Goal: Task Accomplishment & Management: Complete application form

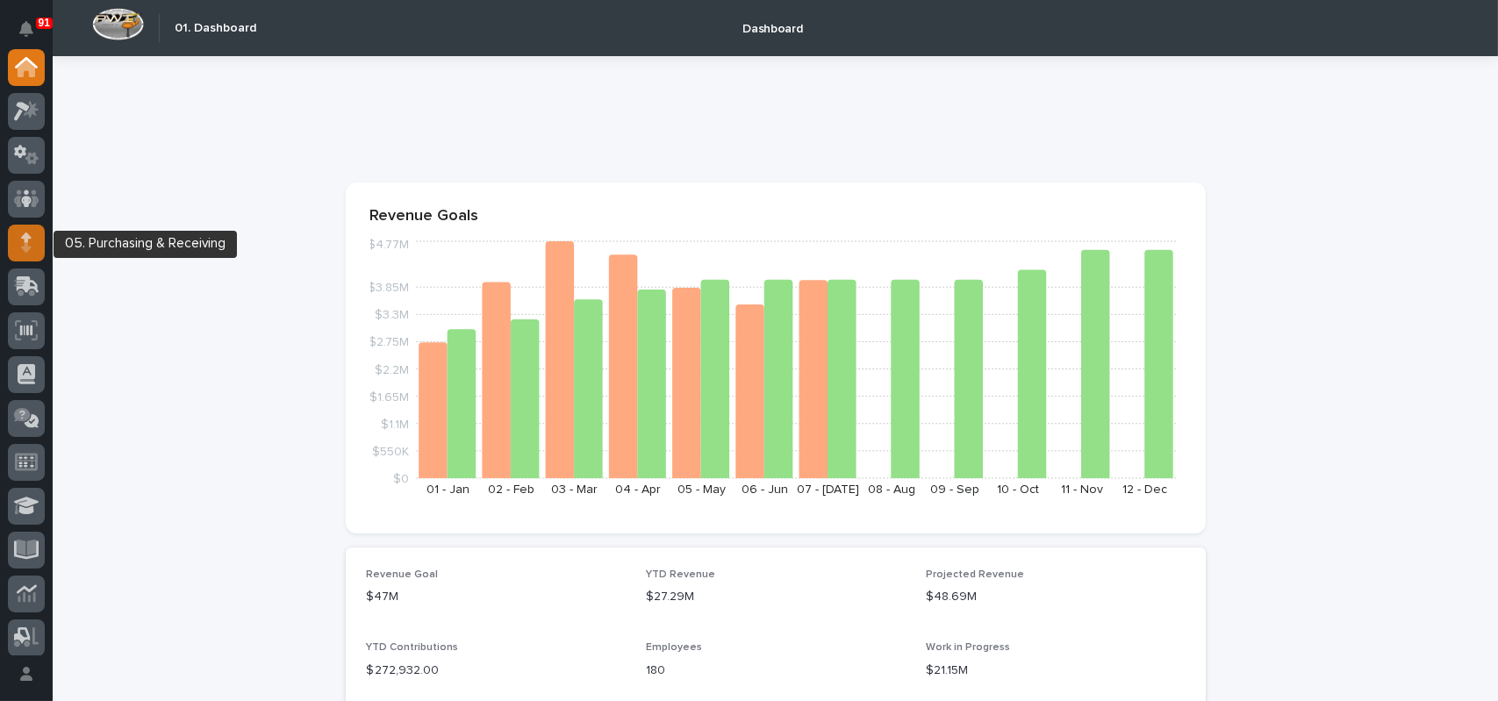
click at [40, 242] on div at bounding box center [26, 243] width 37 height 37
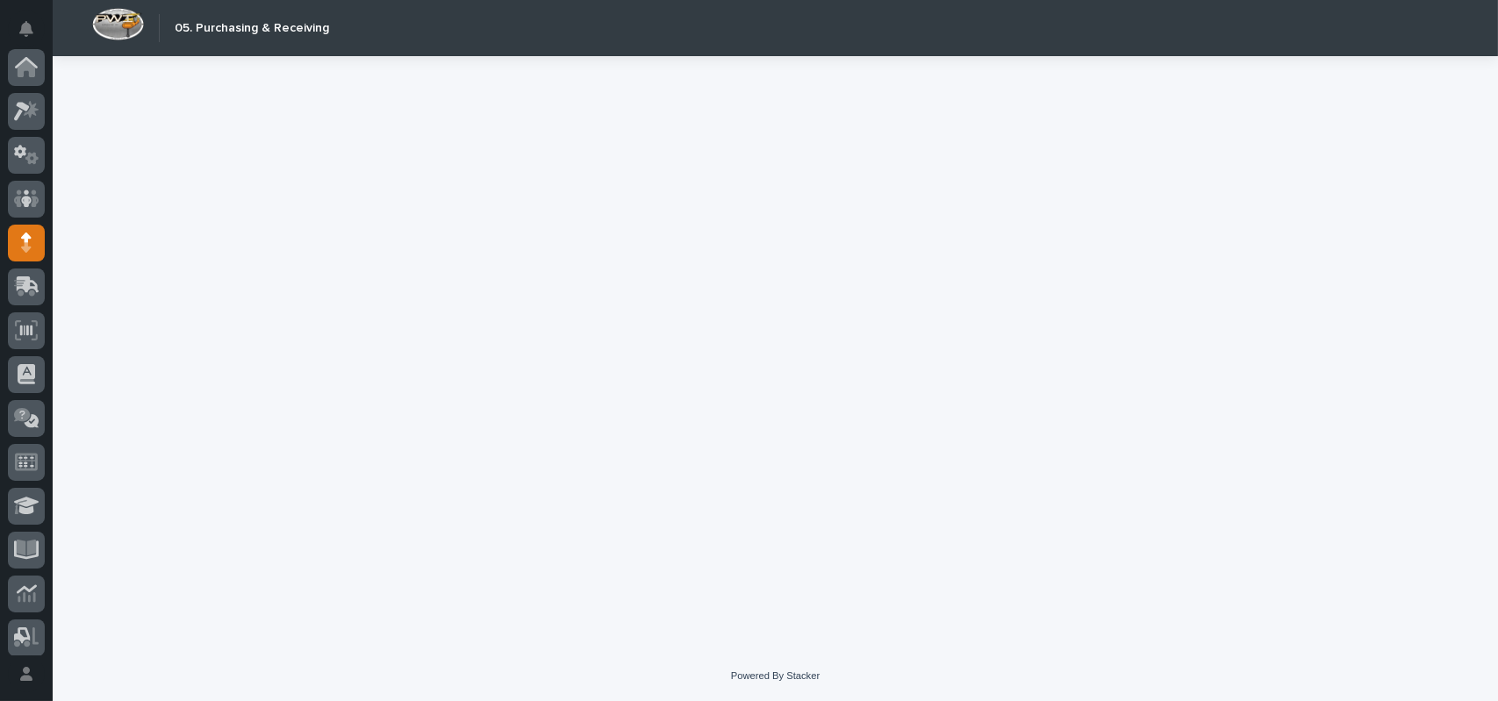
scroll to position [175, 0]
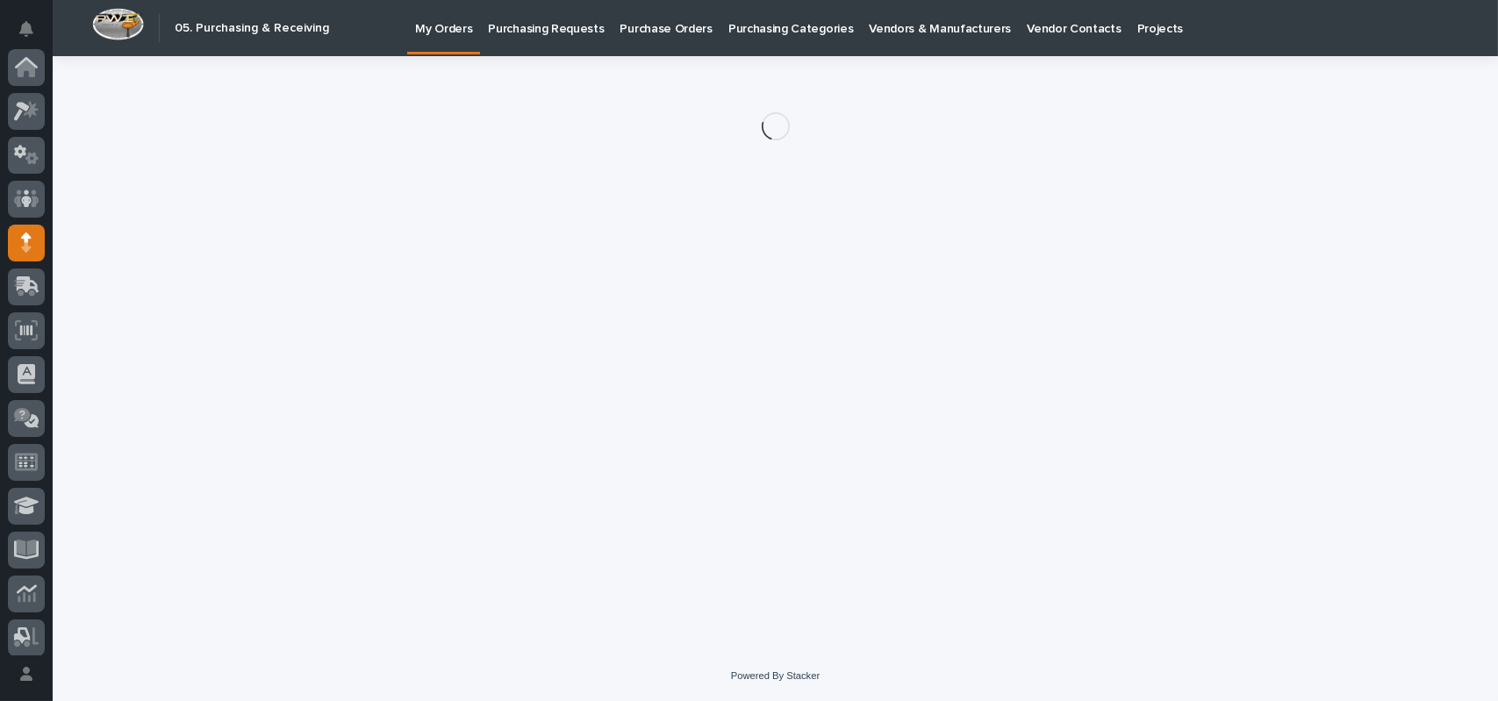
scroll to position [175, 0]
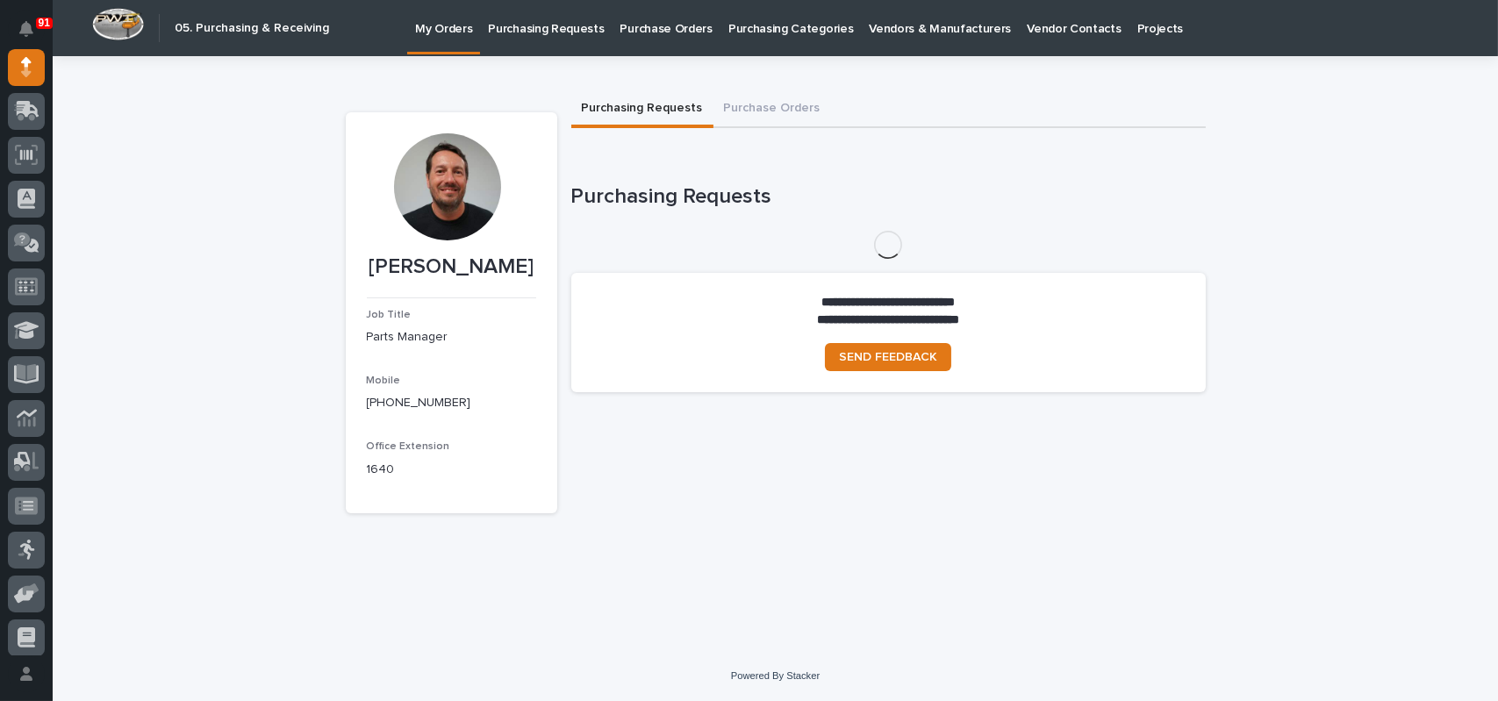
click at [651, 32] on p "Purchase Orders" at bounding box center [666, 18] width 92 height 37
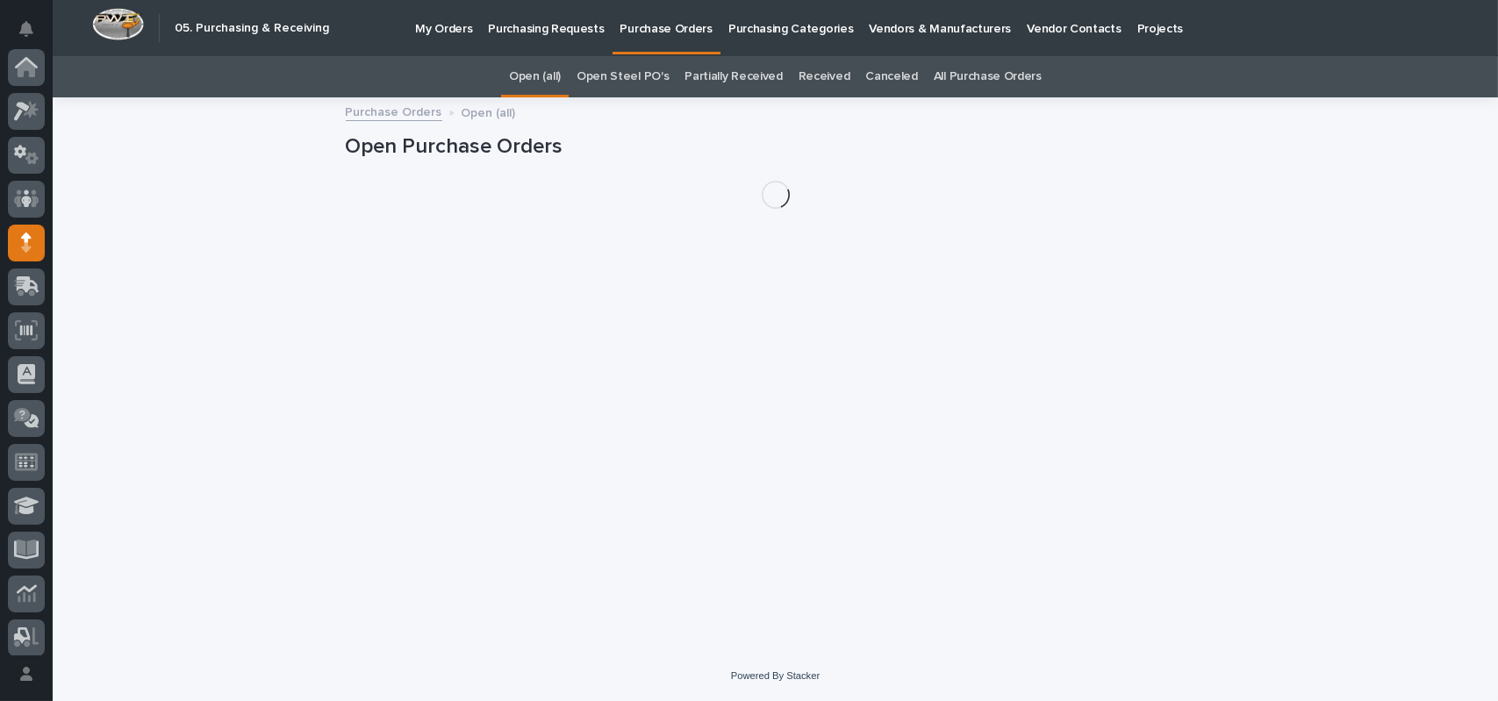
scroll to position [175, 0]
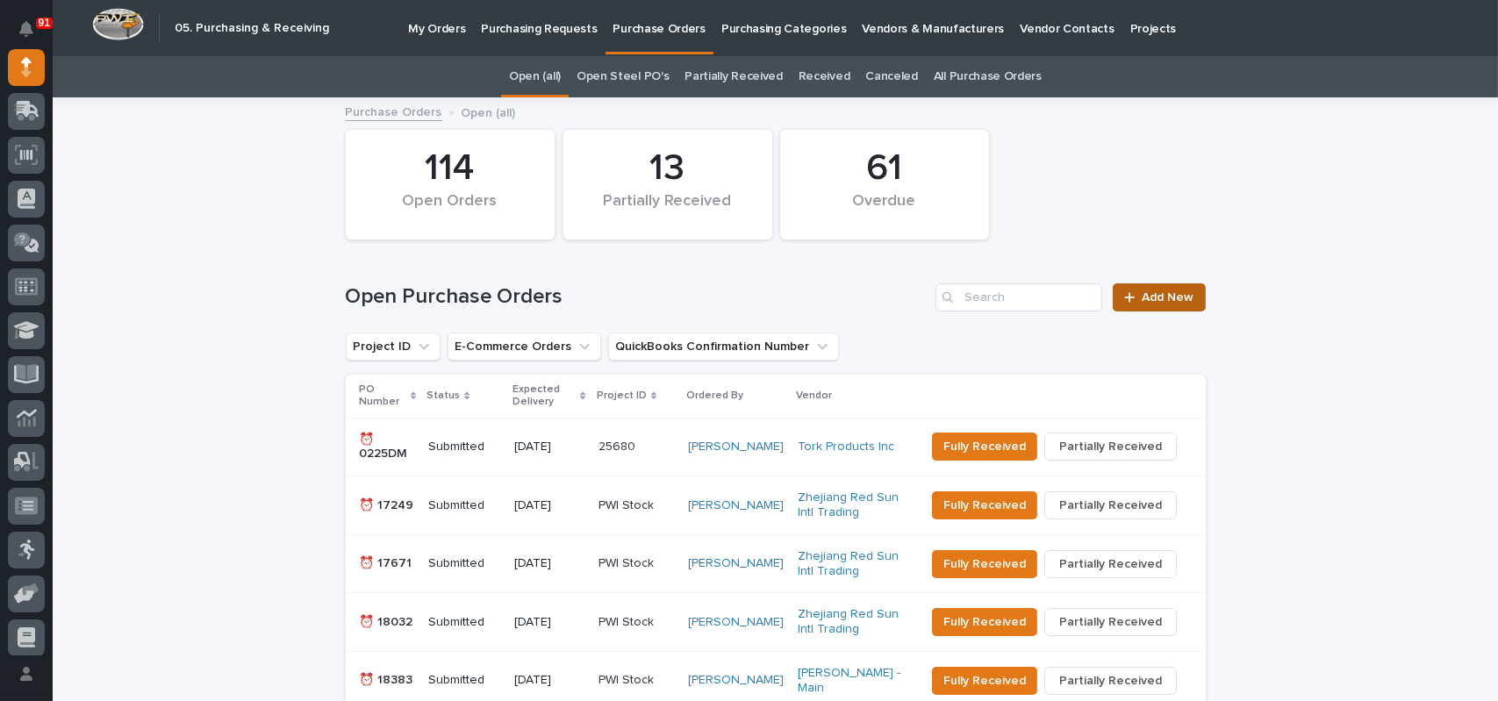
click at [1164, 297] on span "Add New" at bounding box center [1168, 297] width 52 height 12
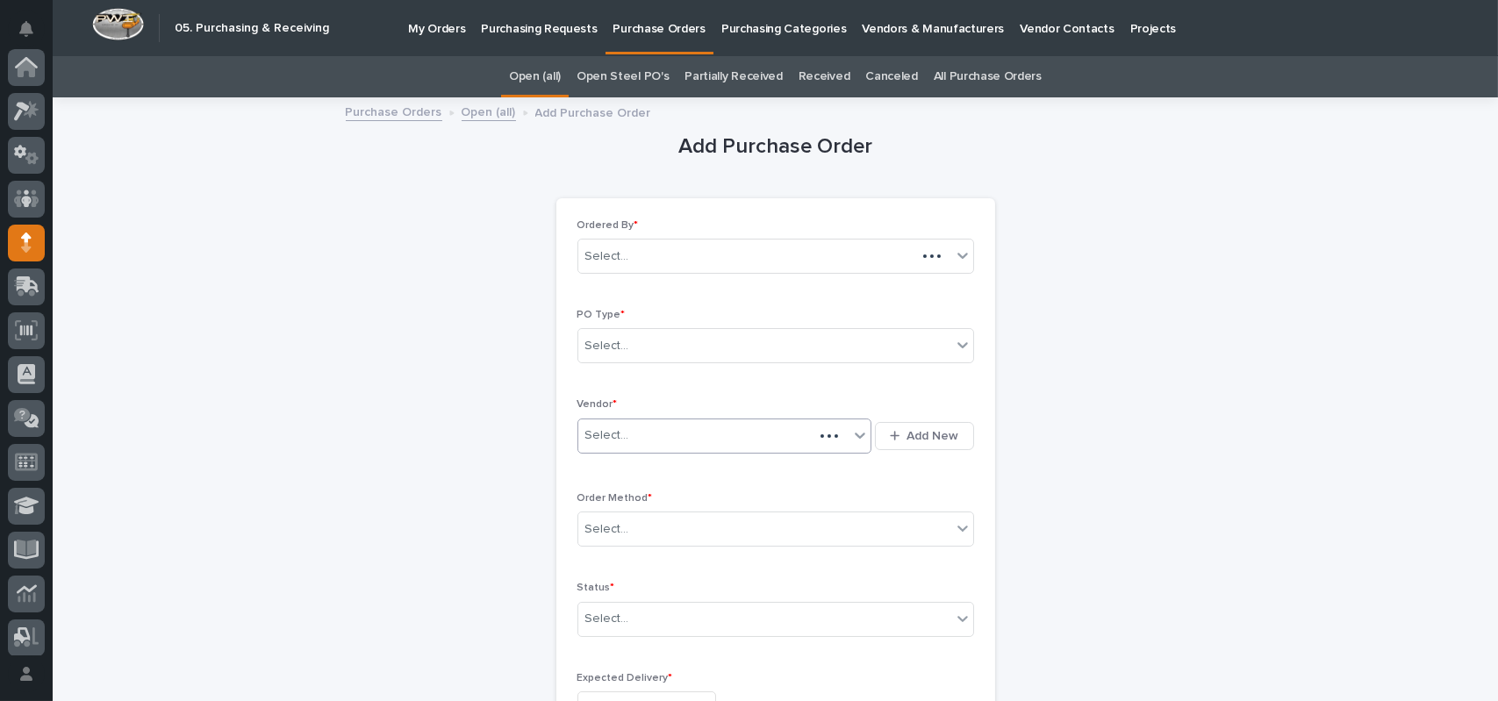
scroll to position [175, 0]
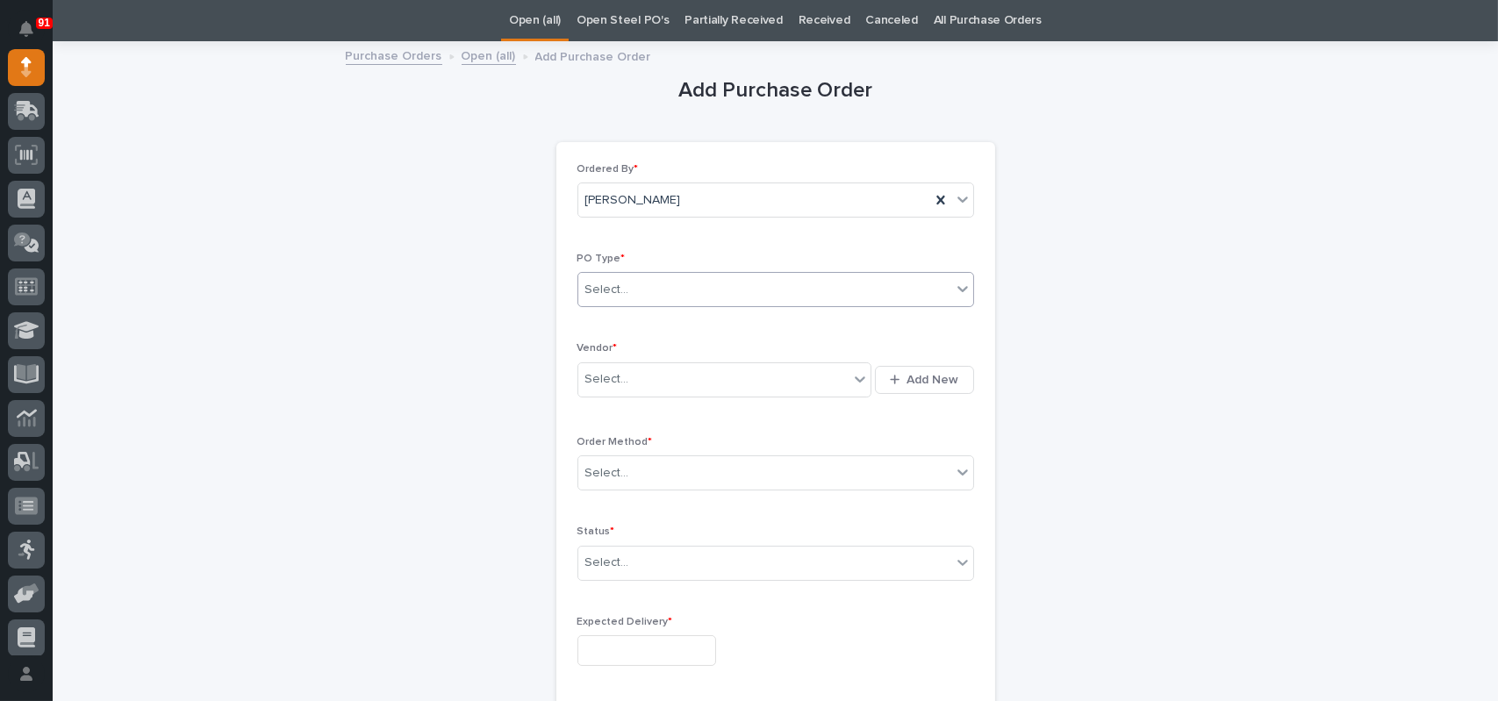
click at [613, 294] on div "Select..." at bounding box center [607, 290] width 44 height 18
click at [595, 351] on div "Paper" at bounding box center [768, 354] width 395 height 31
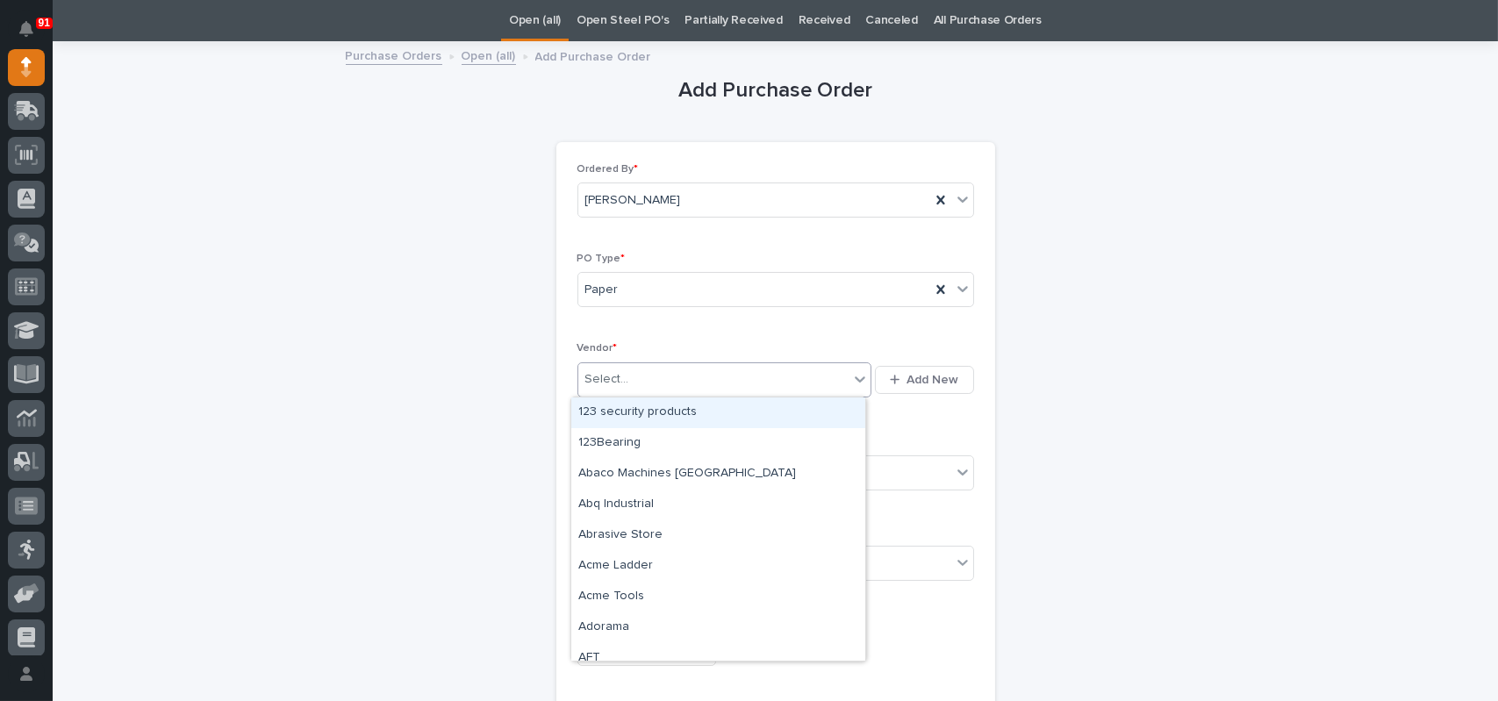
click at [621, 377] on div "Select..." at bounding box center [713, 379] width 271 height 29
type input "***"
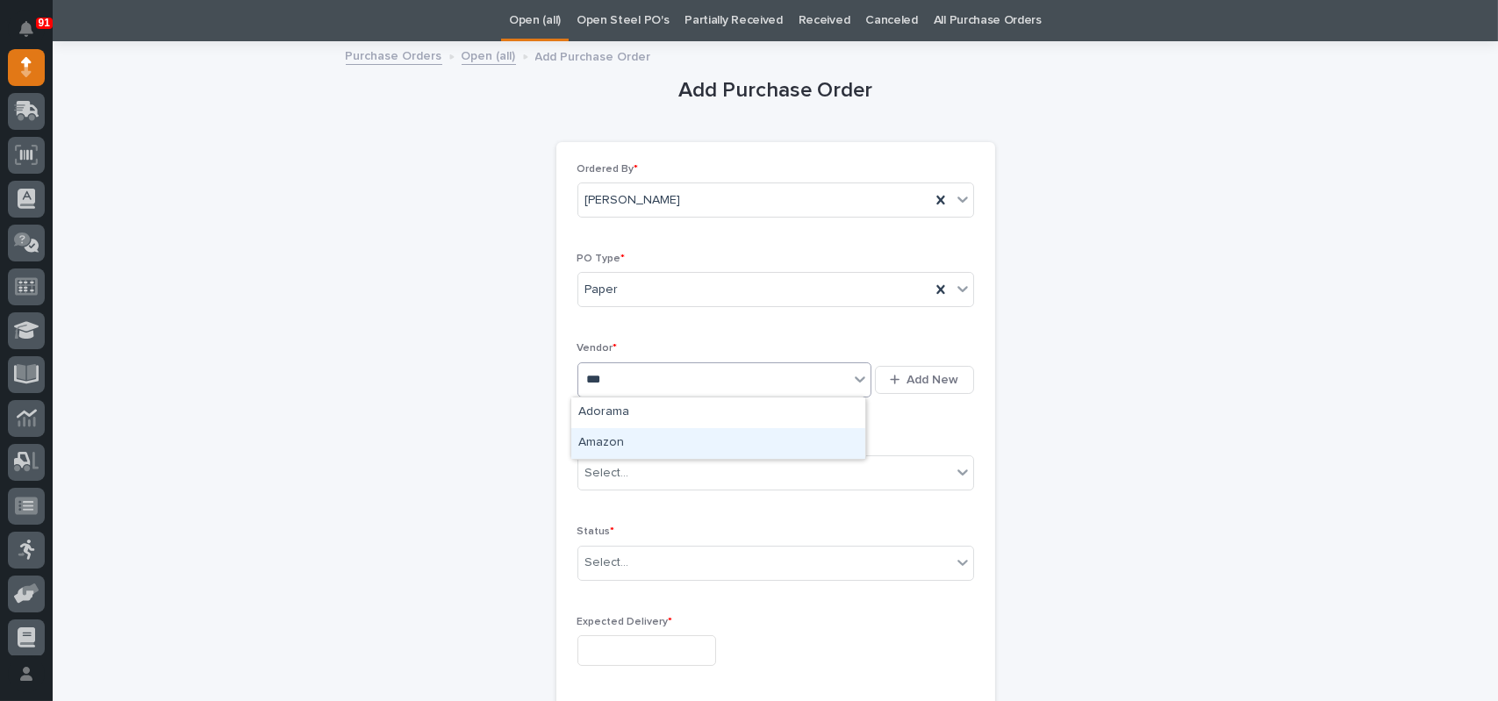
click at [603, 447] on div "Amazon" at bounding box center [718, 443] width 294 height 31
click at [597, 471] on div "Select..." at bounding box center [607, 473] width 44 height 18
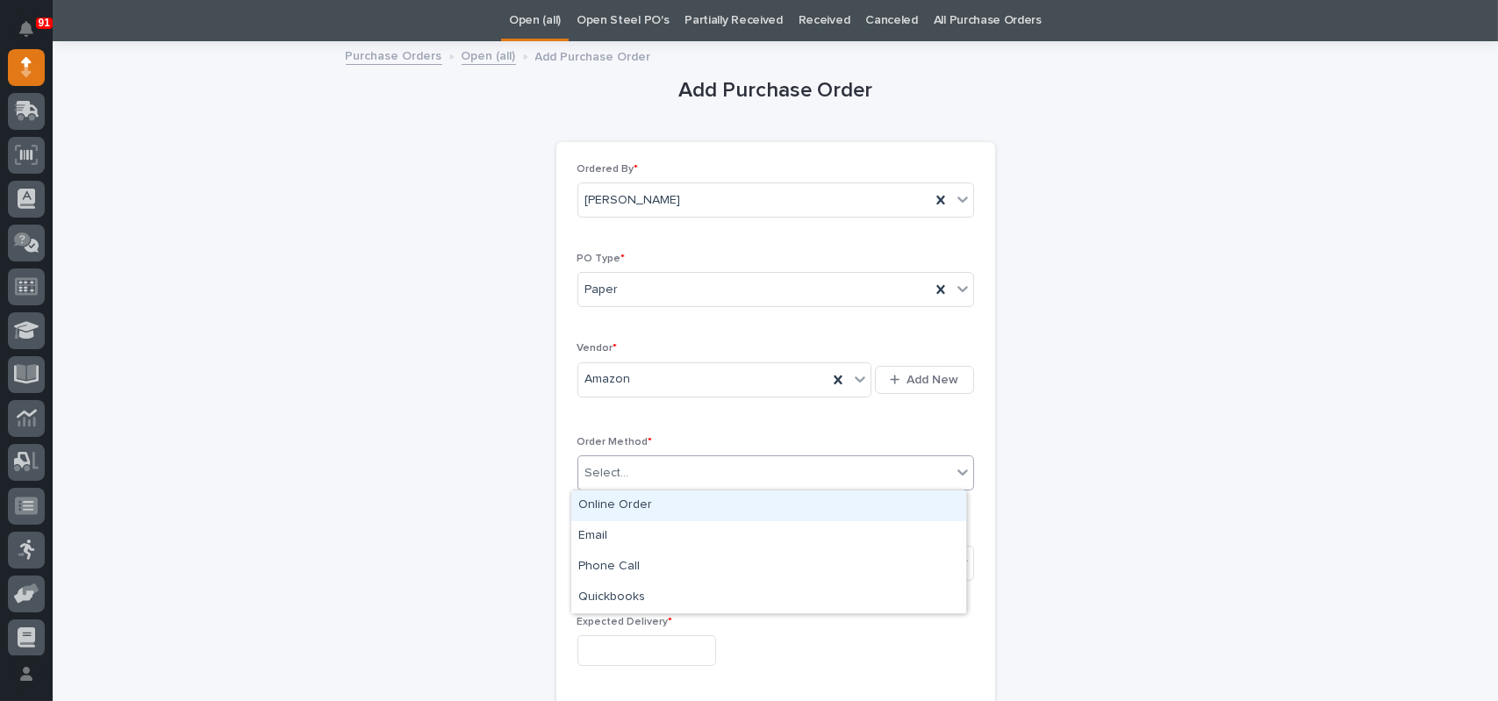
click at [599, 504] on div "Online Order" at bounding box center [768, 505] width 395 height 31
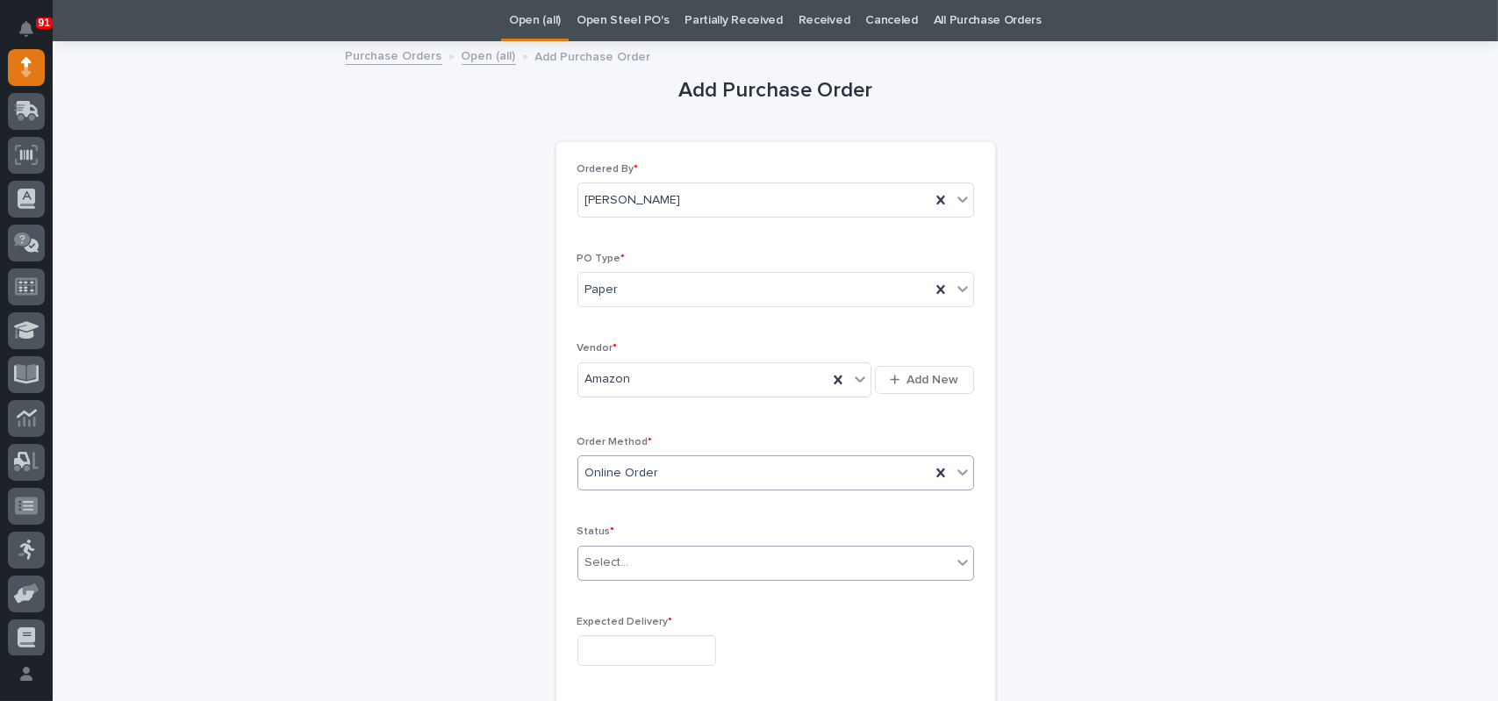
click at [604, 558] on div "Select..." at bounding box center [607, 563] width 44 height 18
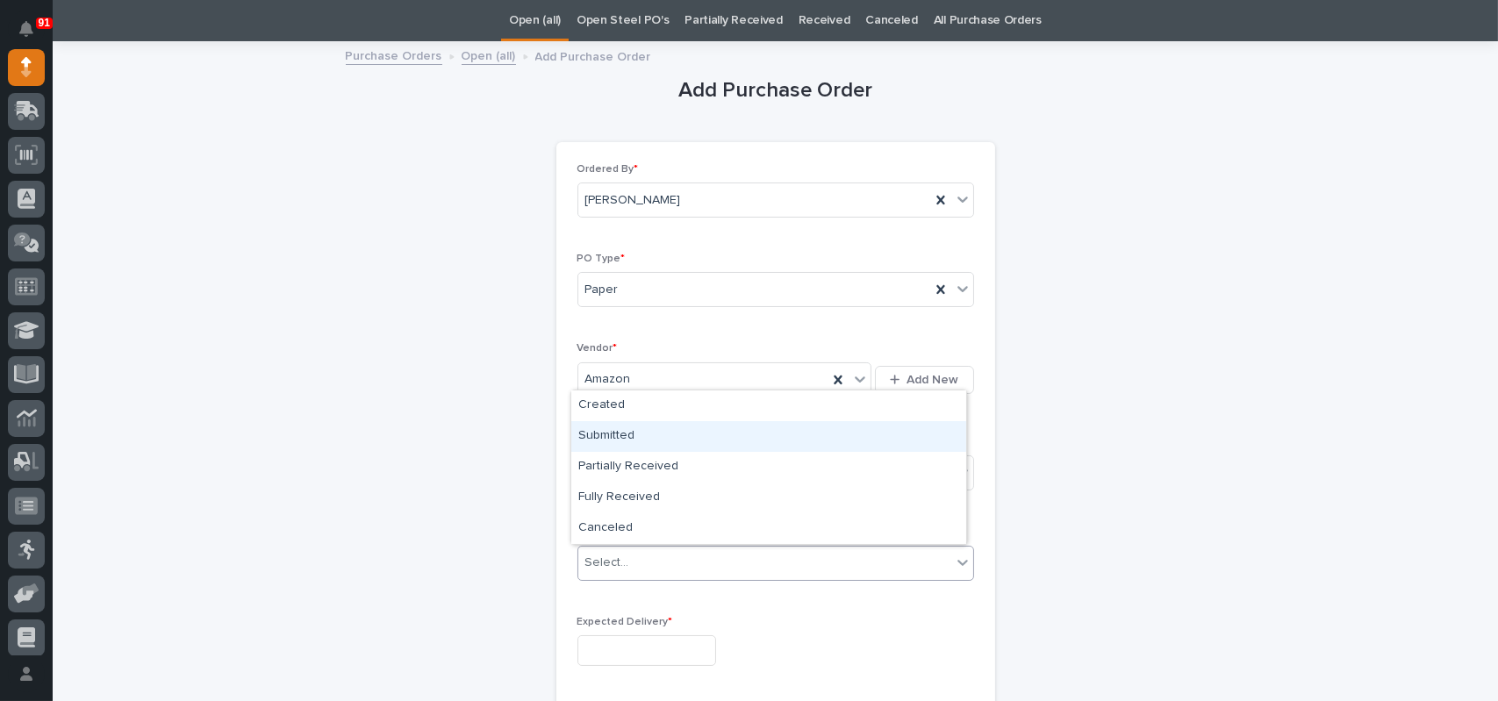
click at [621, 439] on div "Submitted" at bounding box center [768, 436] width 395 height 31
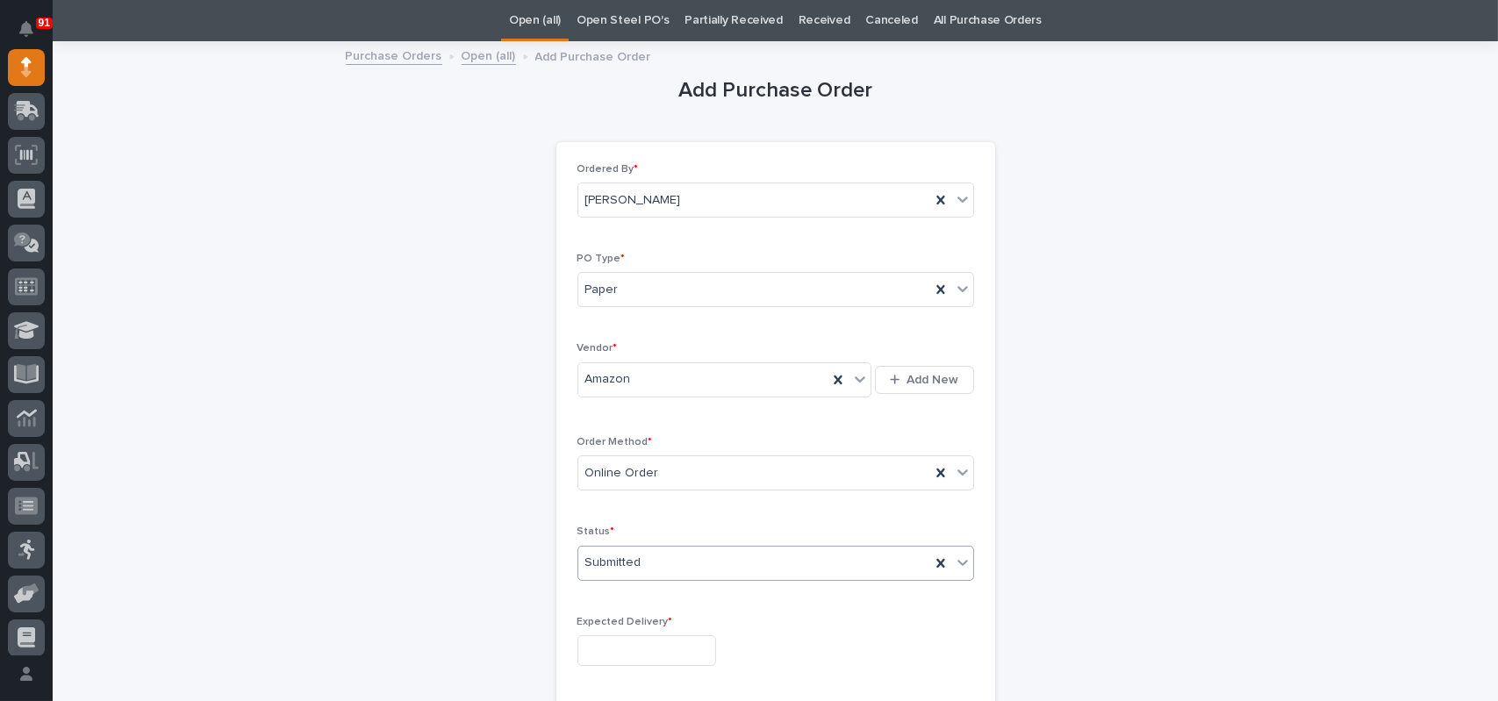
click at [608, 635] on input "text" at bounding box center [646, 650] width 139 height 31
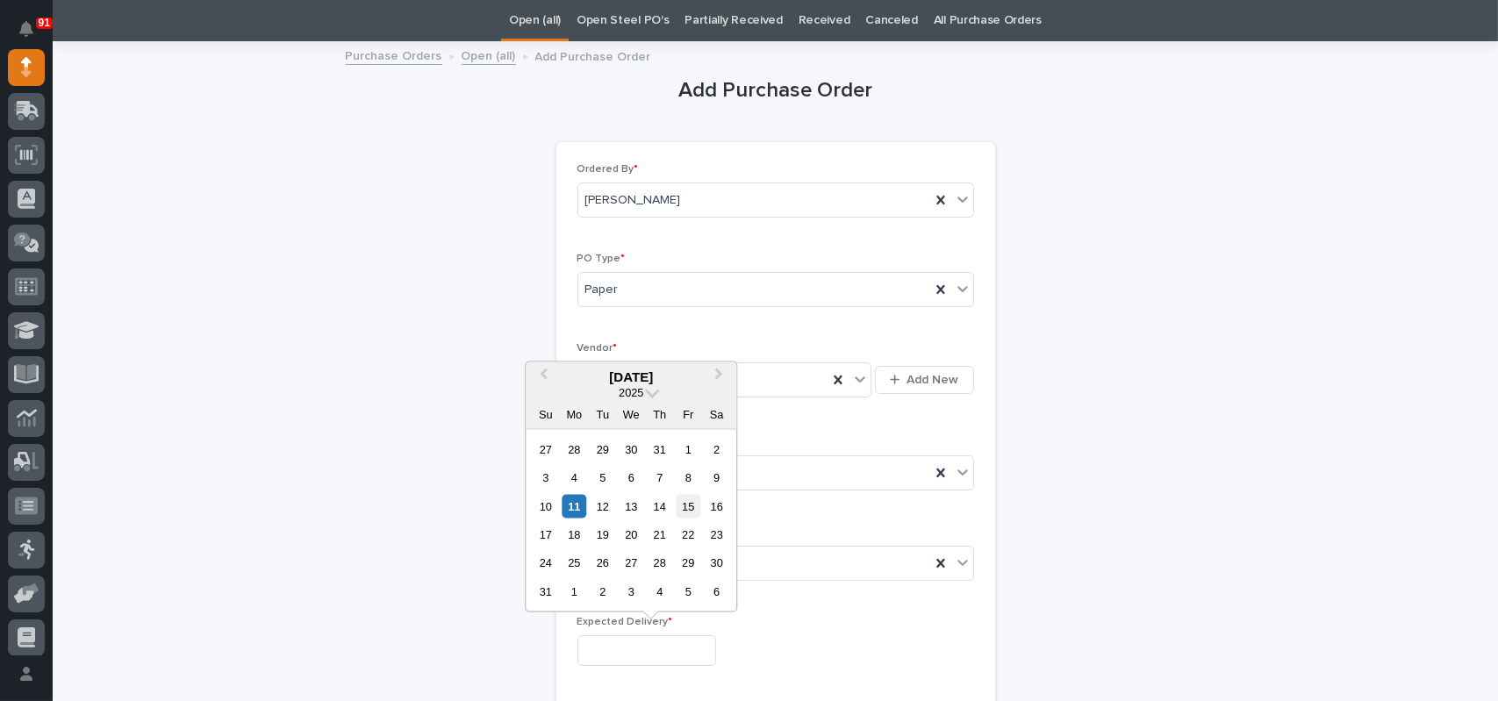
click at [684, 506] on div "15" at bounding box center [688, 506] width 24 height 24
type input "**********"
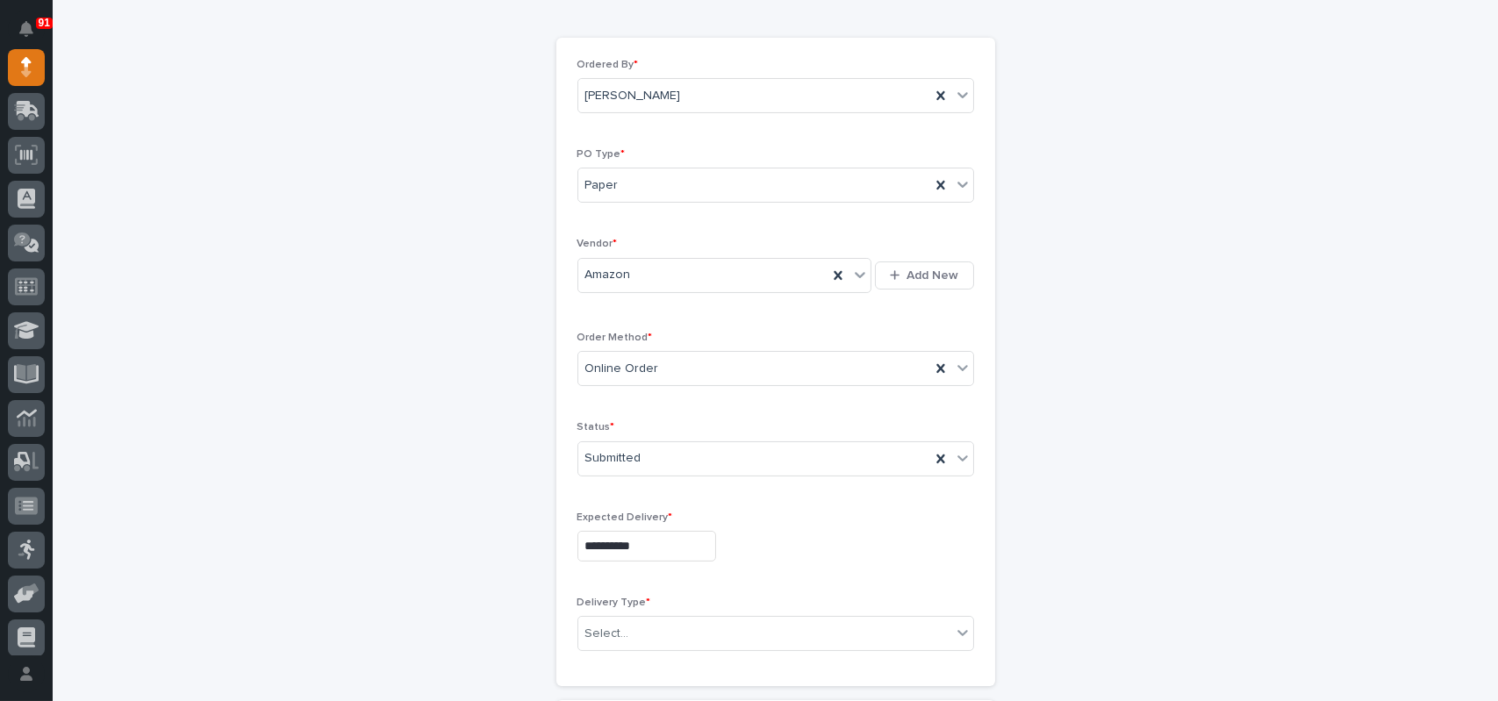
scroll to position [319, 0]
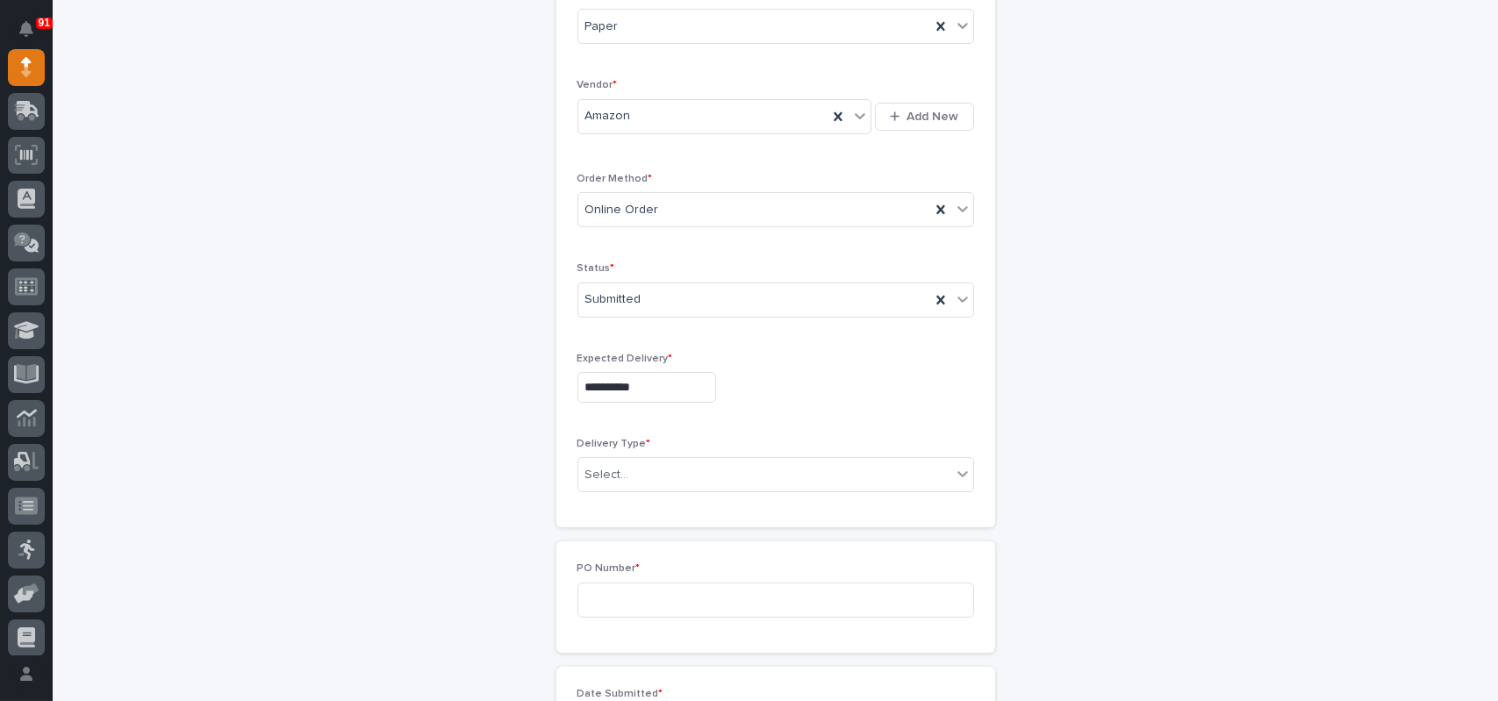
click at [609, 452] on div "Delivery Type * Select..." at bounding box center [775, 472] width 397 height 68
click at [606, 480] on div "Select..." at bounding box center [607, 475] width 44 height 18
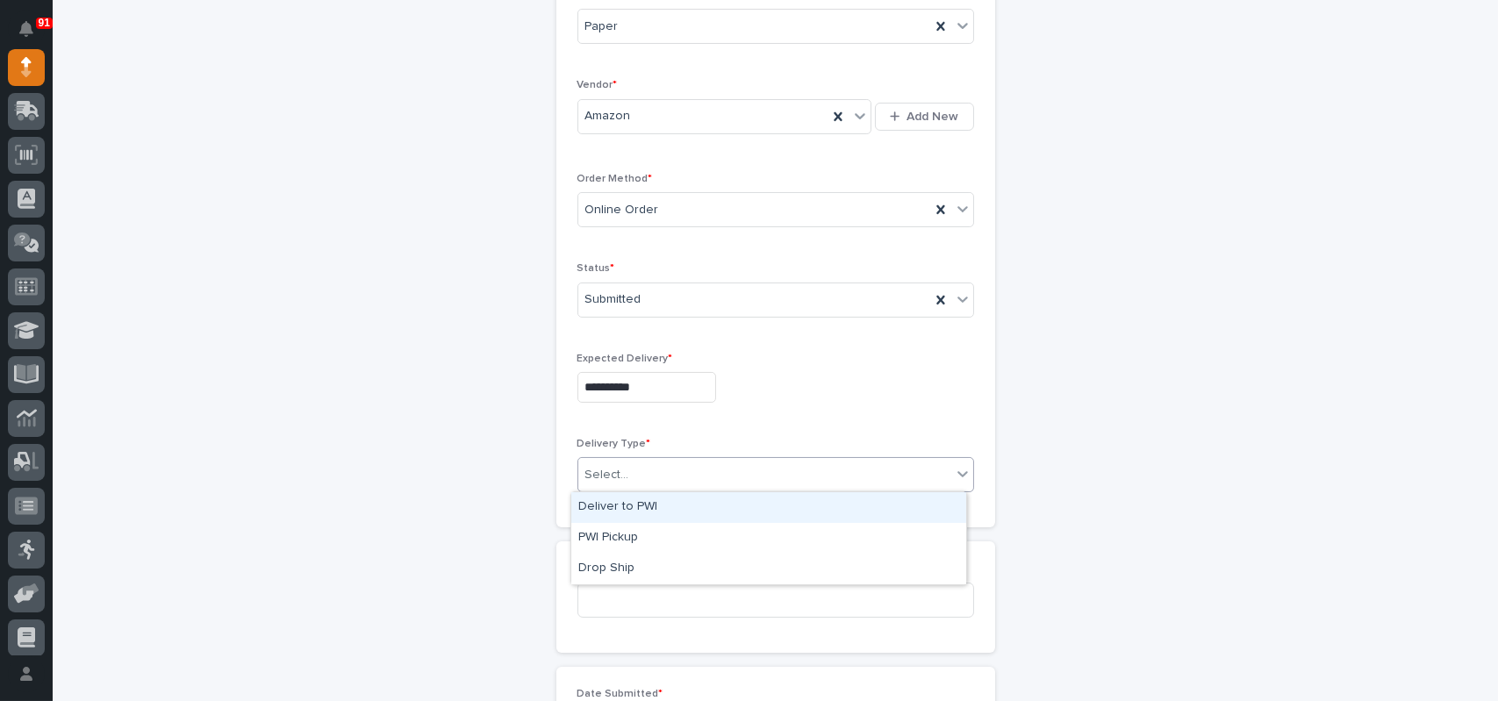
click at [600, 508] on div "Deliver to PWI" at bounding box center [768, 507] width 395 height 31
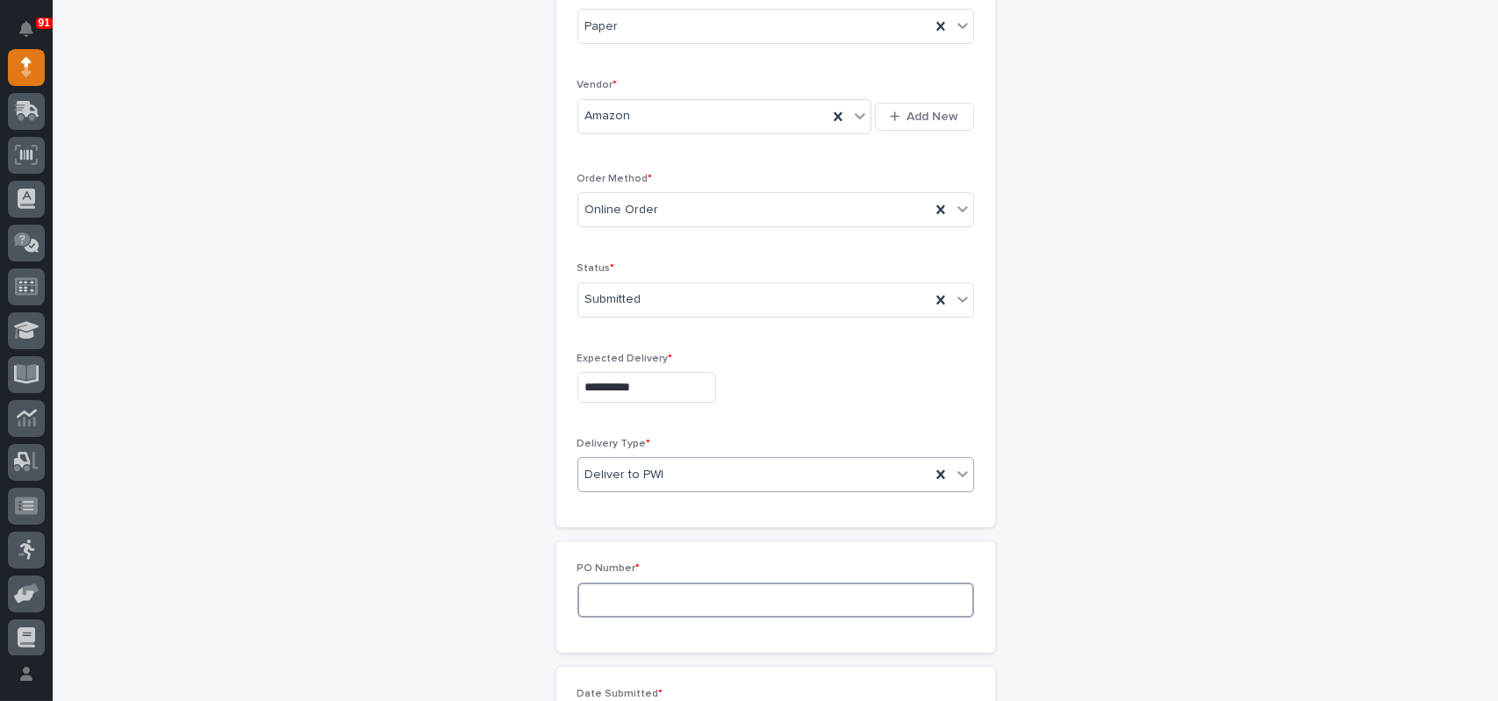
click at [593, 600] on input at bounding box center [775, 600] width 397 height 35
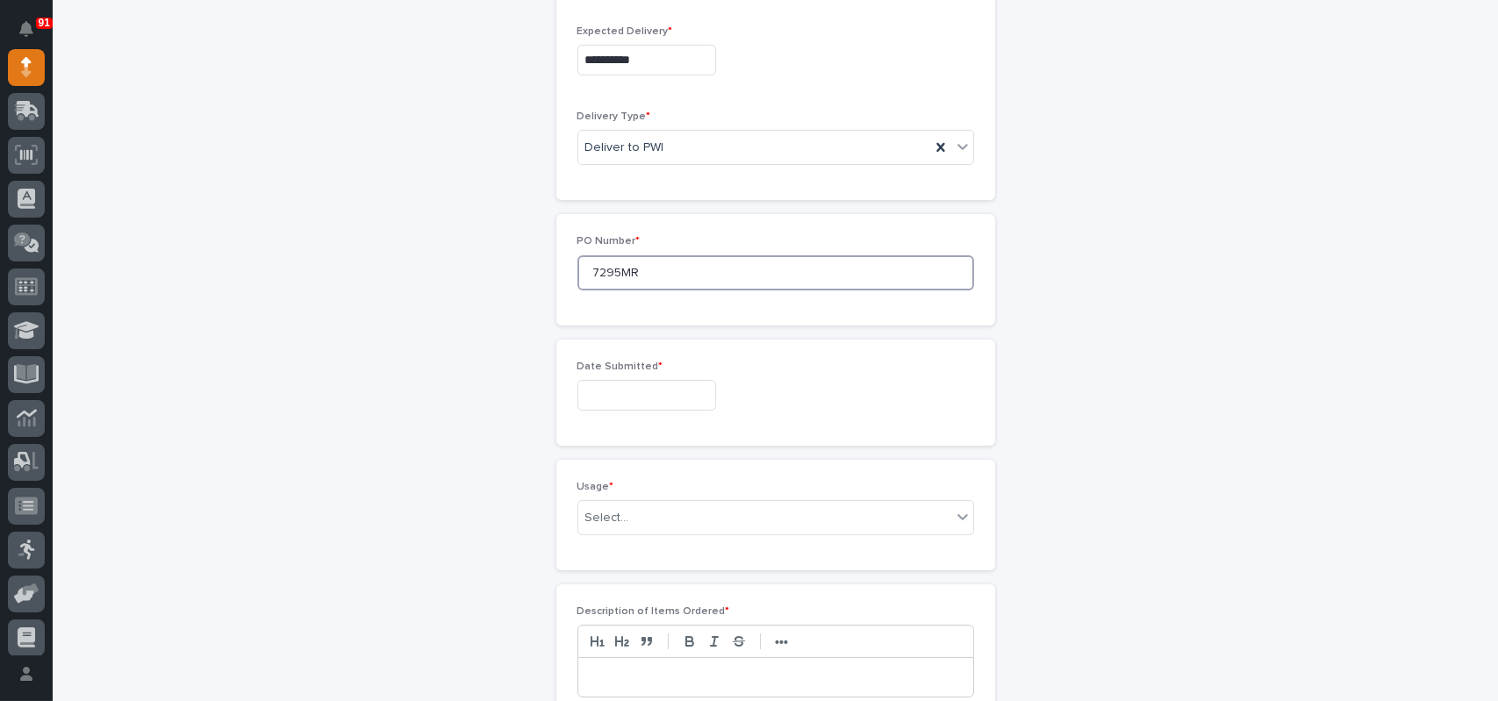
scroll to position [670, 0]
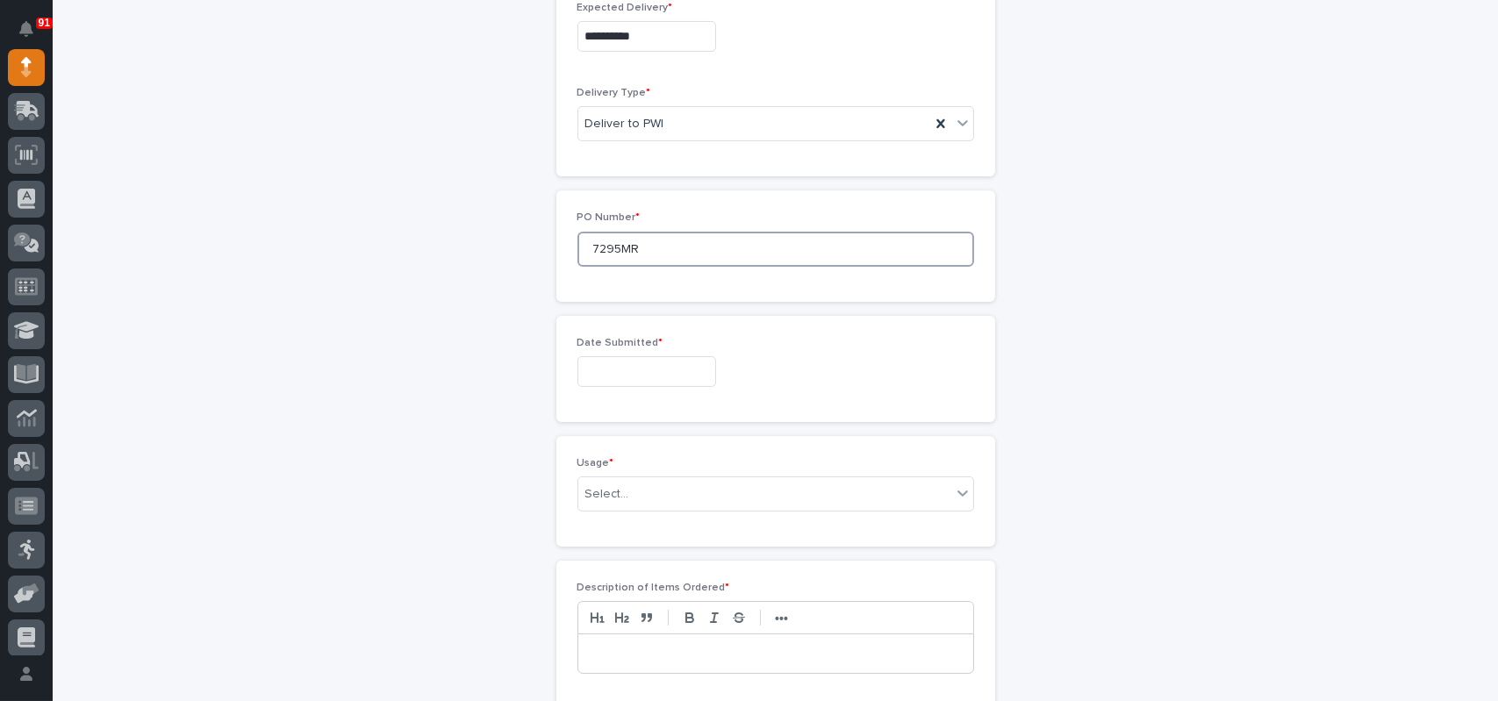
type input "7295MR"
click at [623, 372] on input "text" at bounding box center [646, 371] width 139 height 31
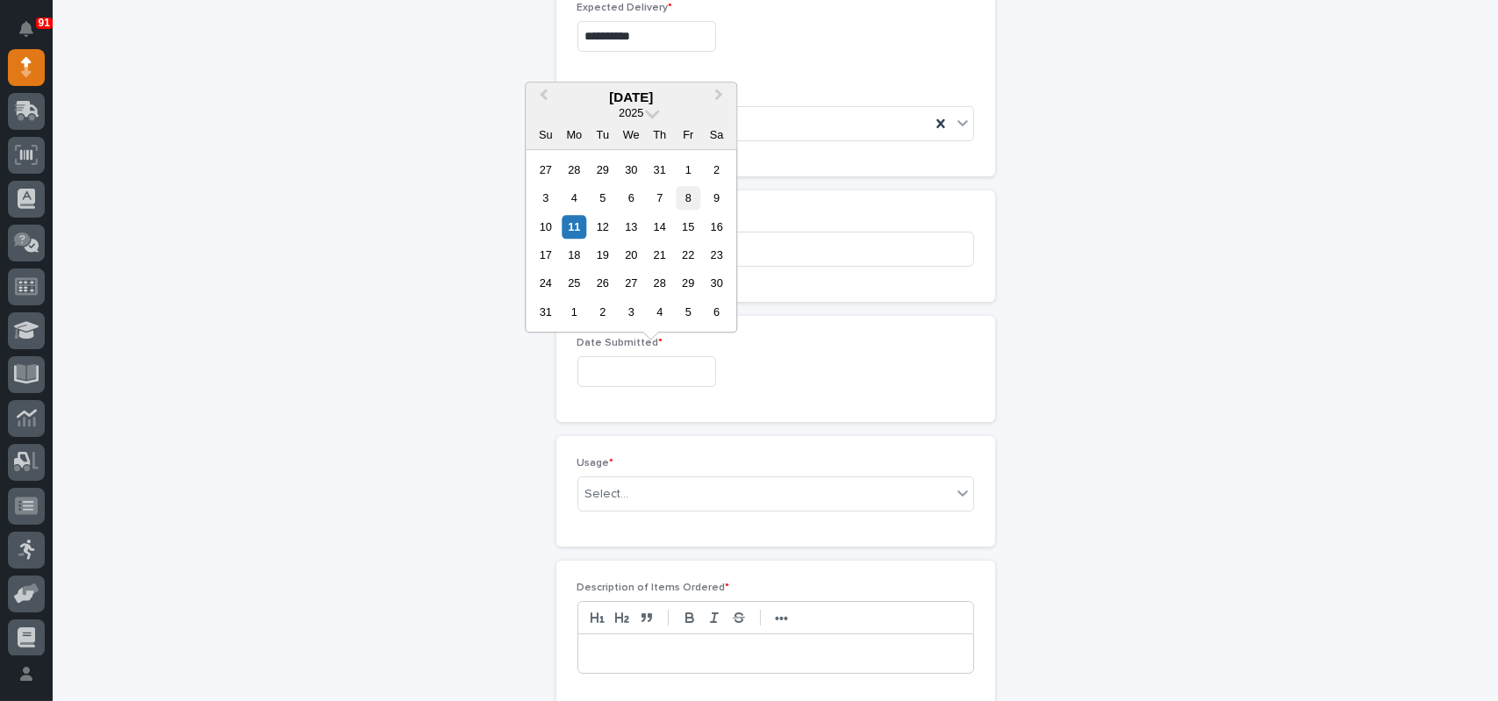
click at [682, 196] on div "8" at bounding box center [688, 198] width 24 height 24
type input "**********"
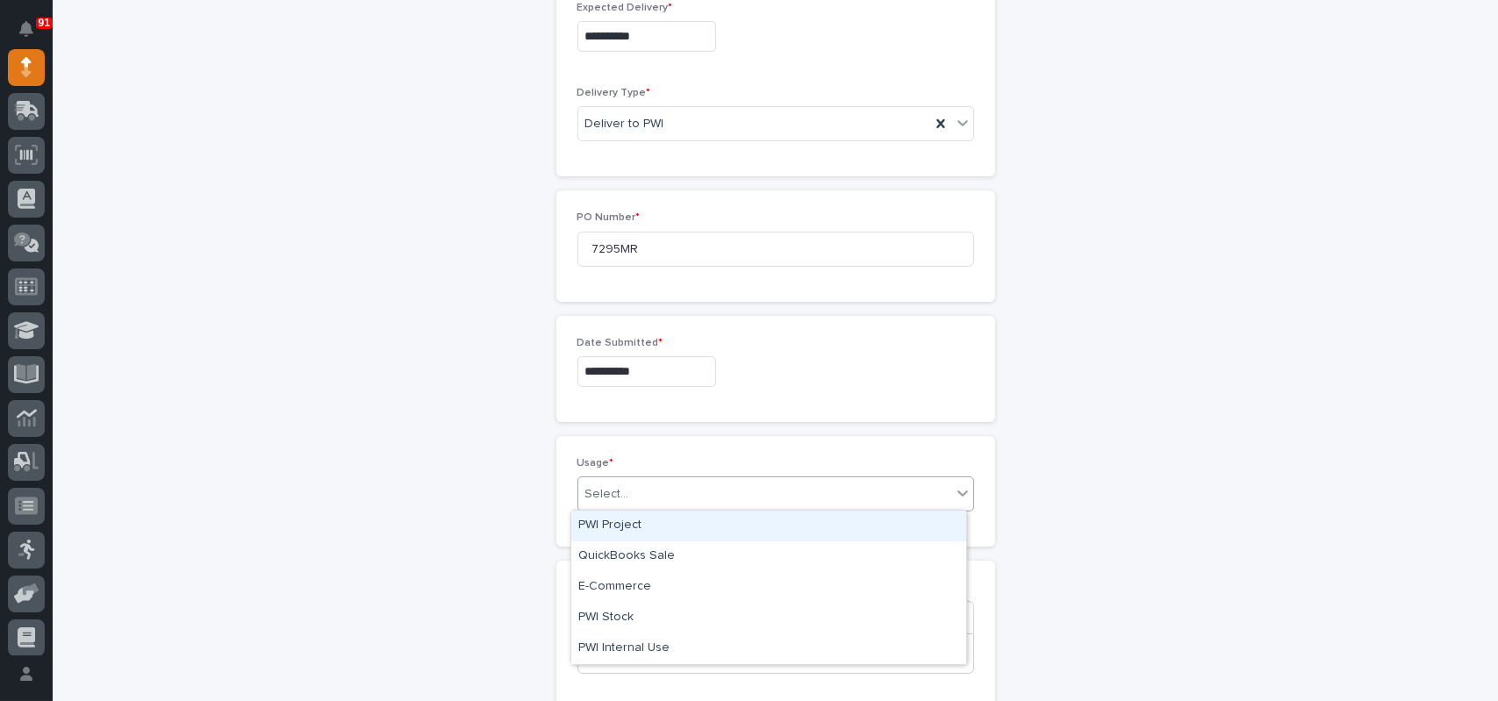
click at [605, 490] on div "Select..." at bounding box center [607, 494] width 44 height 18
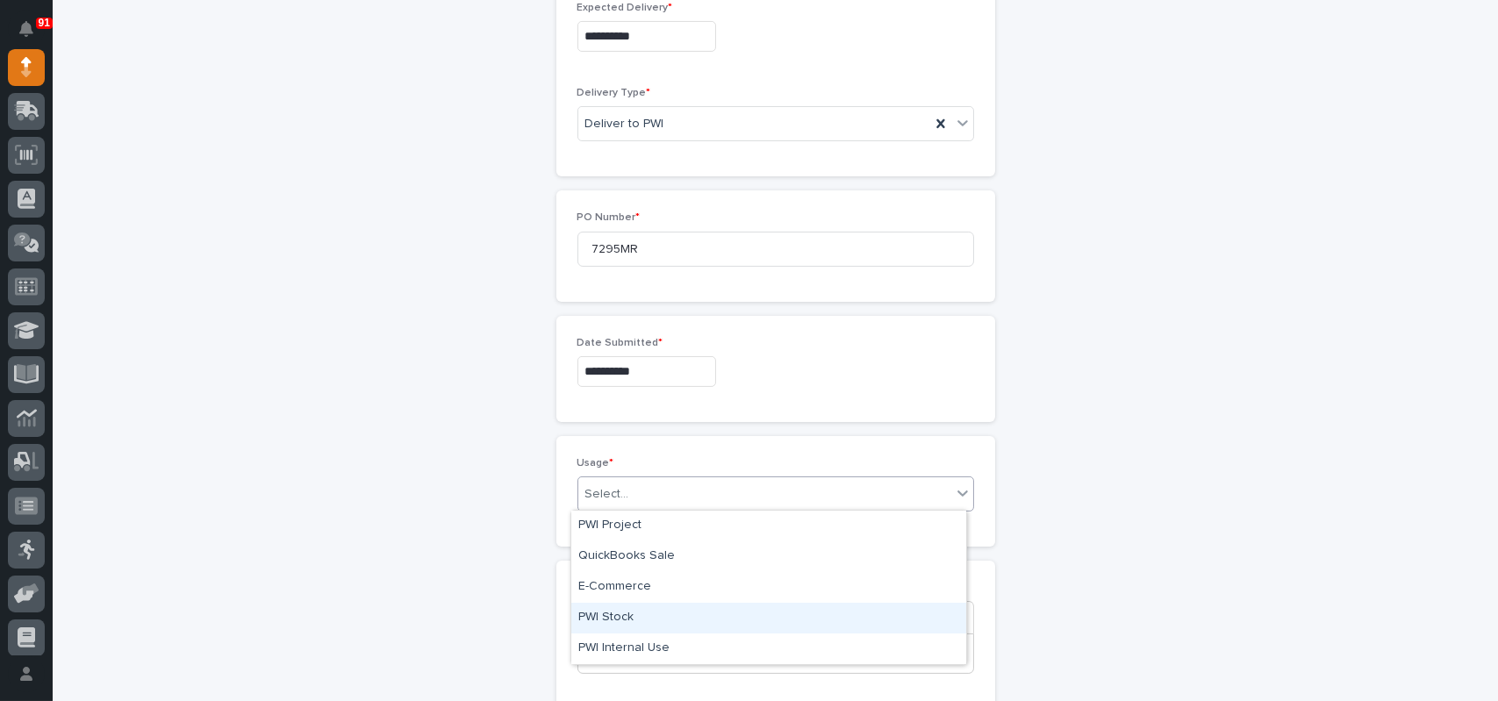
click at [591, 624] on div "PWI Stock" at bounding box center [768, 618] width 395 height 31
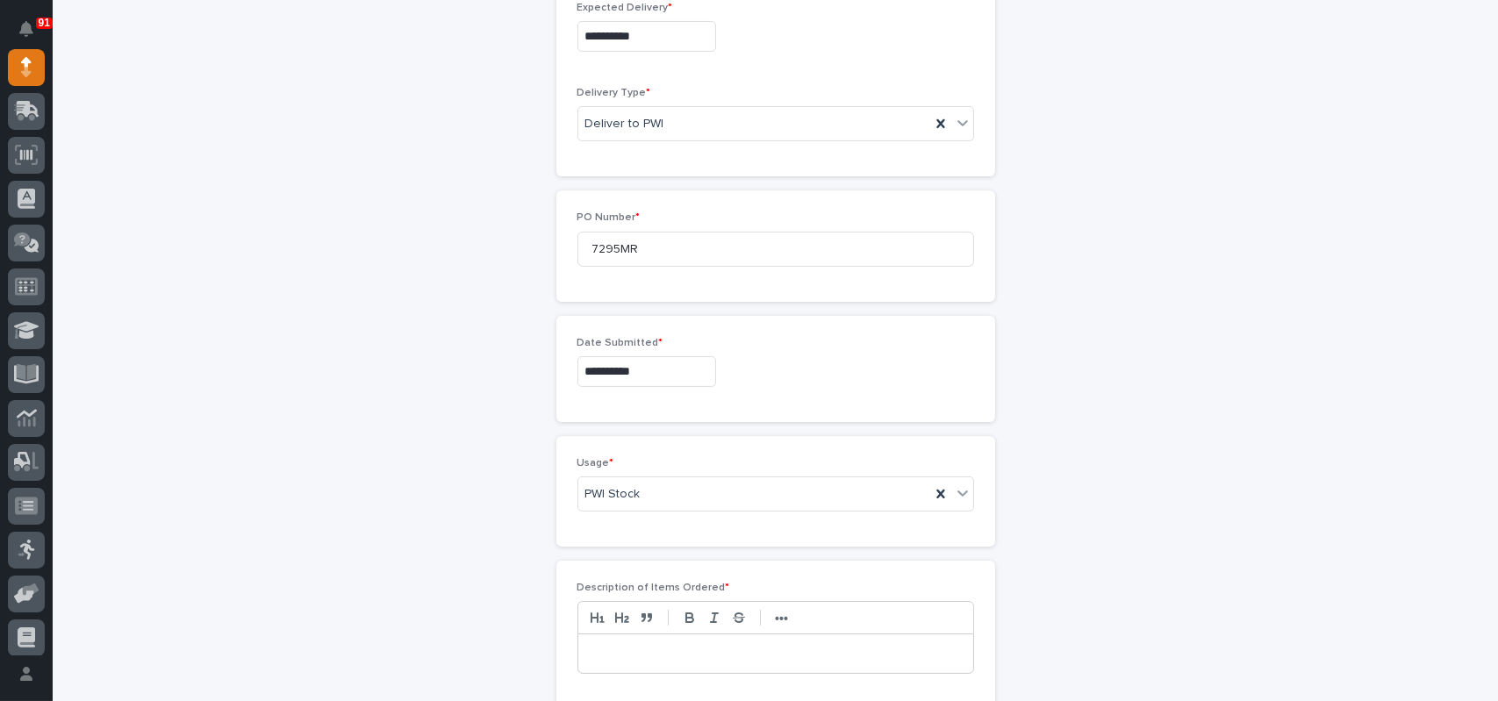
click at [598, 648] on p at bounding box center [775, 654] width 368 height 18
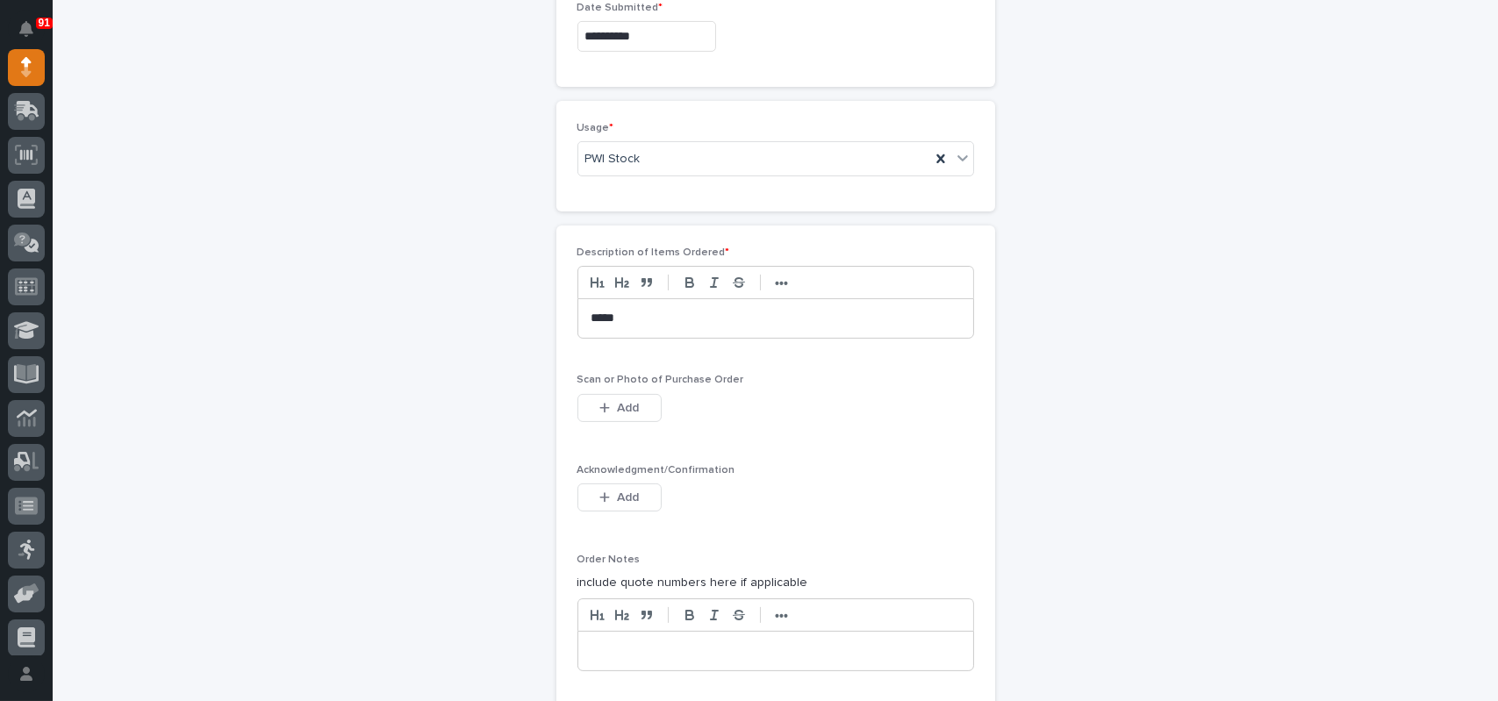
scroll to position [1021, 0]
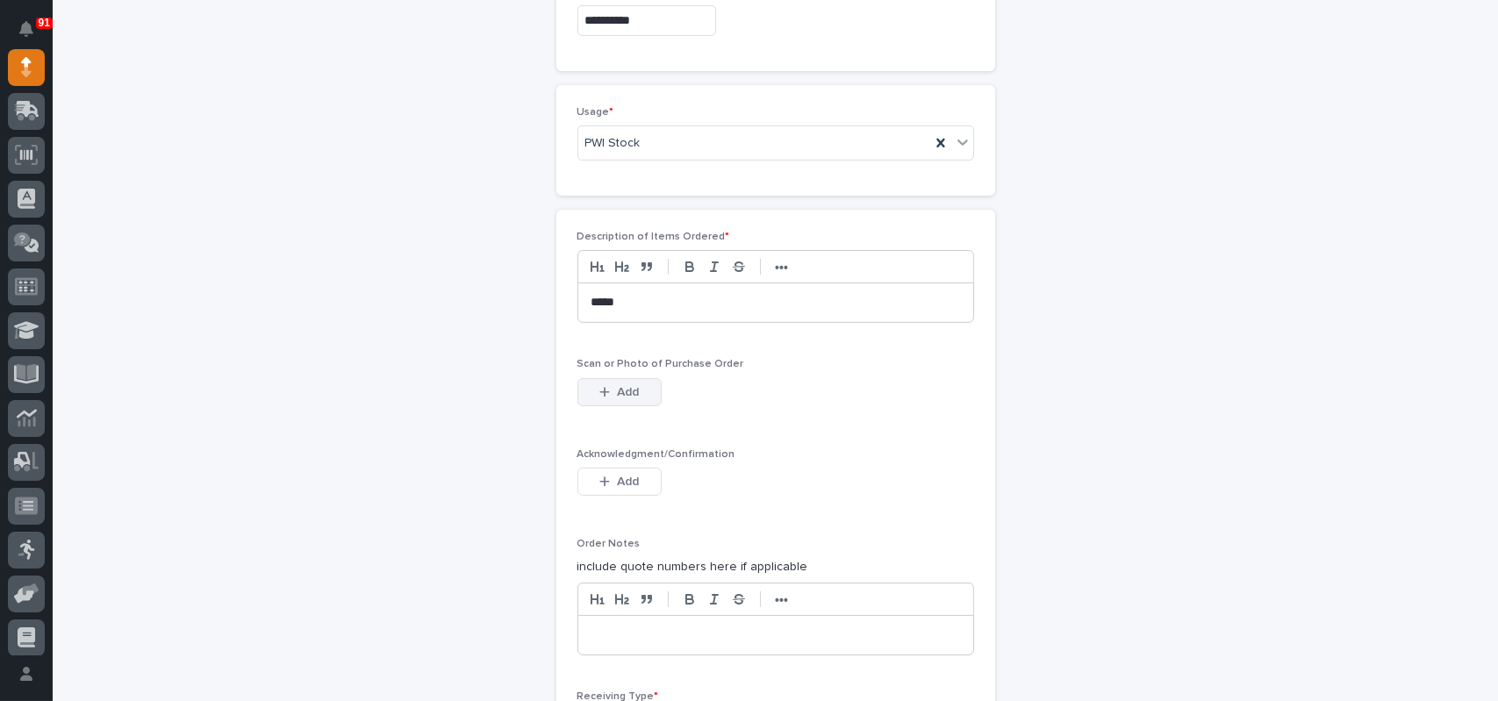
click at [617, 386] on span "Add" at bounding box center [628, 392] width 22 height 12
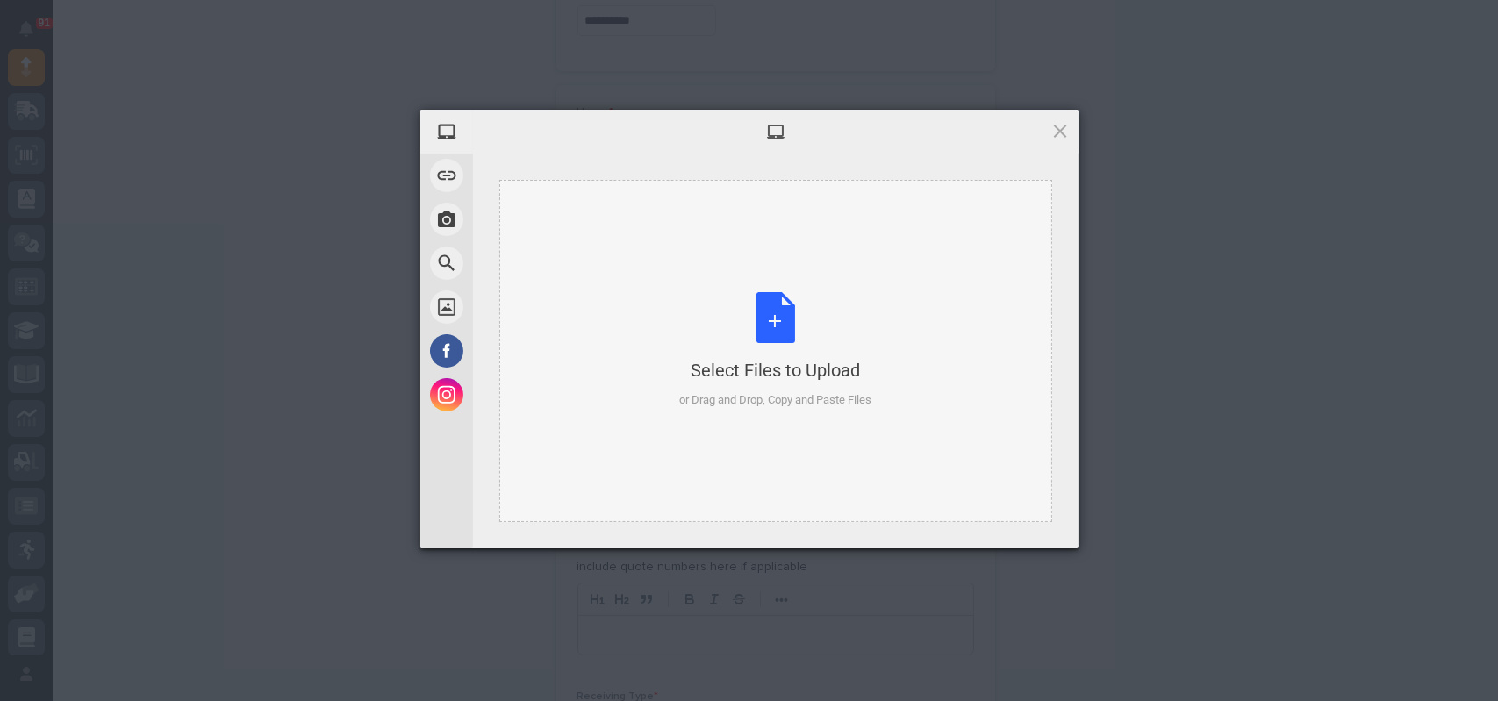
click at [793, 336] on div "Select Files to Upload or Drag and Drop, Copy and Paste Files" at bounding box center [775, 350] width 192 height 117
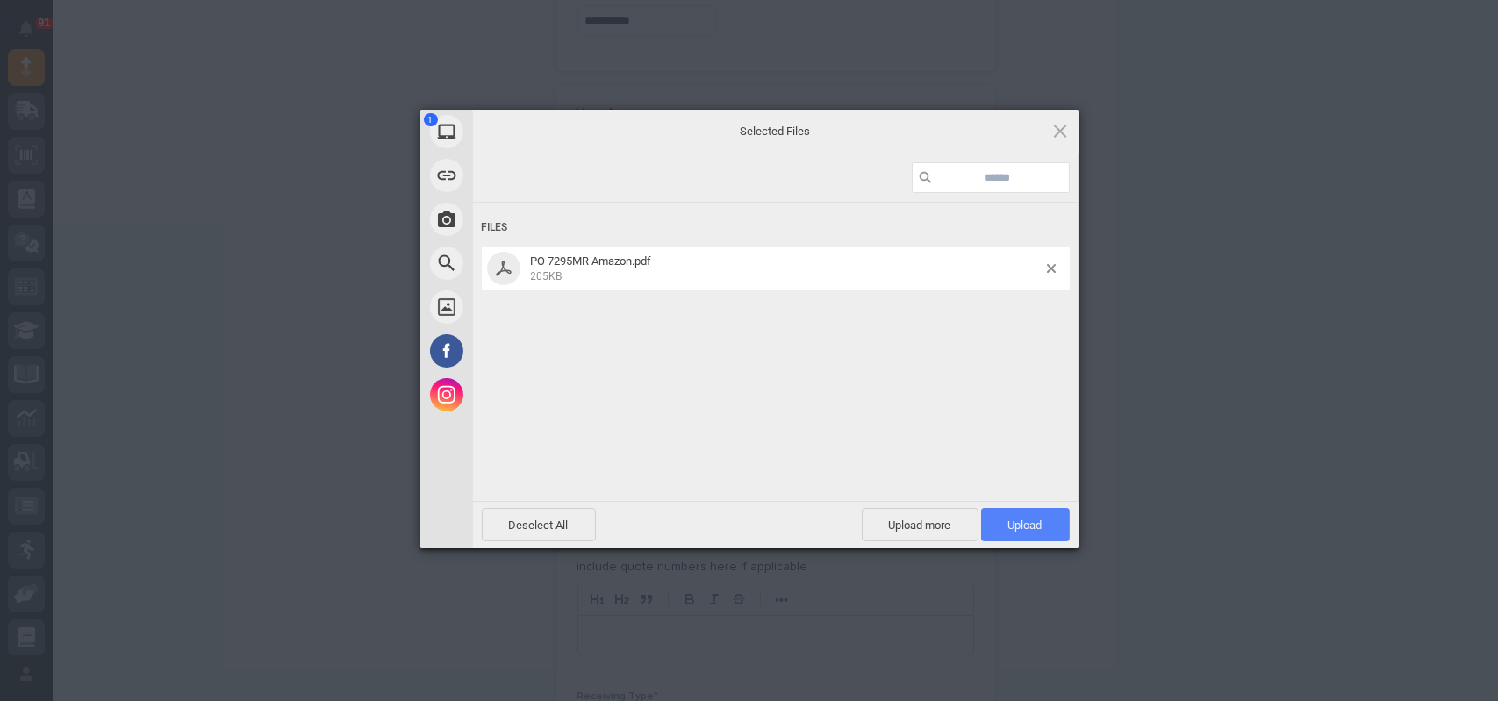
click at [1027, 526] on span "Upload 1" at bounding box center [1025, 525] width 34 height 13
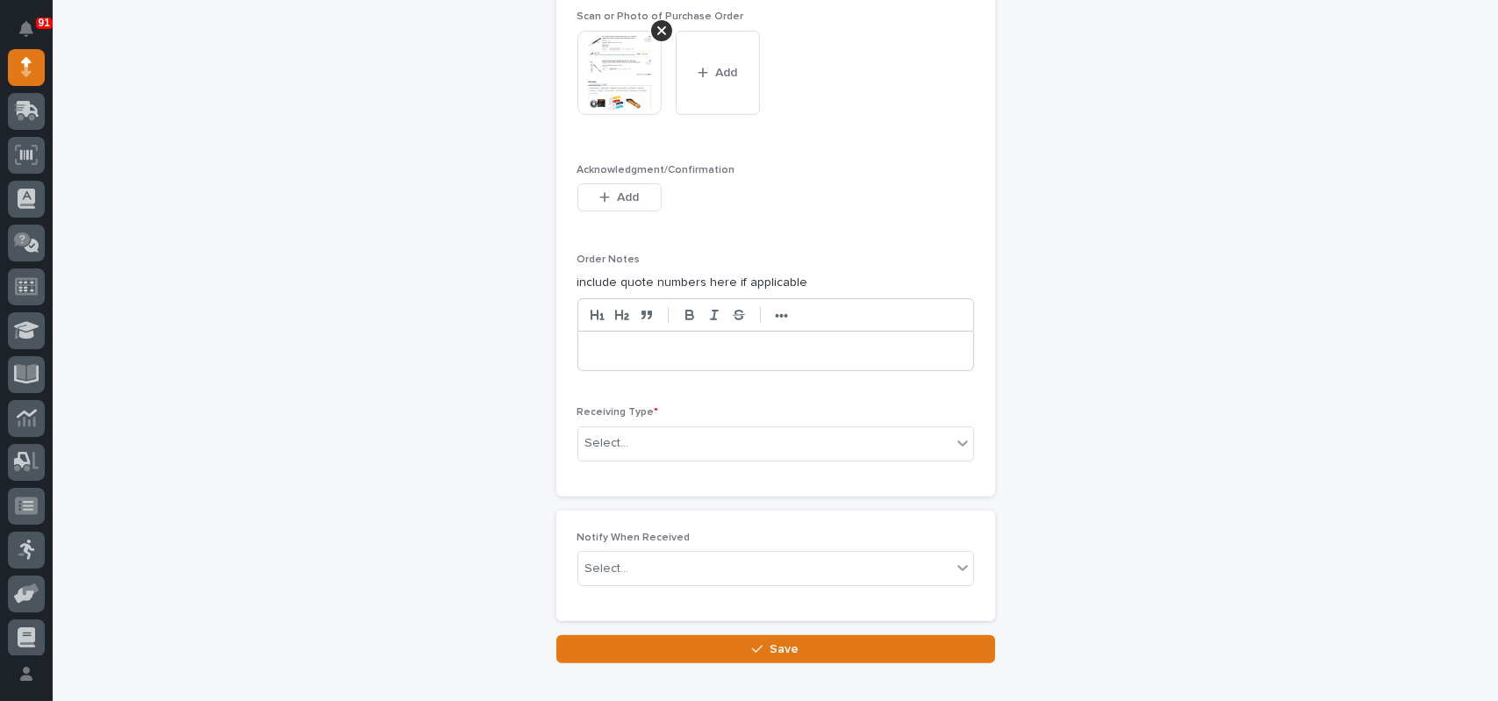
scroll to position [1404, 0]
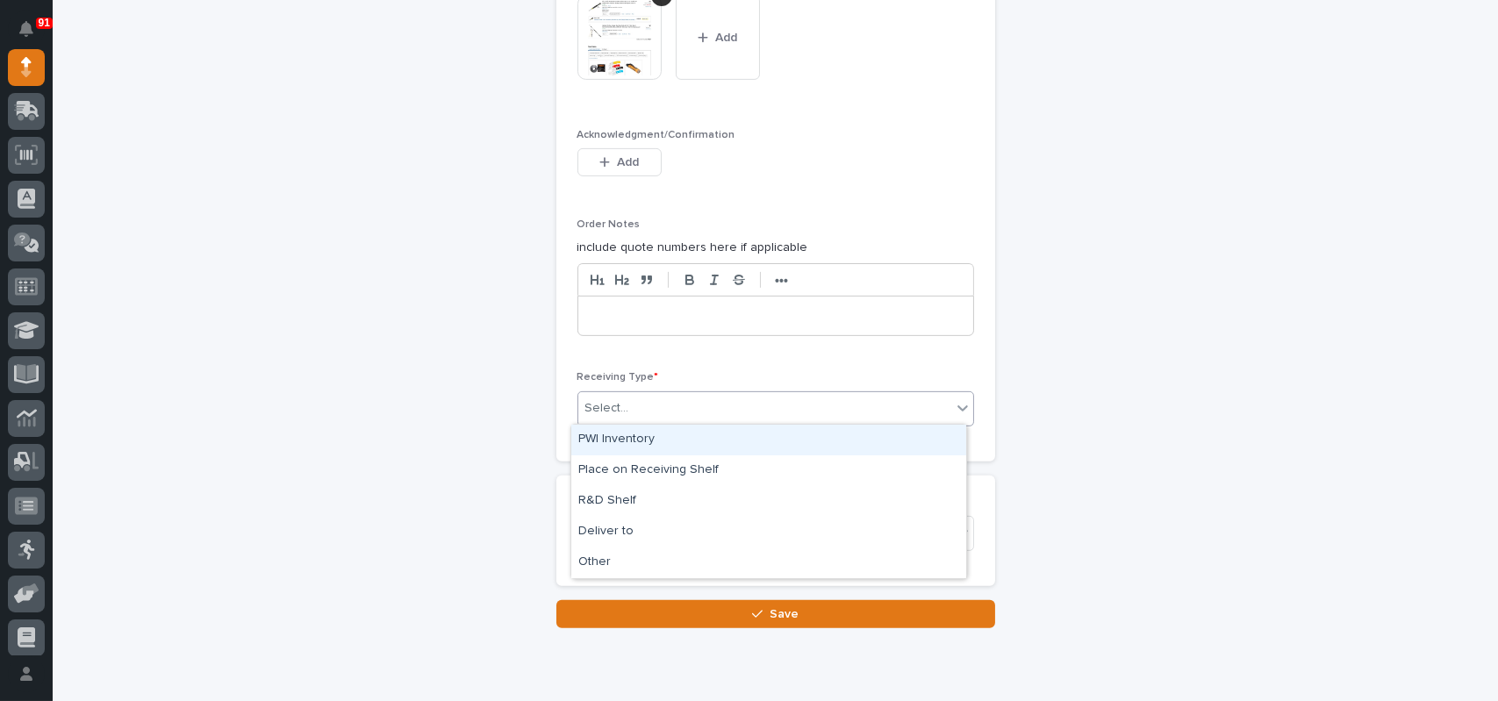
click at [642, 404] on div "Select..." at bounding box center [764, 408] width 373 height 29
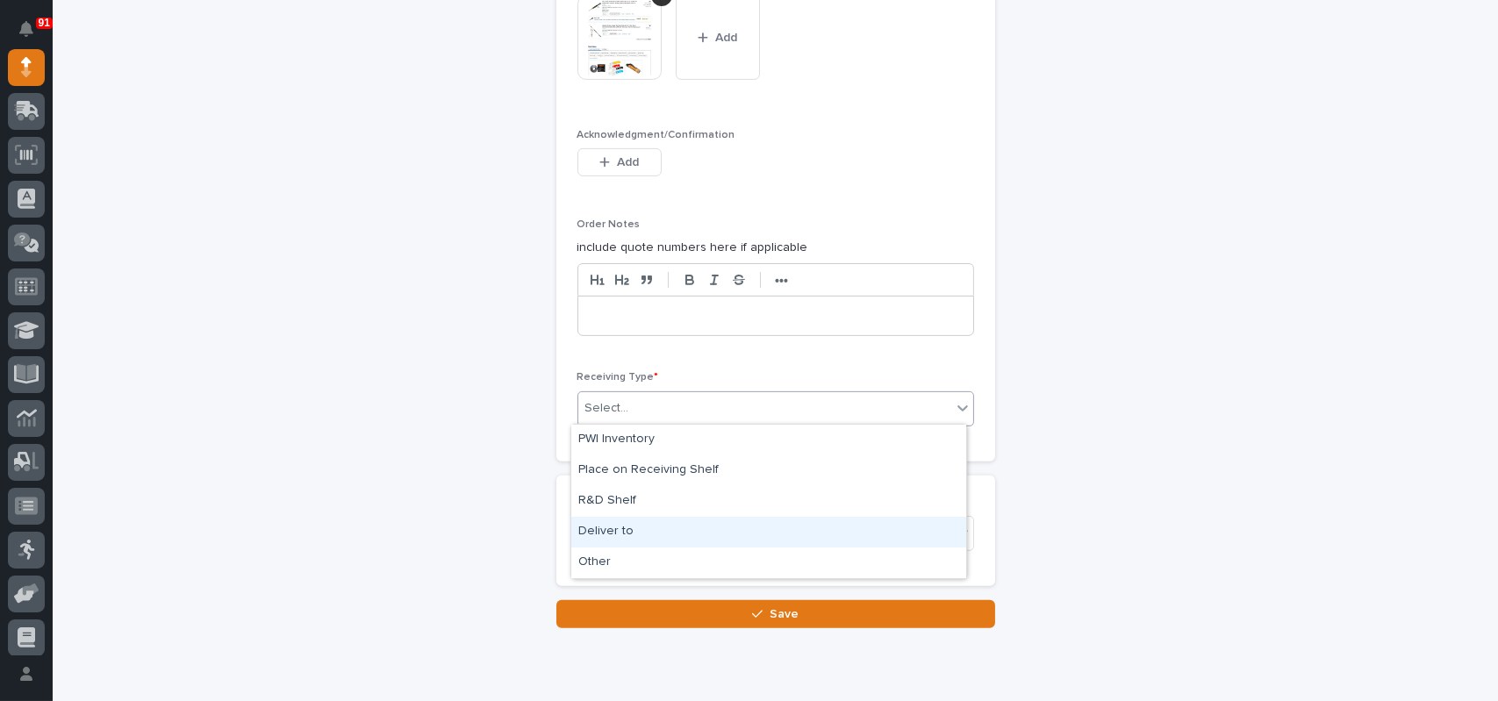
click at [590, 528] on div "Deliver to" at bounding box center [768, 532] width 395 height 31
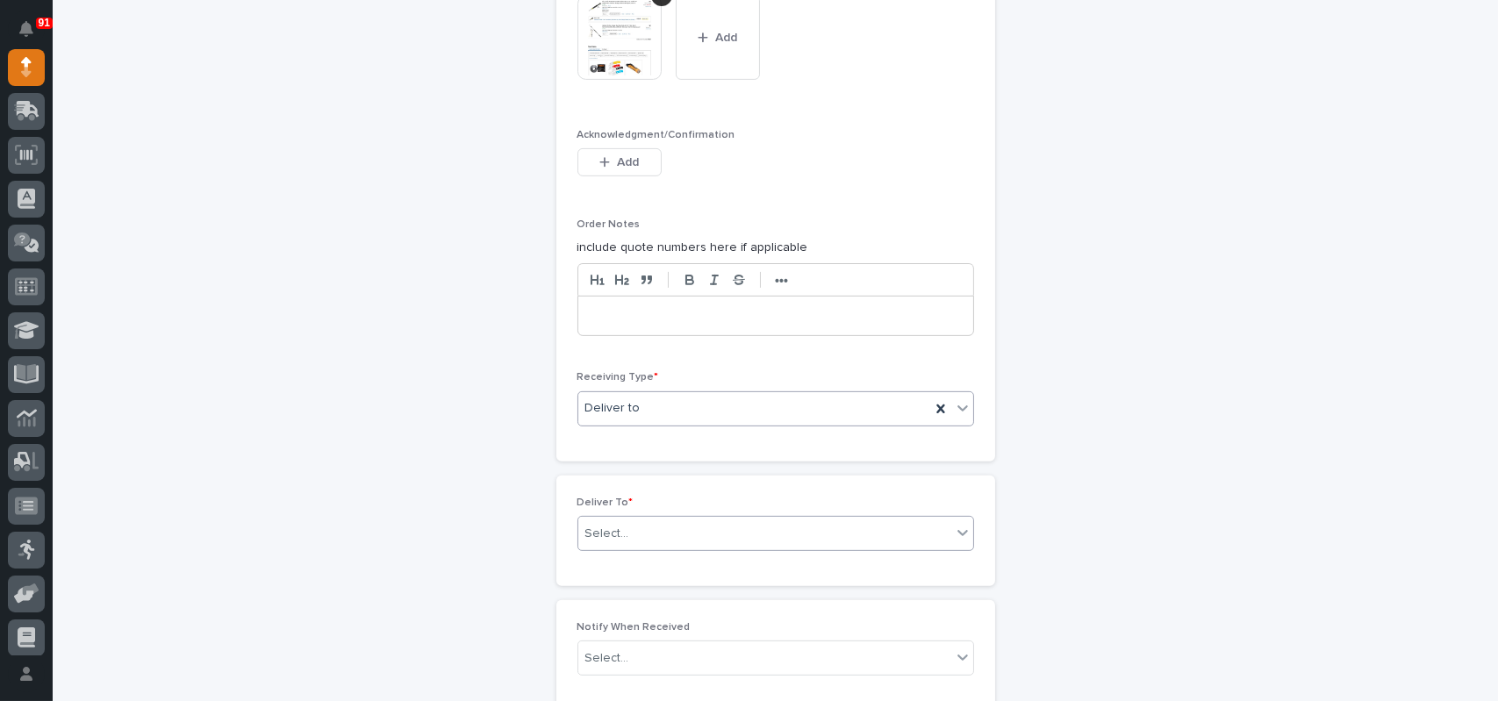
click at [634, 529] on div "Select..." at bounding box center [764, 533] width 373 height 29
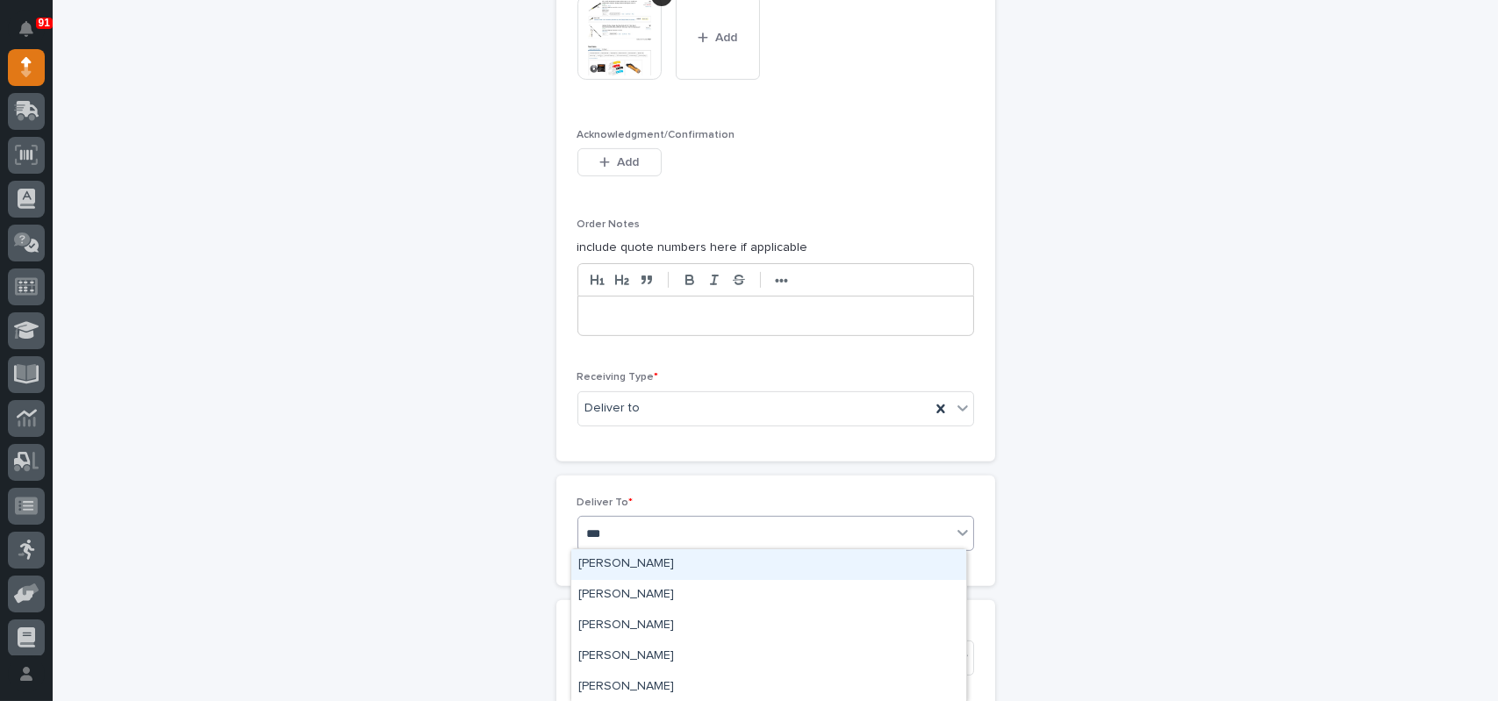
type input "****"
click at [634, 565] on div "[PERSON_NAME]" at bounding box center [768, 564] width 395 height 31
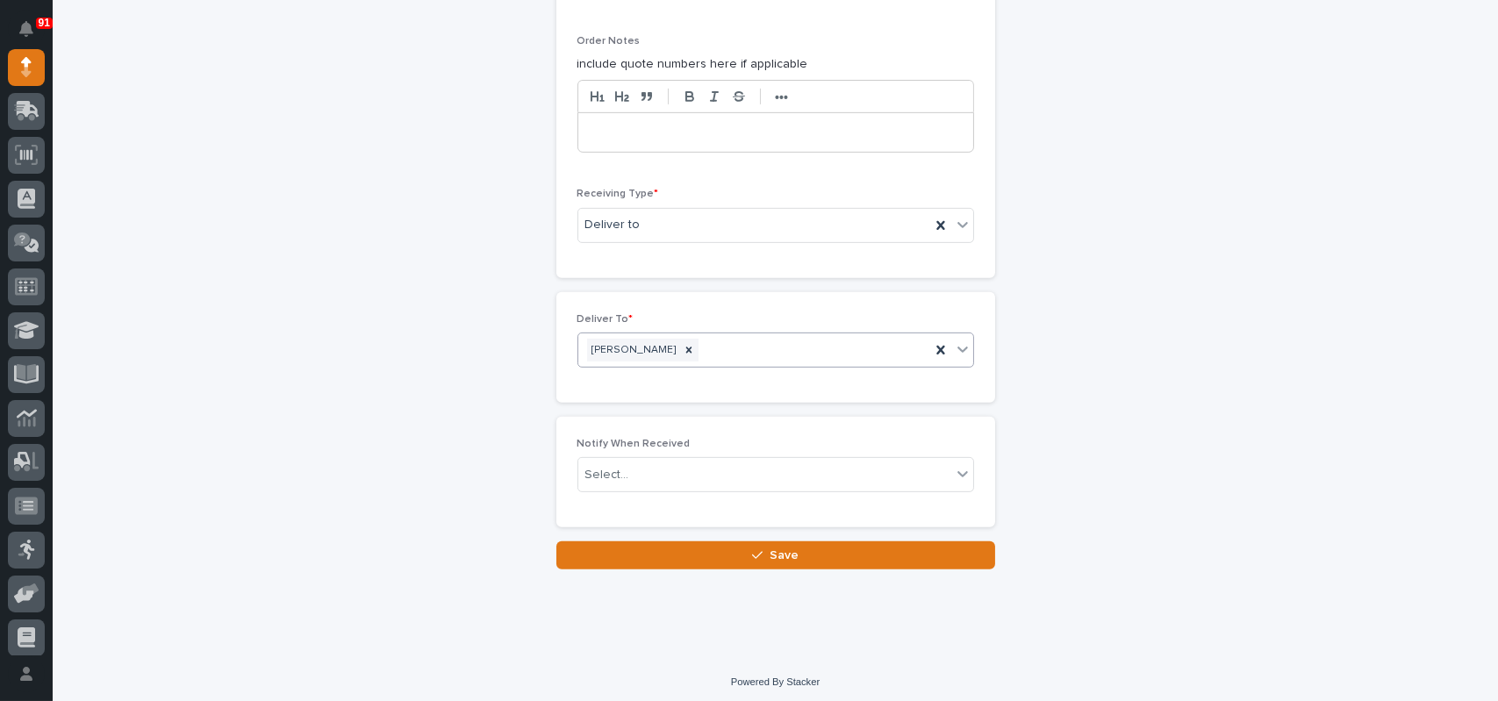
scroll to position [1590, 0]
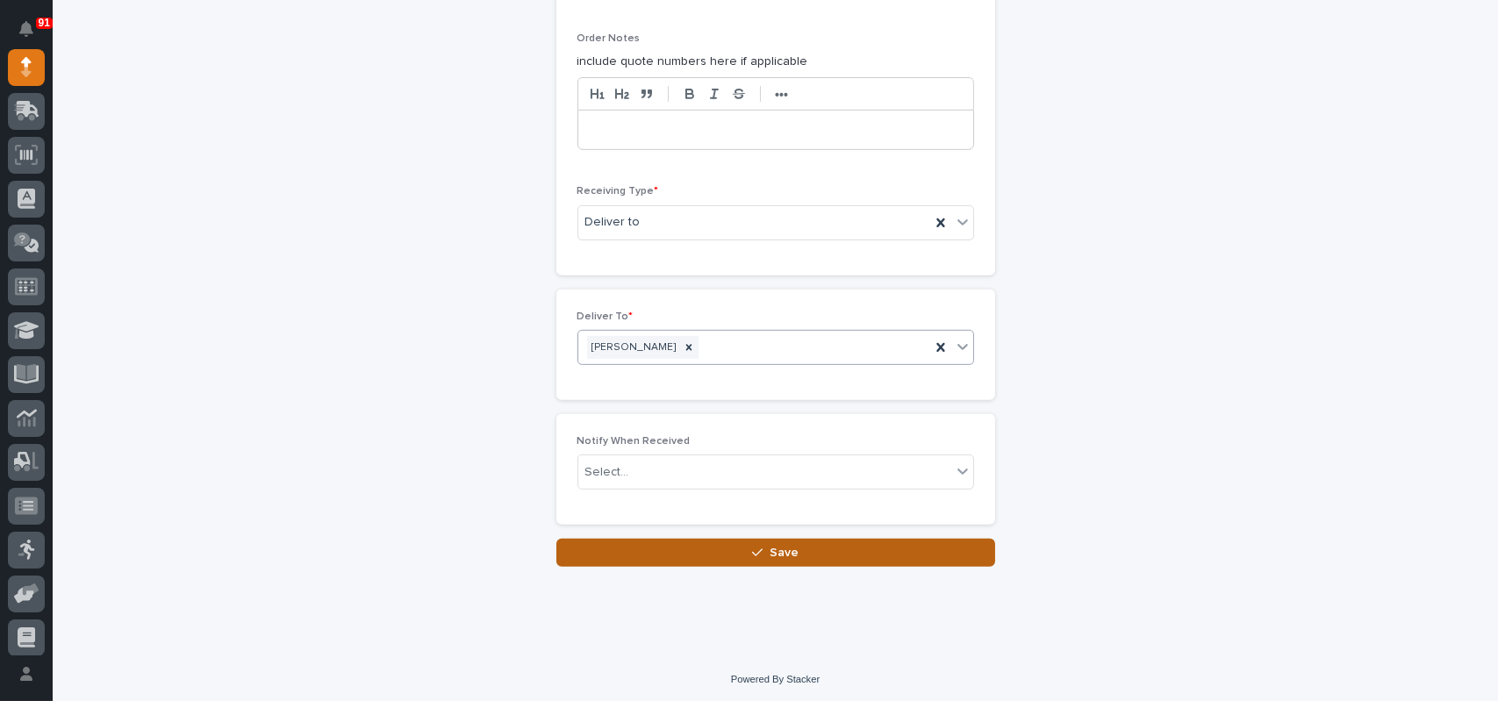
click at [741, 553] on button "Save" at bounding box center [775, 553] width 439 height 28
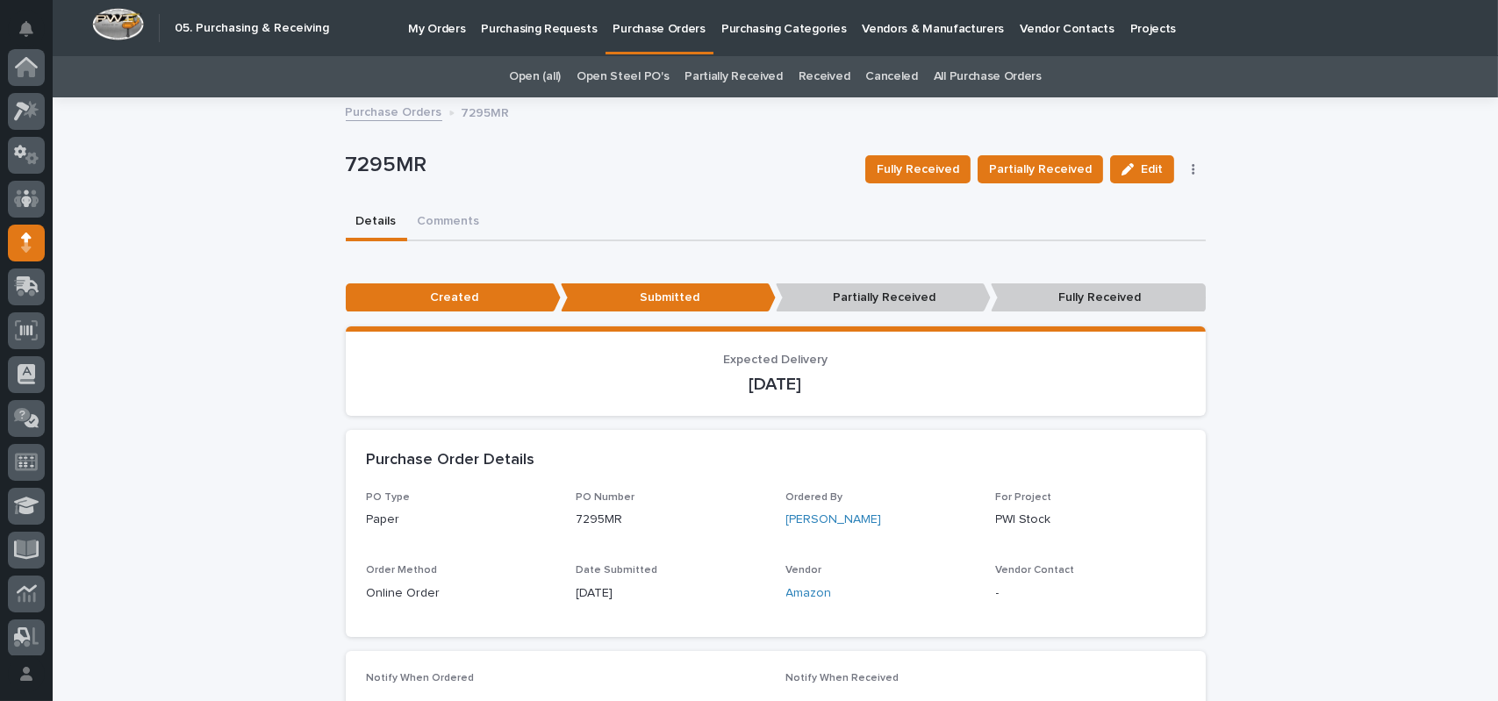
scroll to position [175, 0]
click at [633, 29] on p "Purchase Orders" at bounding box center [659, 18] width 92 height 37
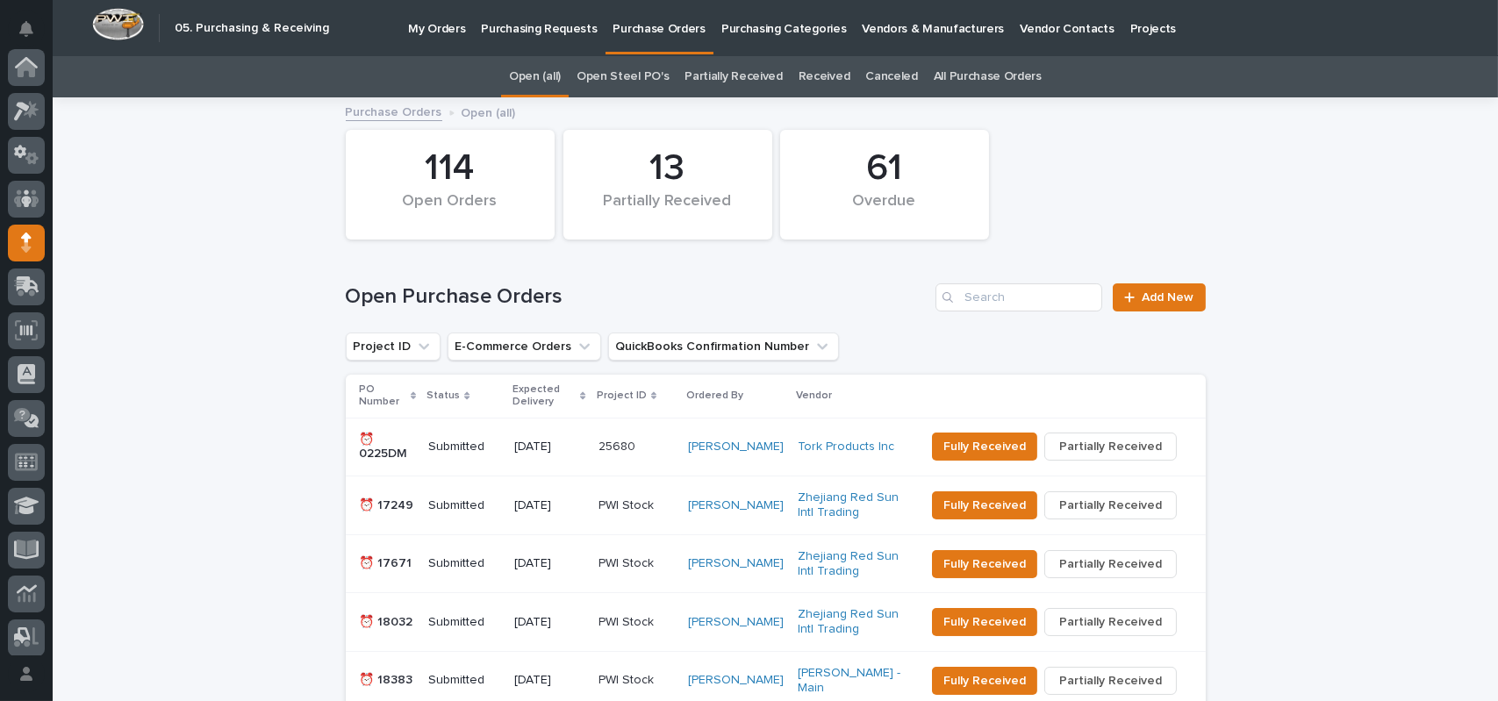
scroll to position [175, 0]
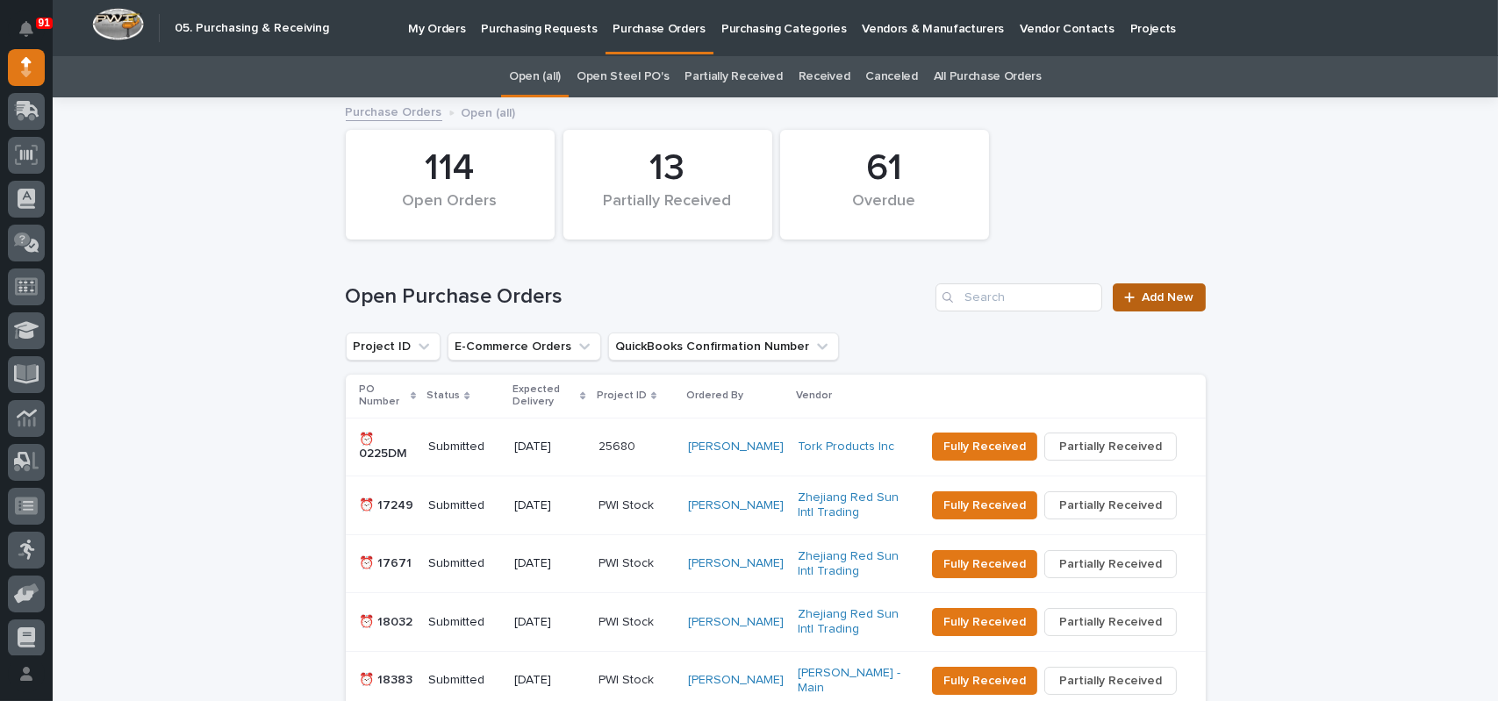
click at [1122, 290] on link "Add New" at bounding box center [1158, 297] width 92 height 28
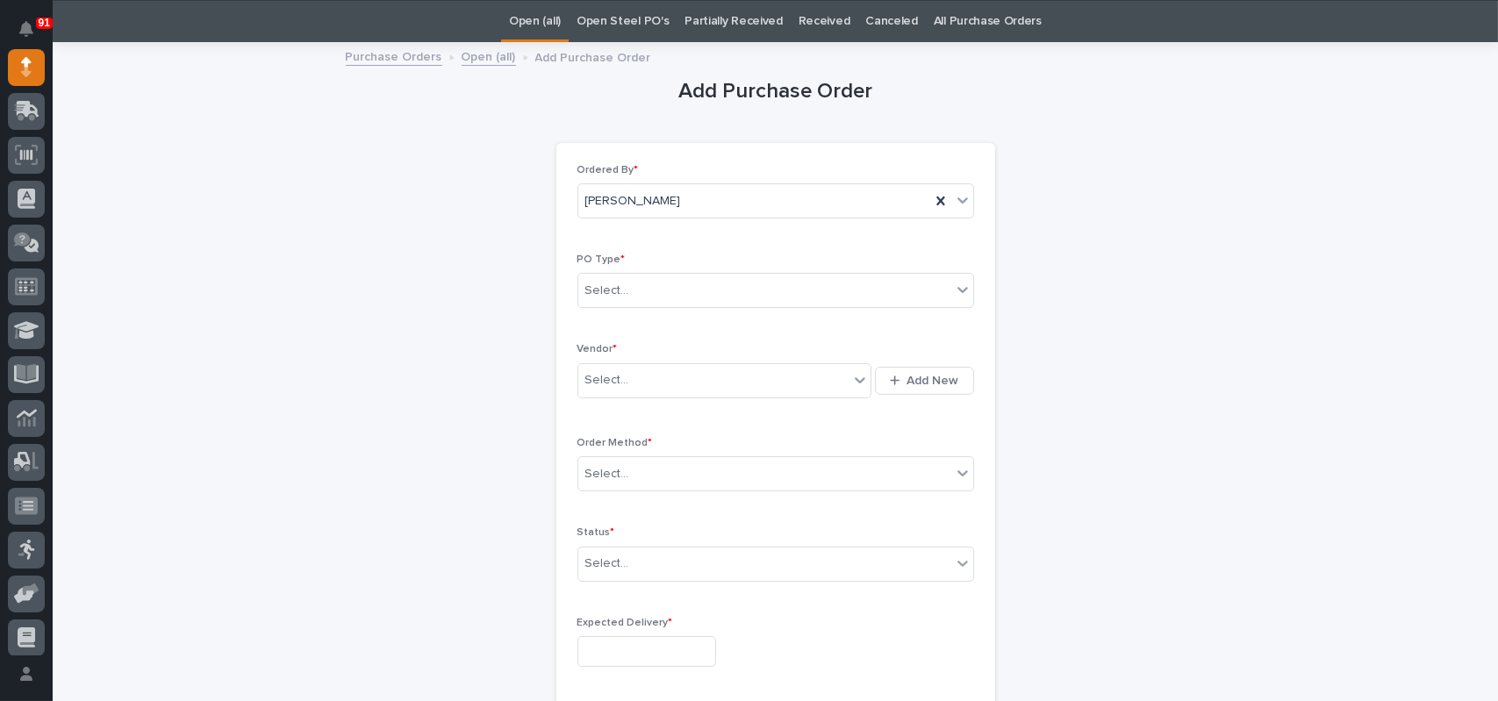
scroll to position [56, 0]
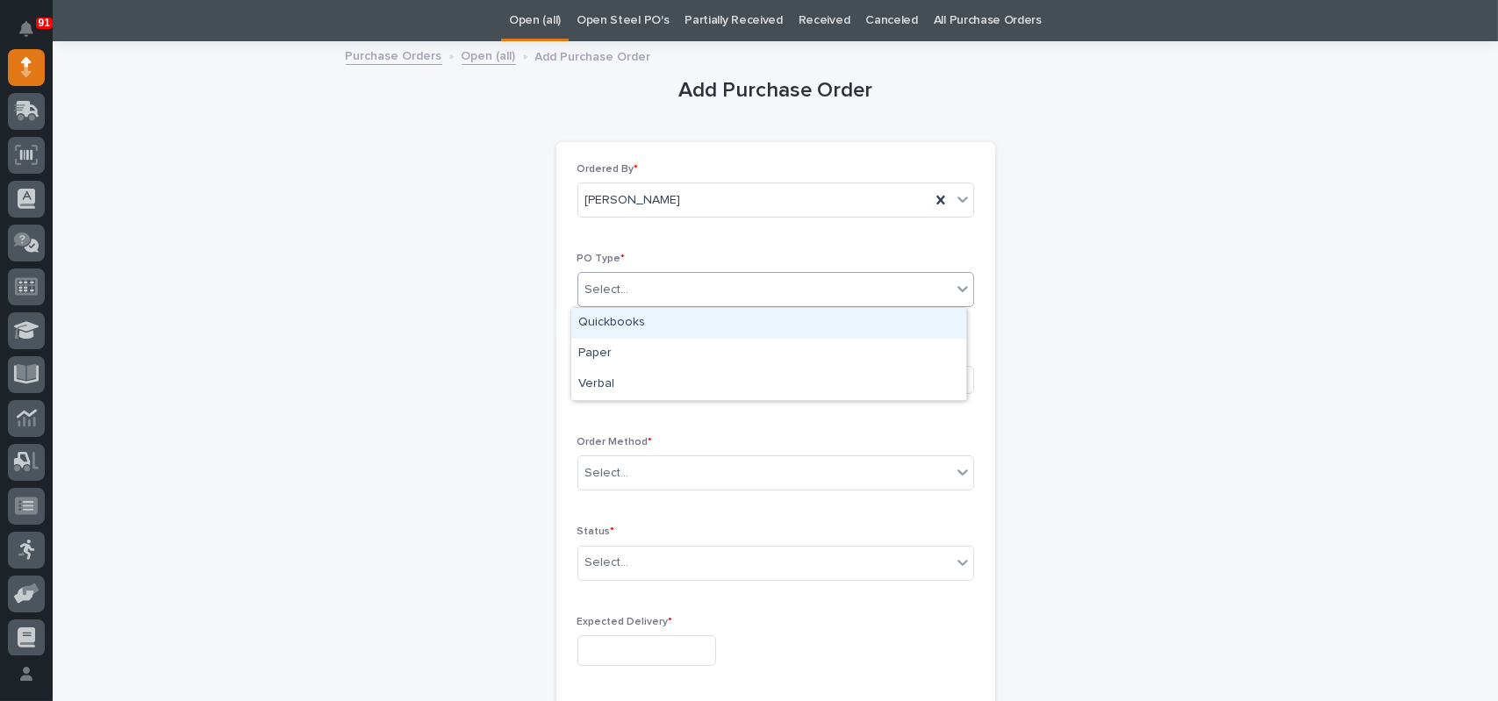
click at [677, 290] on div "Select..." at bounding box center [764, 289] width 373 height 29
click at [637, 325] on div "Quickbooks" at bounding box center [768, 323] width 395 height 31
click at [628, 373] on div "Select..." at bounding box center [713, 379] width 271 height 29
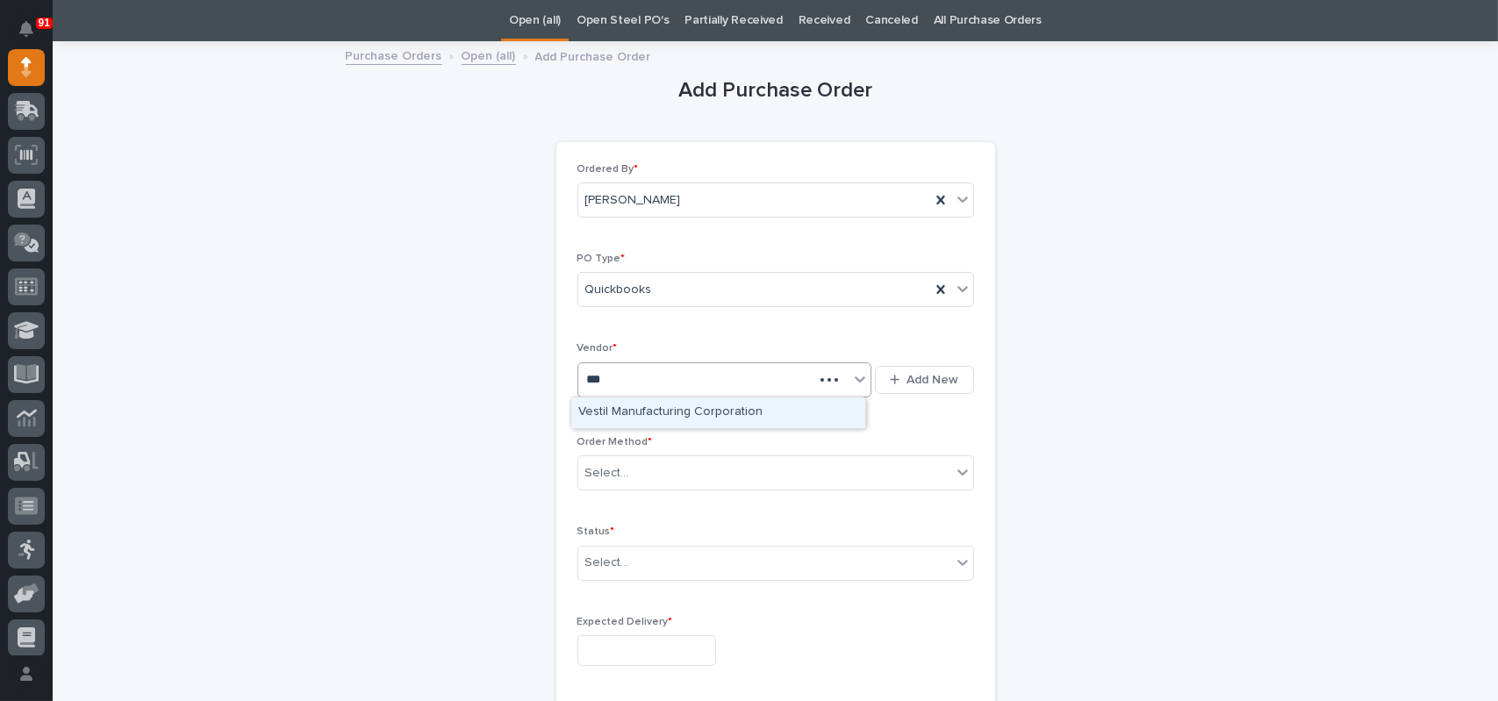
type input "****"
click at [640, 410] on div "Vestil Manufacturing Corporation" at bounding box center [718, 412] width 294 height 31
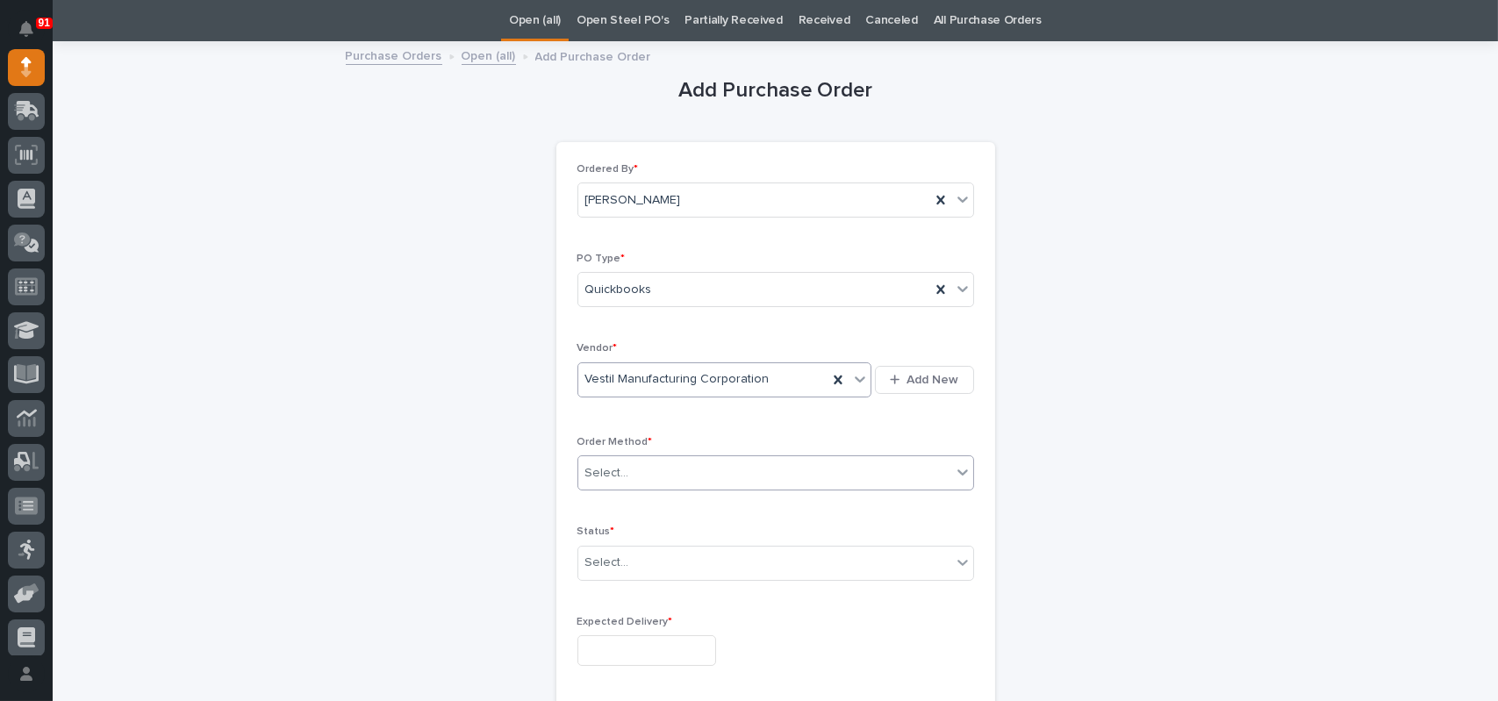
click at [650, 468] on div "Select..." at bounding box center [764, 473] width 373 height 29
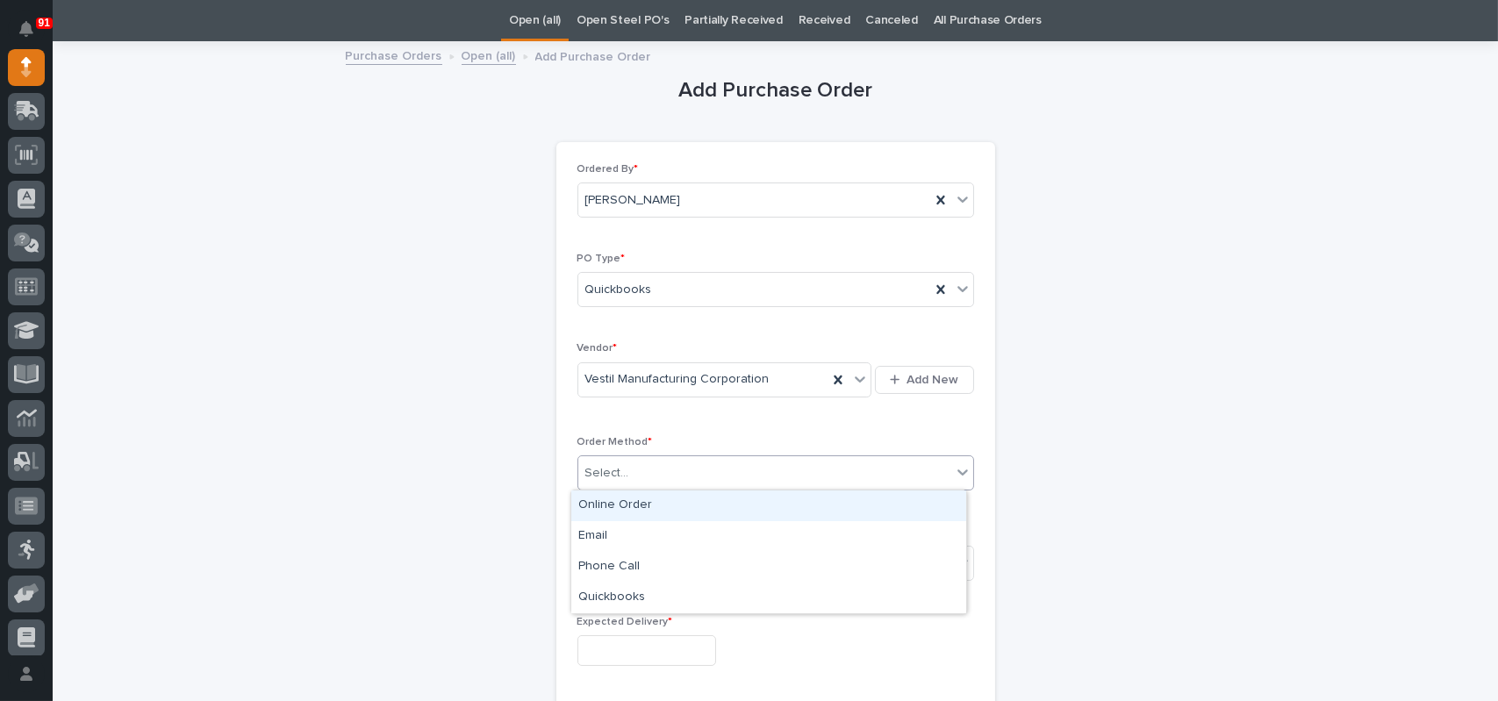
click at [630, 503] on div "Online Order" at bounding box center [768, 505] width 395 height 31
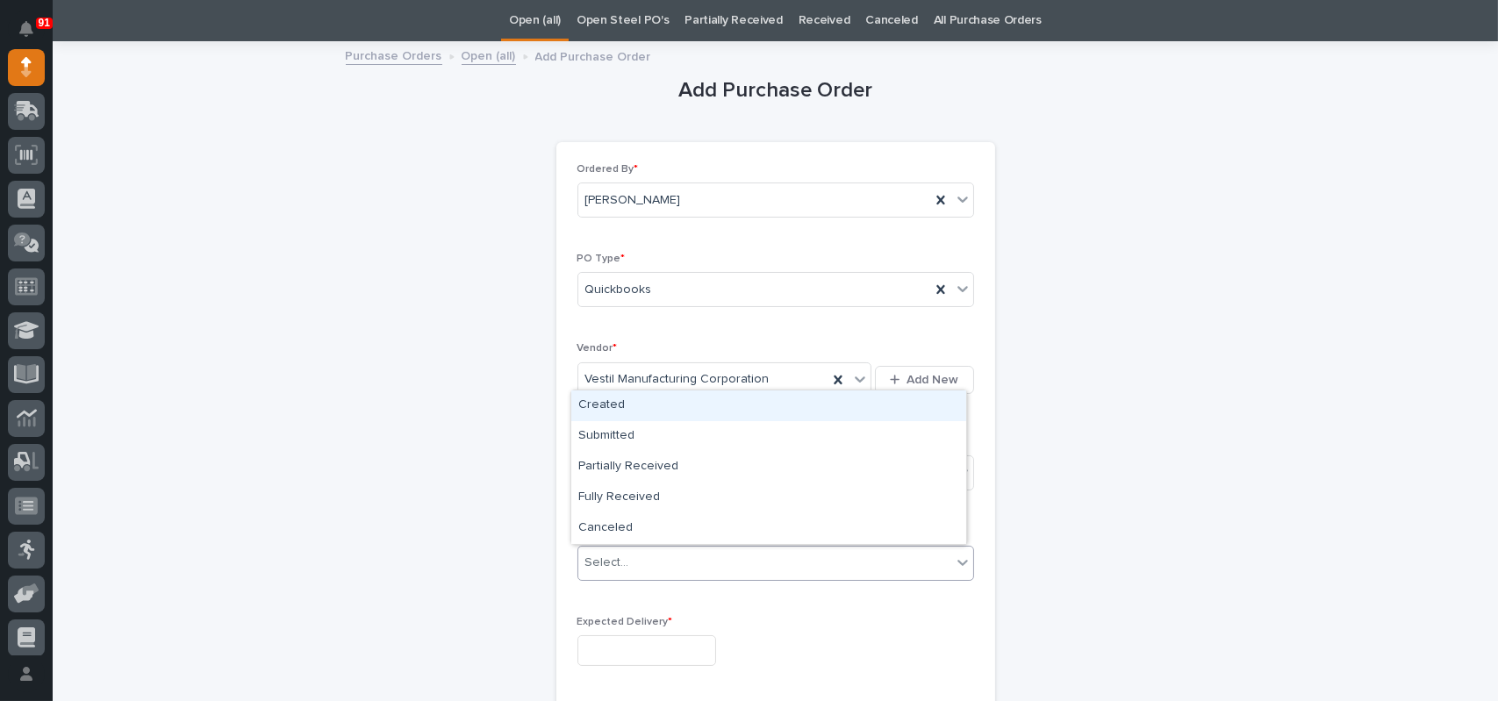
click at [610, 561] on div "Select..." at bounding box center [607, 563] width 44 height 18
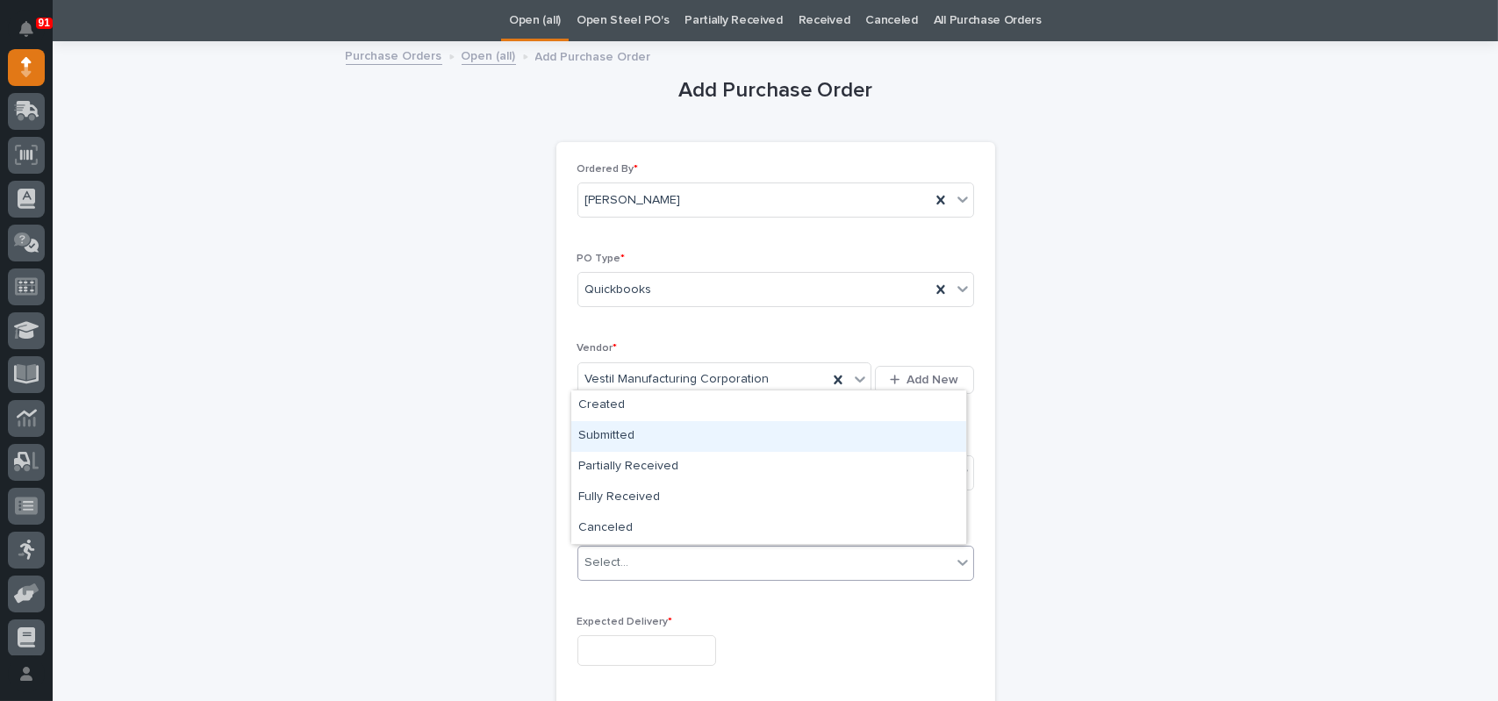
click at [618, 428] on div "Submitted" at bounding box center [768, 436] width 395 height 31
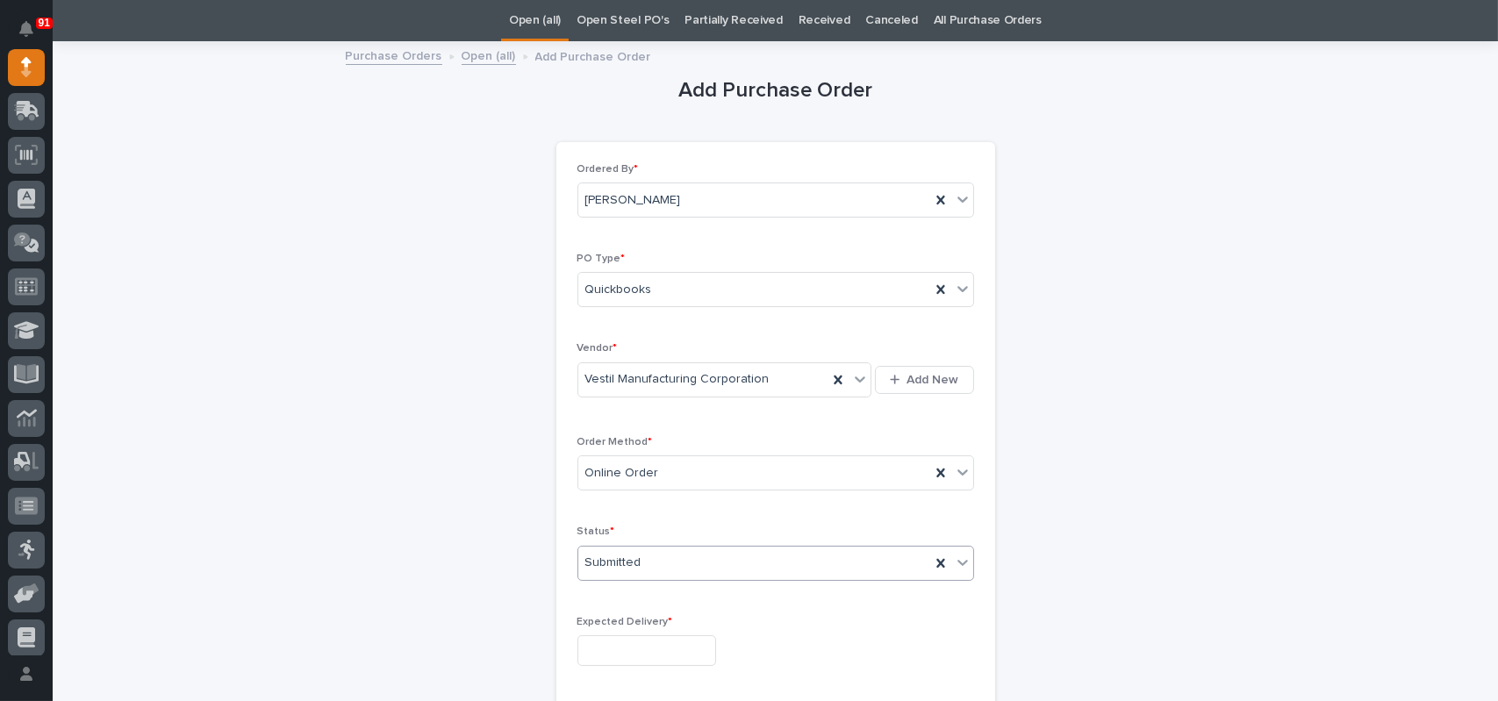
click at [592, 653] on input "text" at bounding box center [646, 650] width 139 height 31
click at [929, 83] on h1 "Add Purchase Order" at bounding box center [775, 90] width 439 height 25
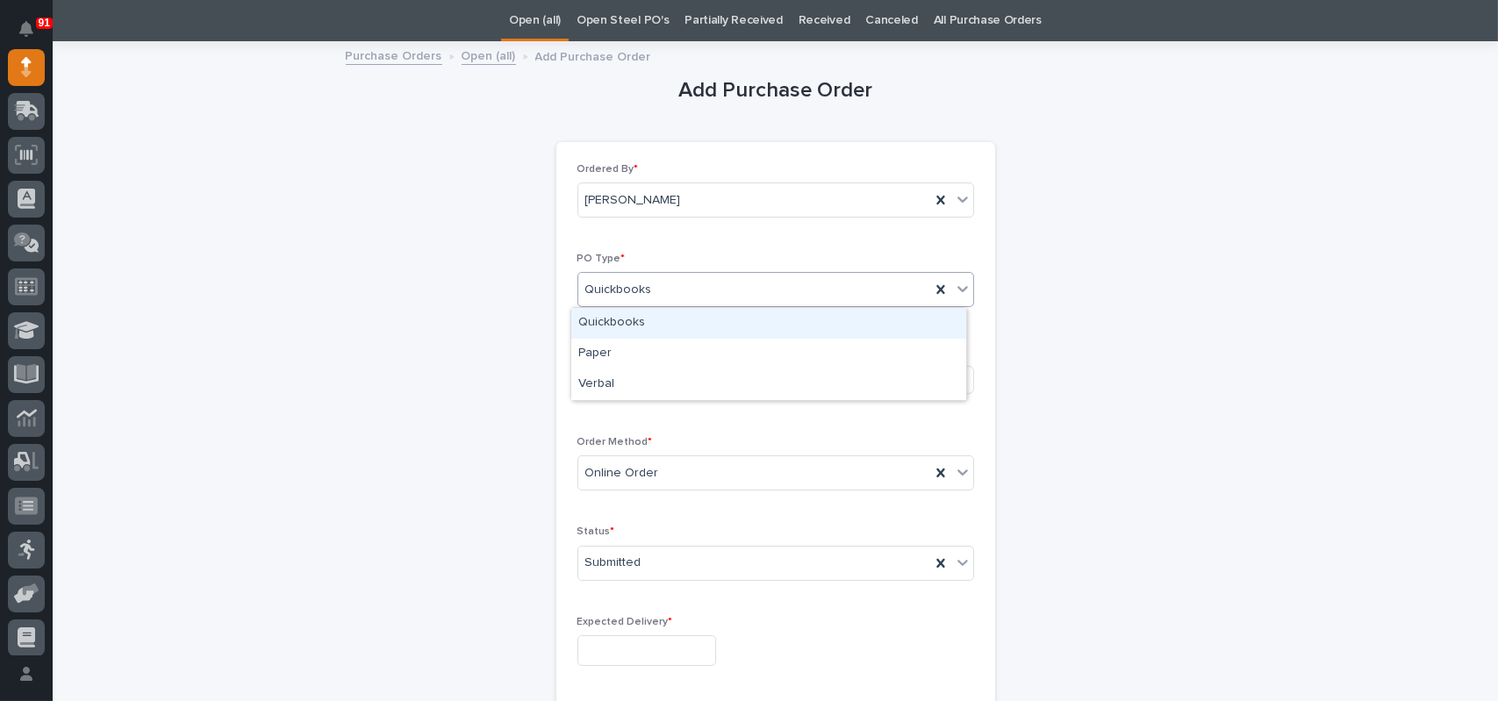
click at [684, 294] on div "Quickbooks" at bounding box center [754, 289] width 352 height 29
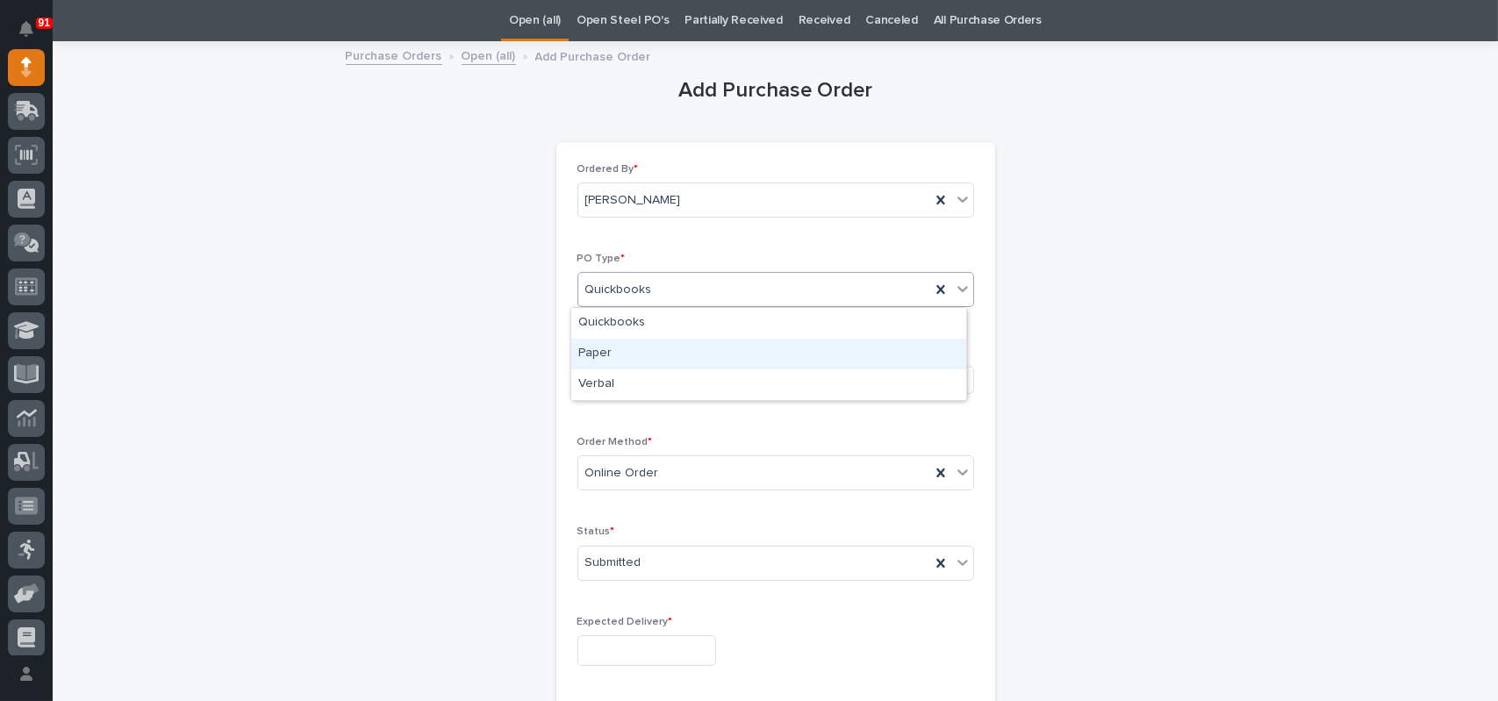
click at [583, 358] on div "Paper" at bounding box center [768, 354] width 395 height 31
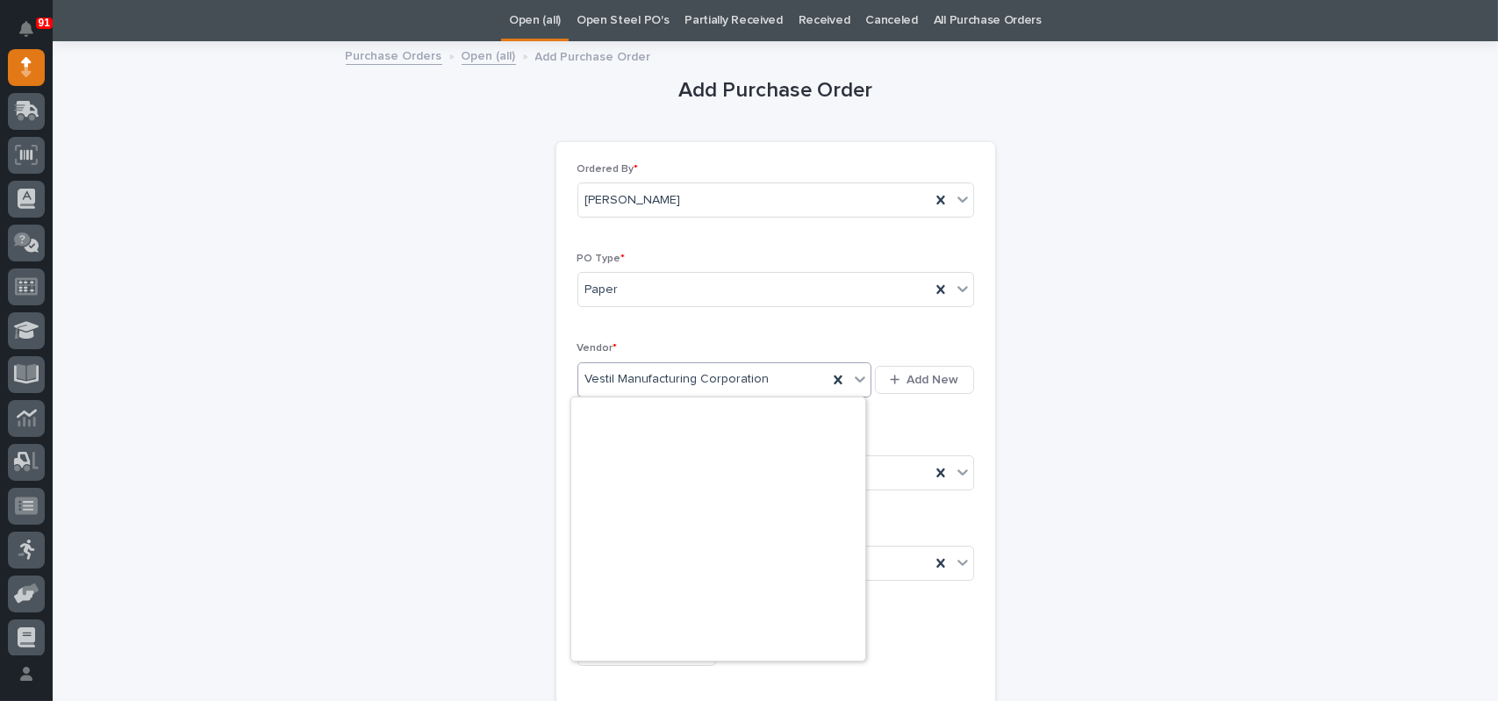
scroll to position [9642, 0]
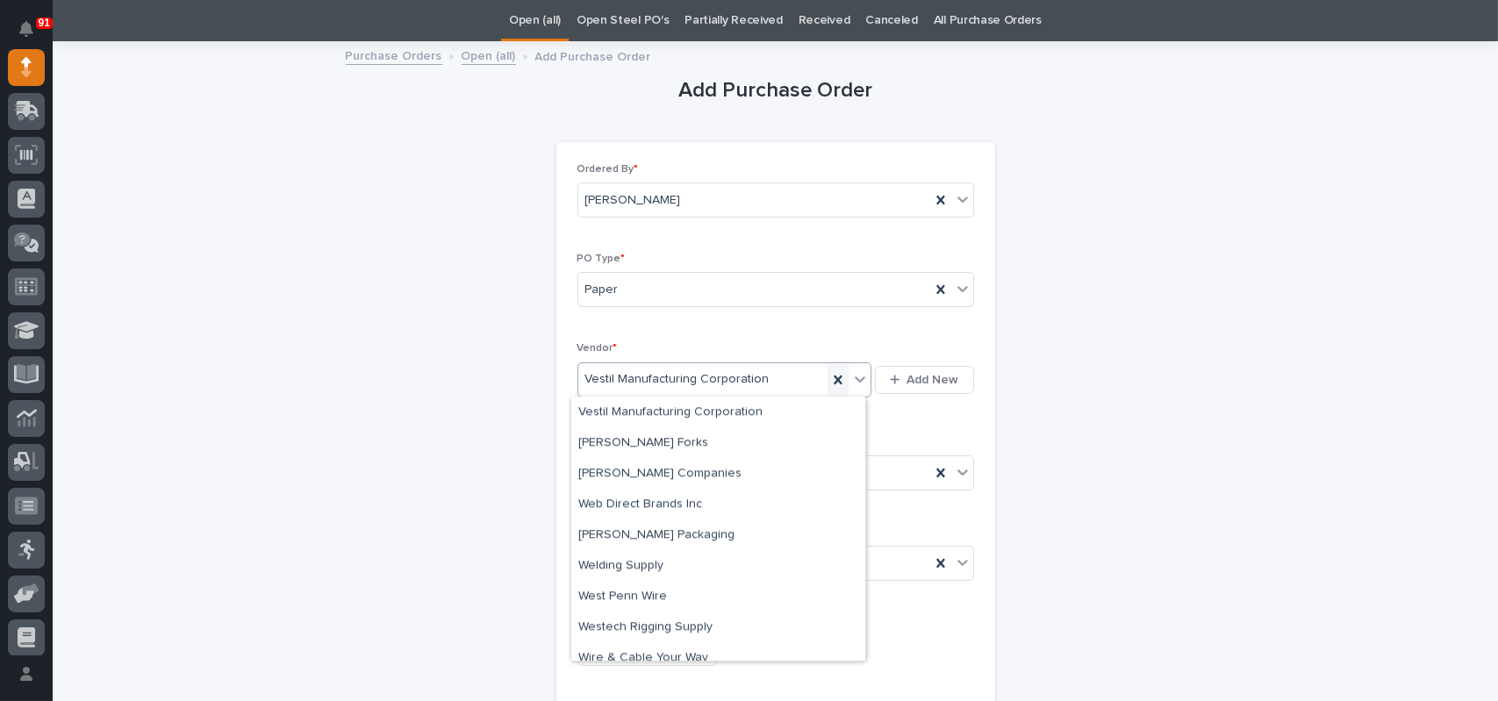
click at [835, 376] on icon at bounding box center [837, 380] width 8 height 9
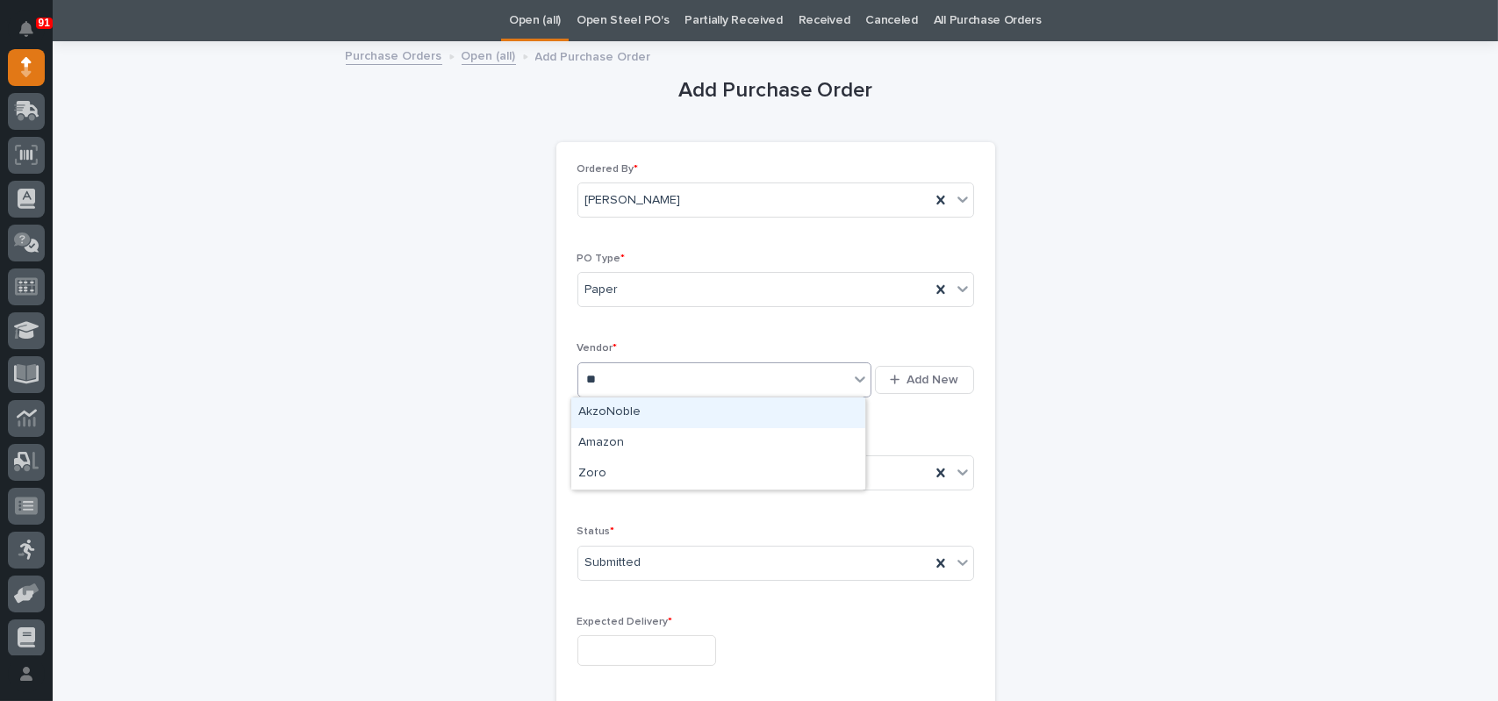
type input "***"
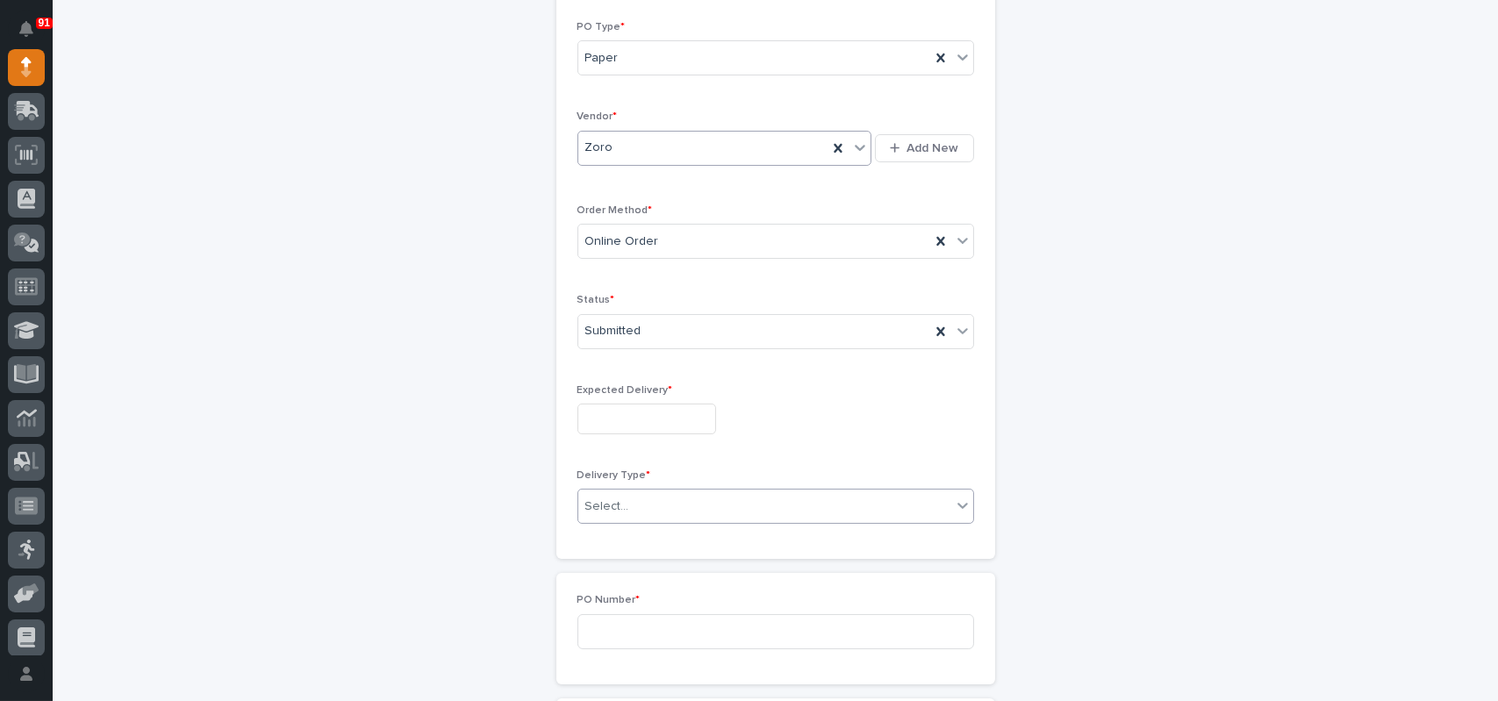
scroll to position [319, 0]
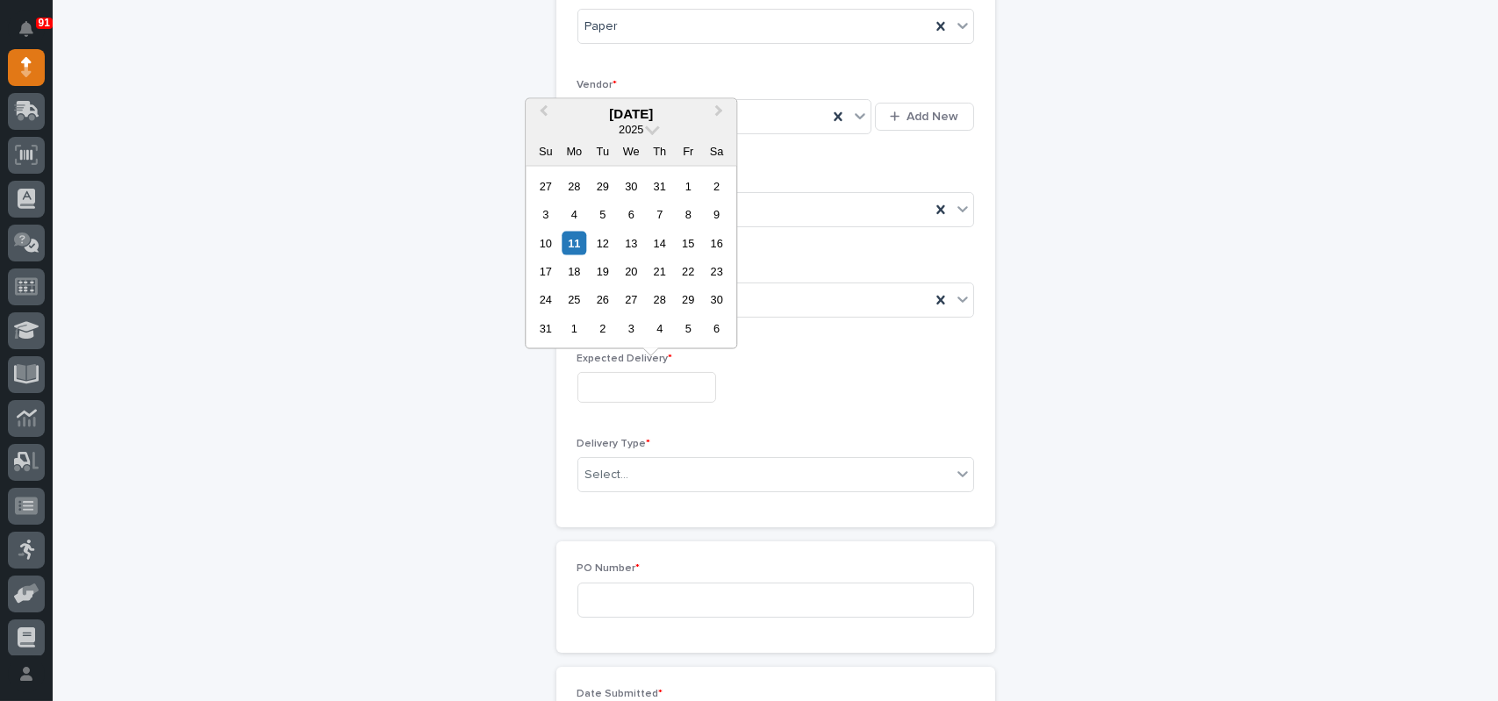
click at [669, 383] on input "text" at bounding box center [646, 387] width 139 height 31
click at [690, 245] on div "15" at bounding box center [688, 243] width 24 height 24
type input "**********"
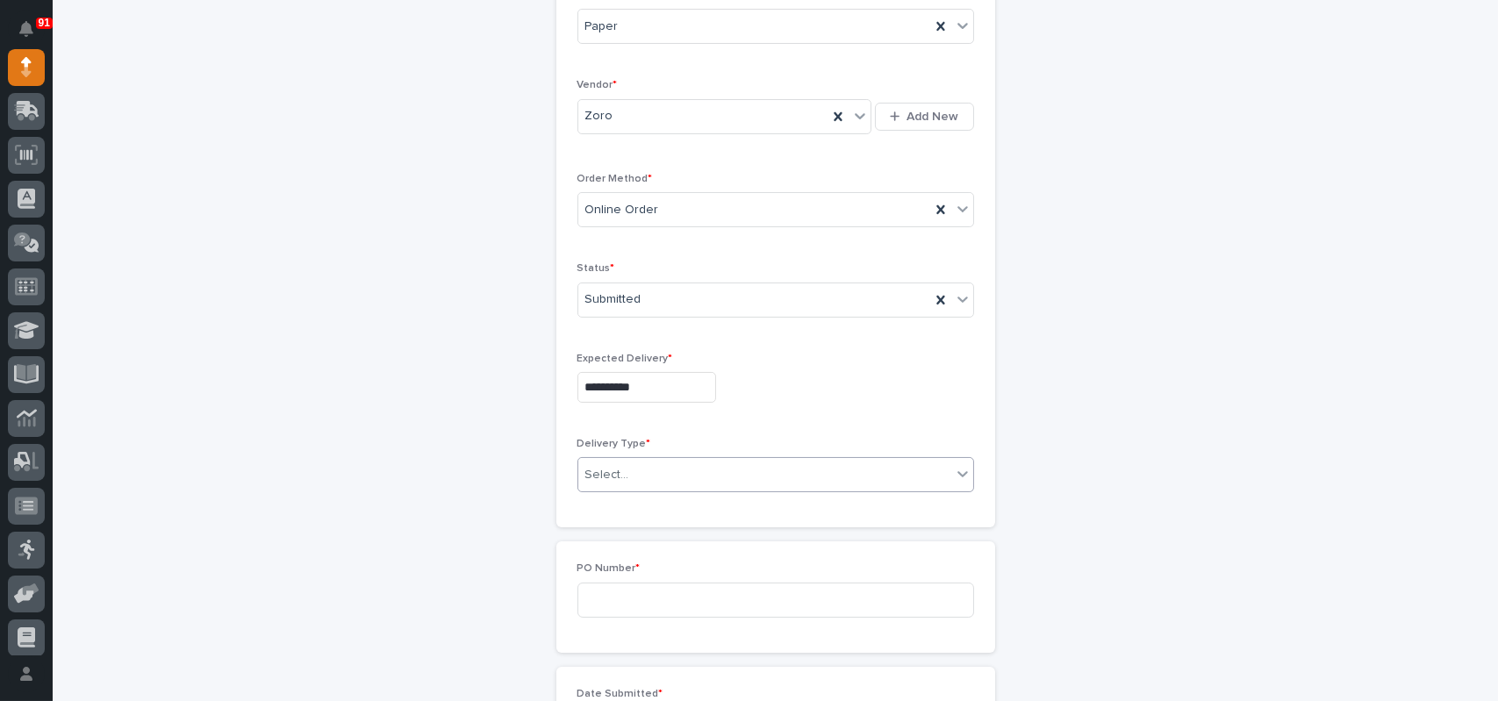
click at [612, 476] on div "Select..." at bounding box center [607, 475] width 44 height 18
click at [610, 515] on div "Deliver to PWI" at bounding box center [768, 507] width 395 height 31
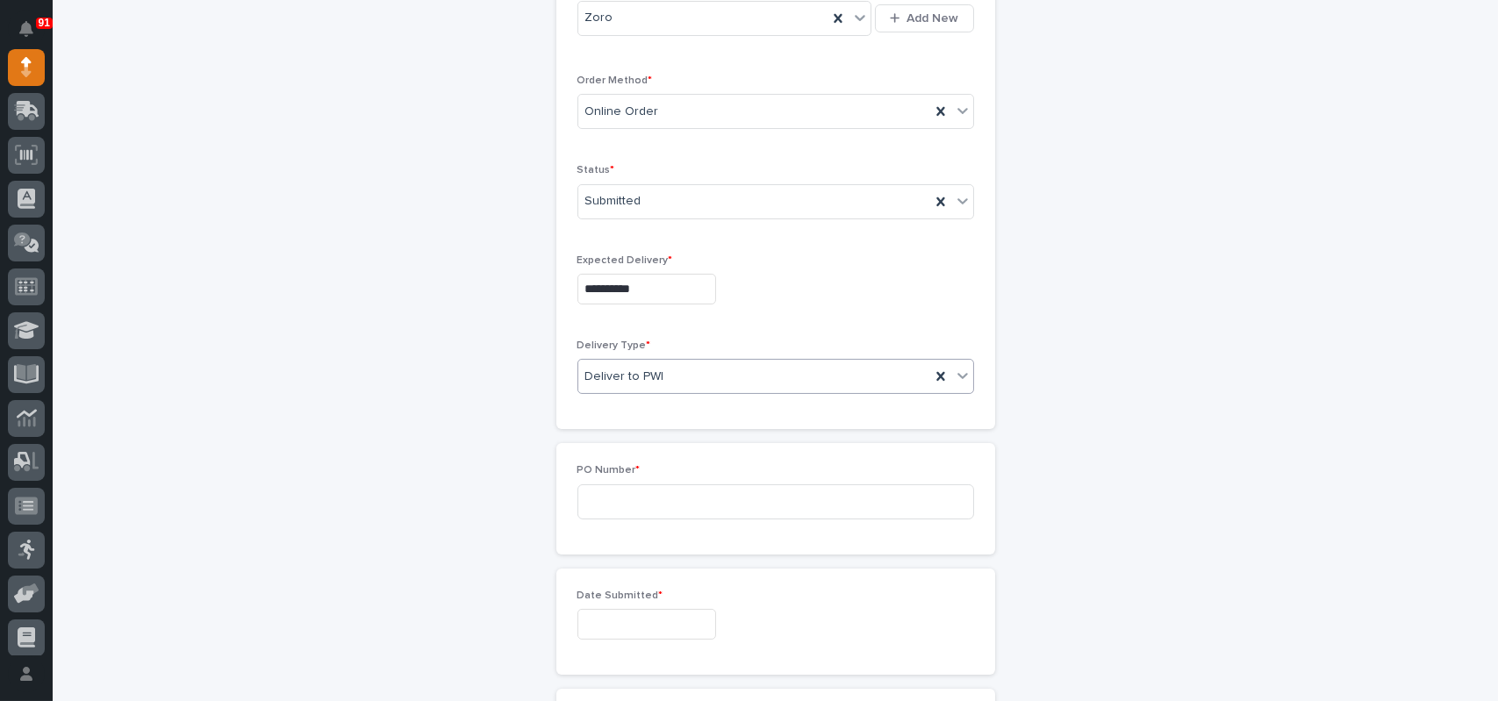
scroll to position [495, 0]
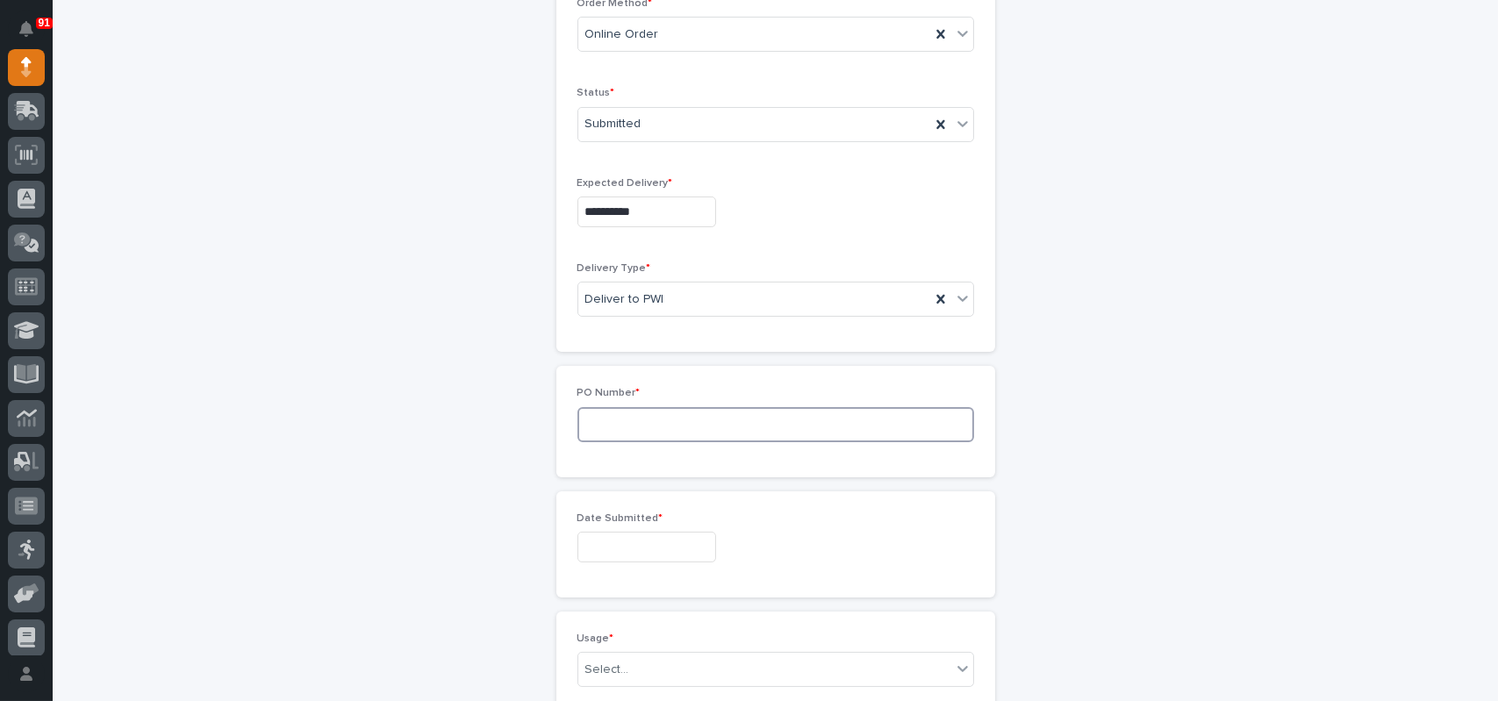
click at [614, 424] on input at bounding box center [775, 424] width 397 height 35
type input "7293MR"
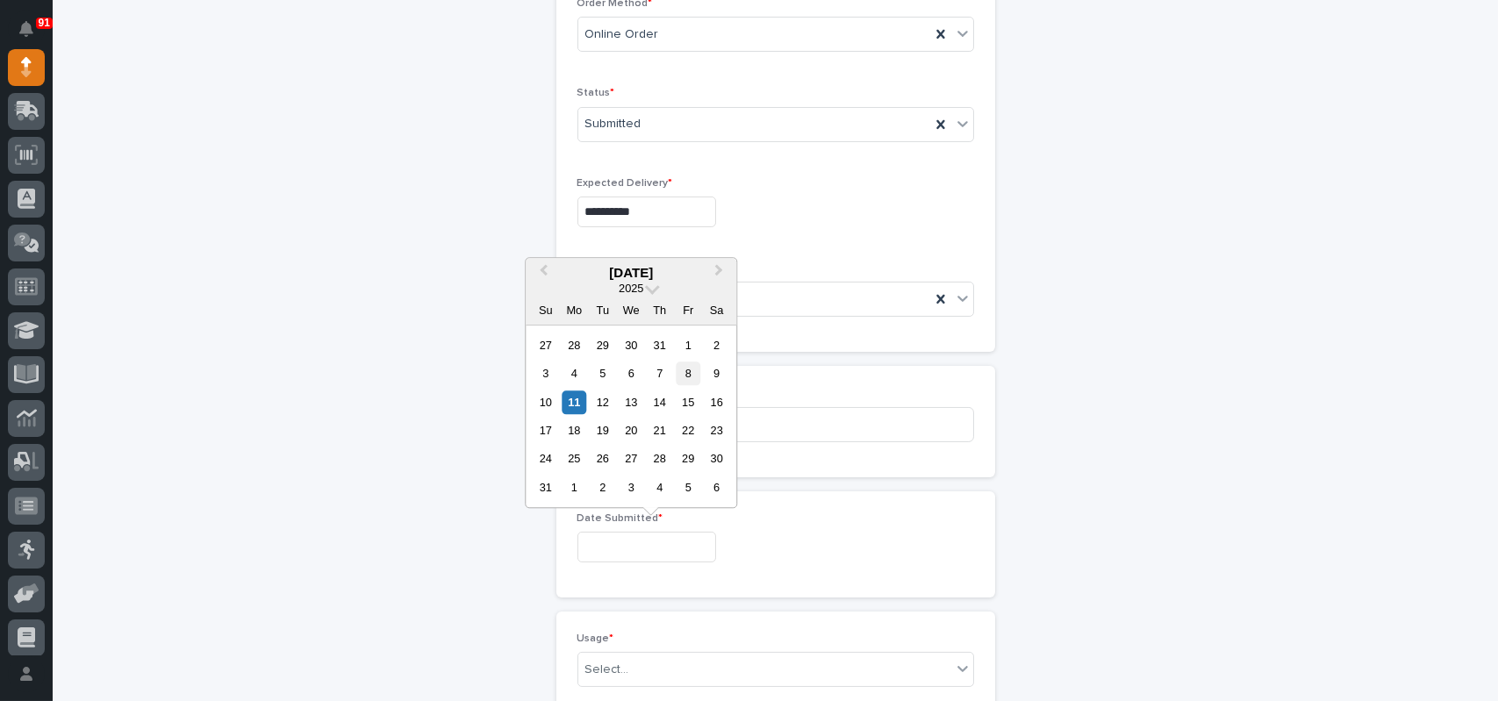
click at [694, 369] on div "8" at bounding box center [688, 373] width 24 height 24
type input "**********"
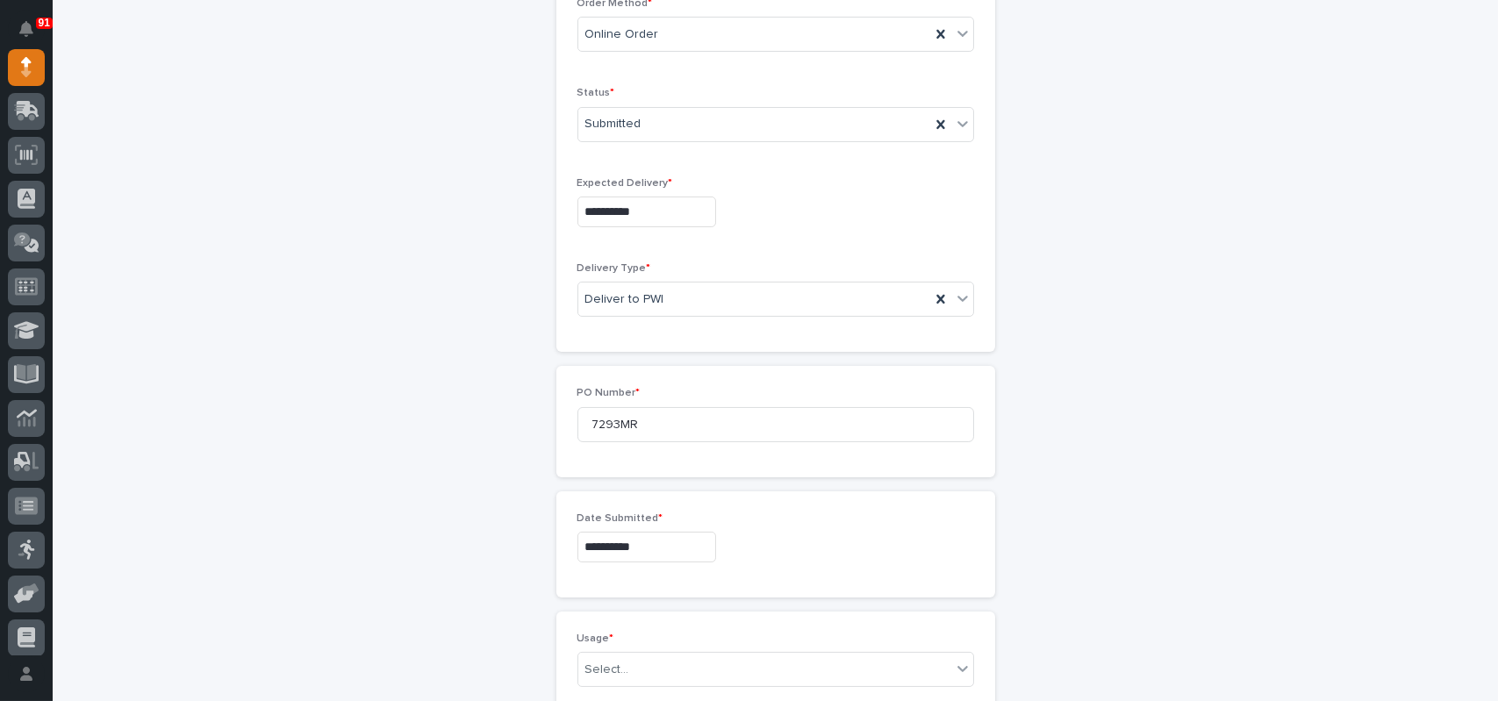
scroll to position [670, 0]
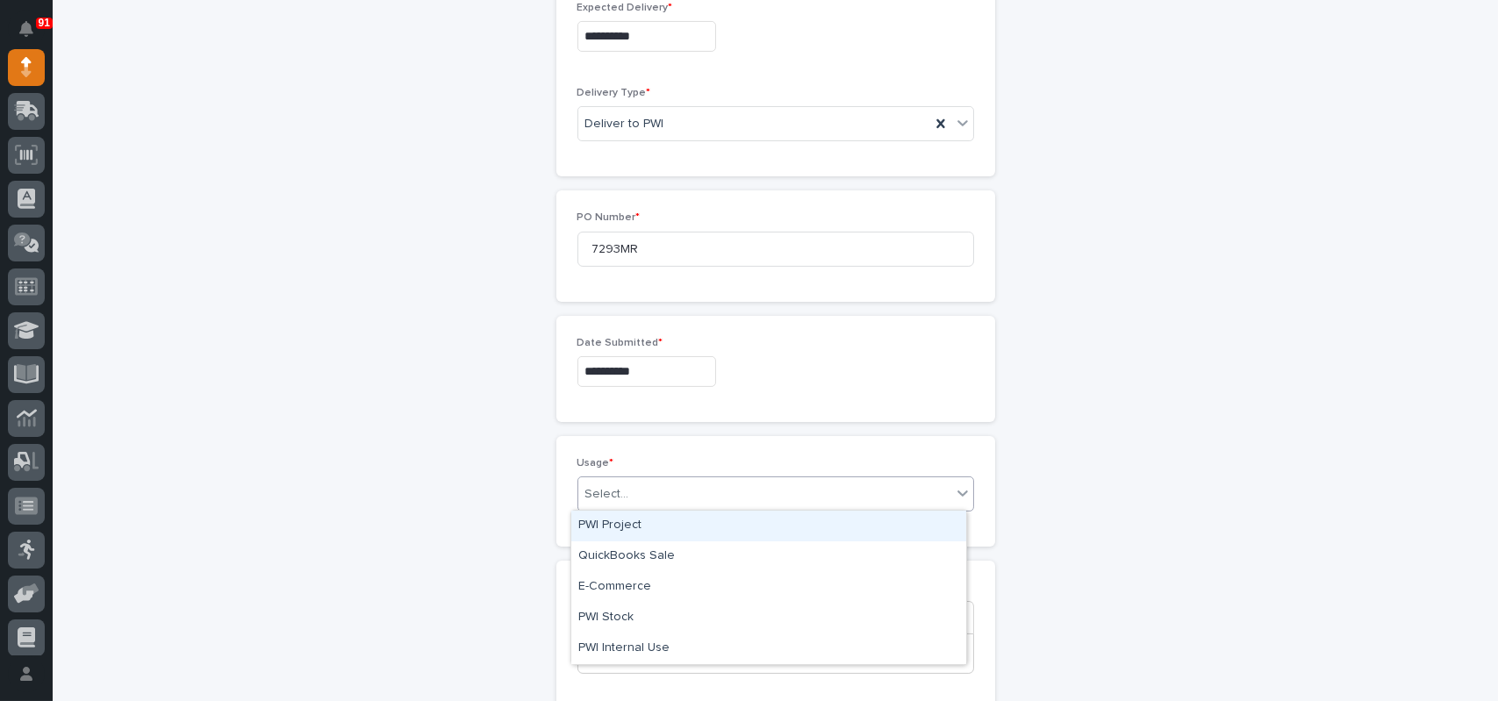
click at [612, 501] on div "Select..." at bounding box center [607, 494] width 44 height 18
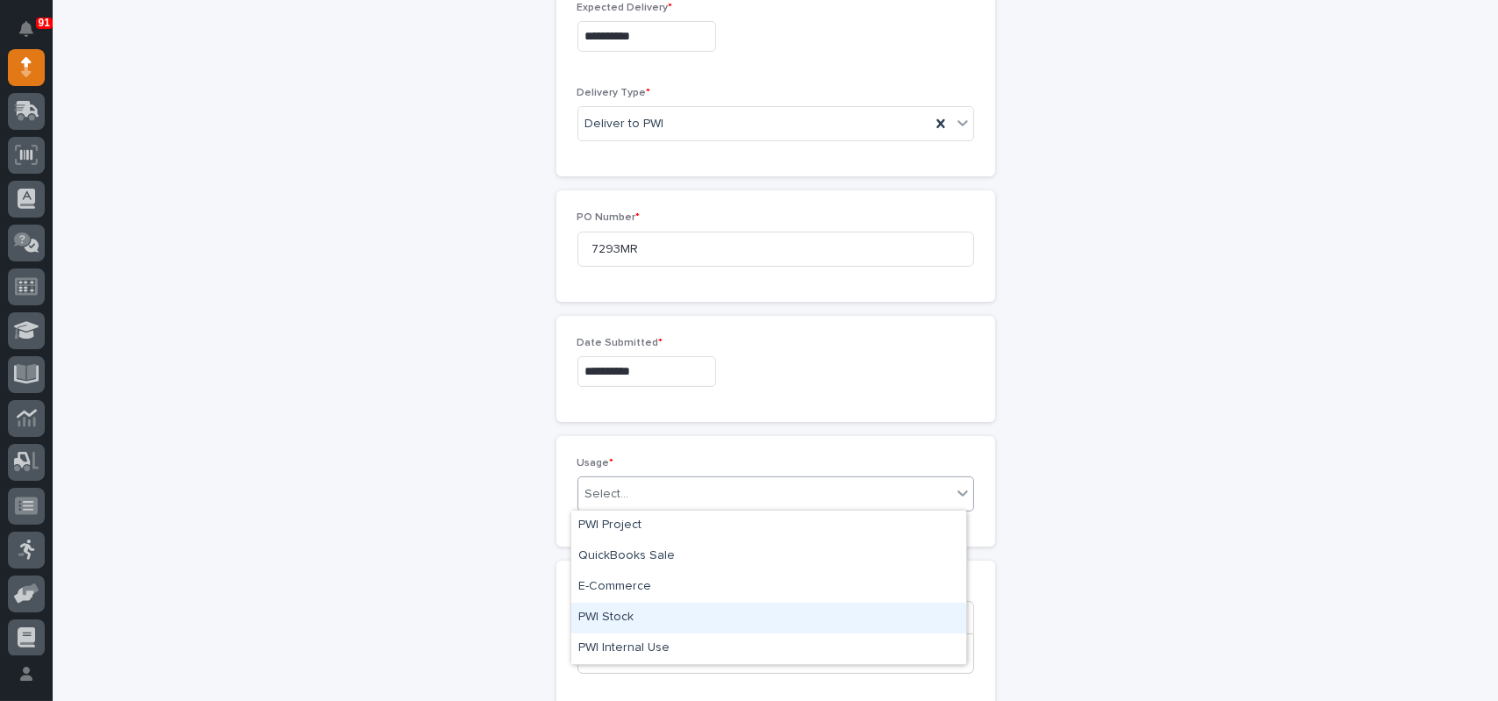
click at [597, 622] on div "PWI Stock" at bounding box center [768, 618] width 395 height 31
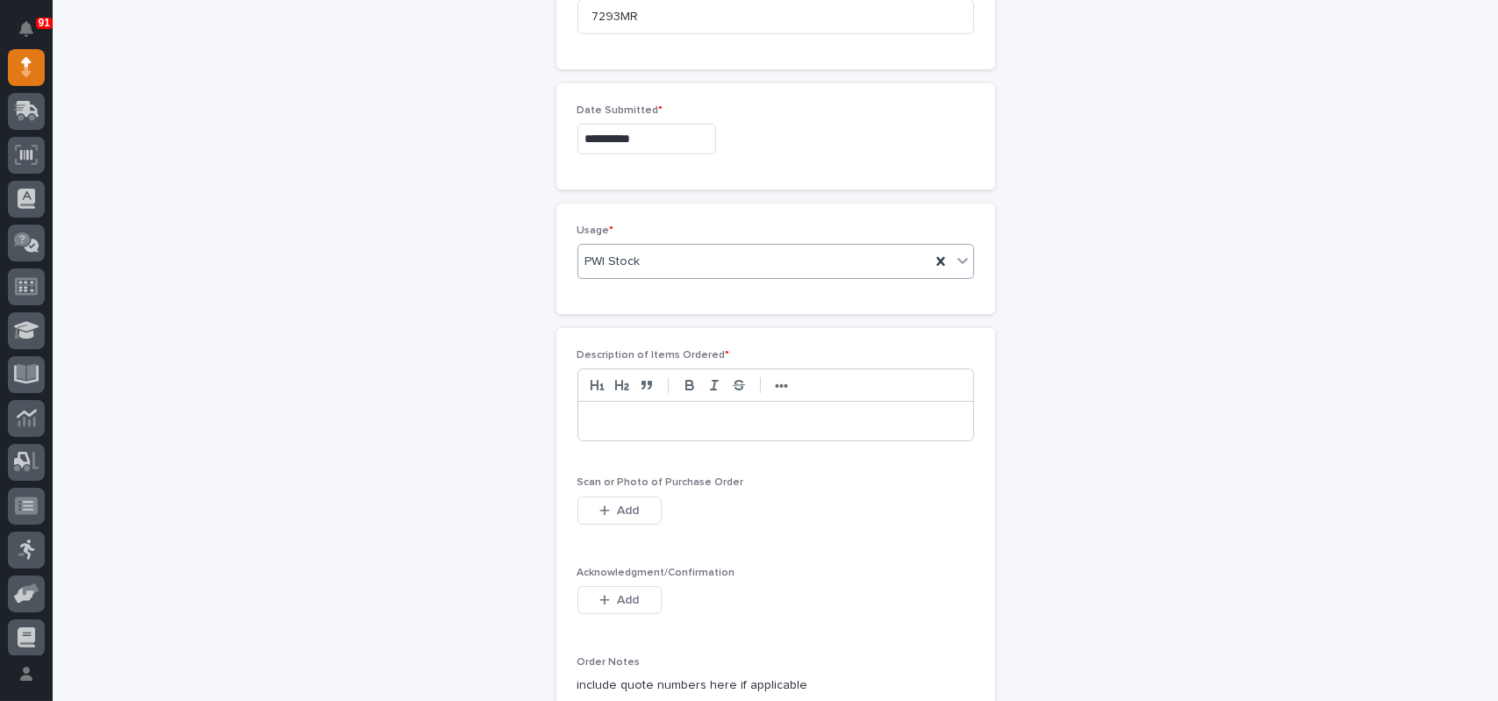
scroll to position [933, 0]
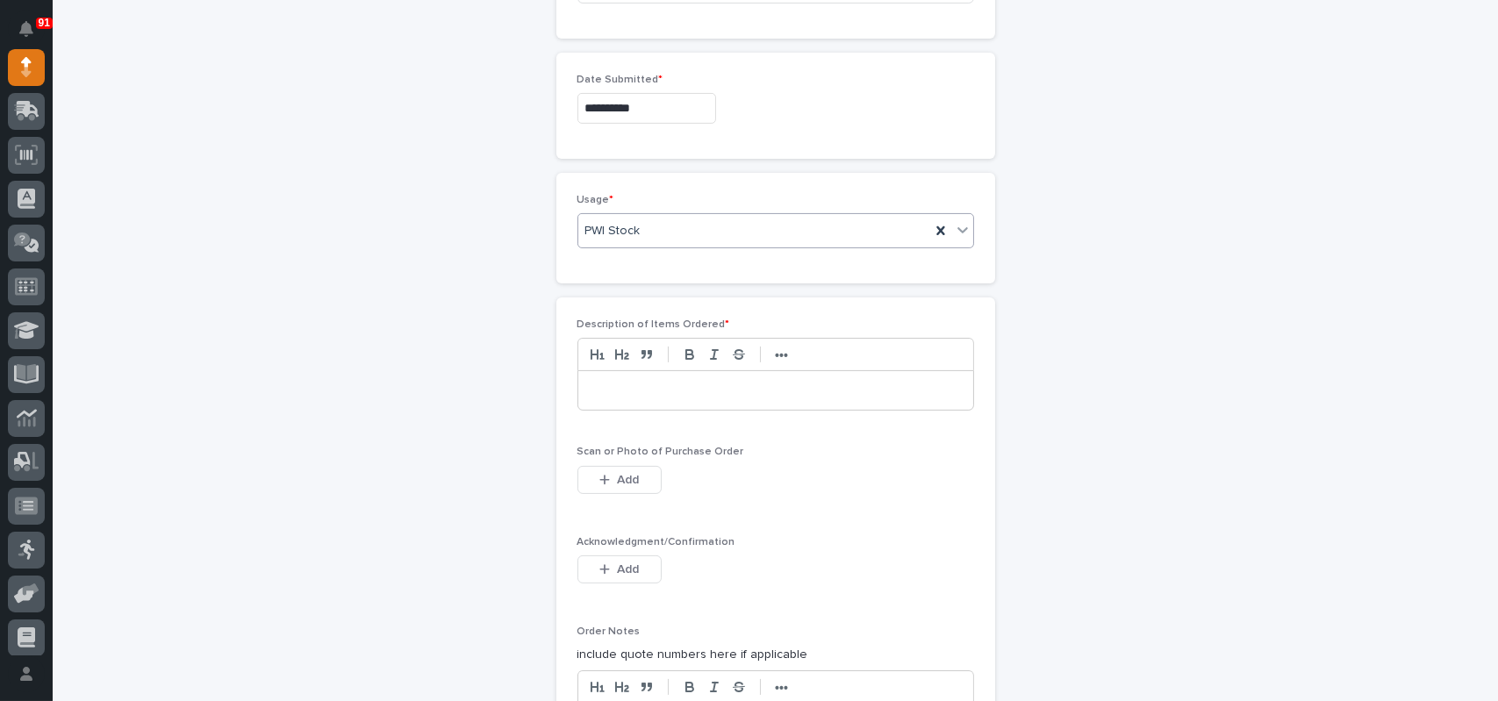
click at [626, 391] on p at bounding box center [775, 391] width 368 height 18
click at [599, 474] on icon "button" at bounding box center [604, 480] width 11 height 12
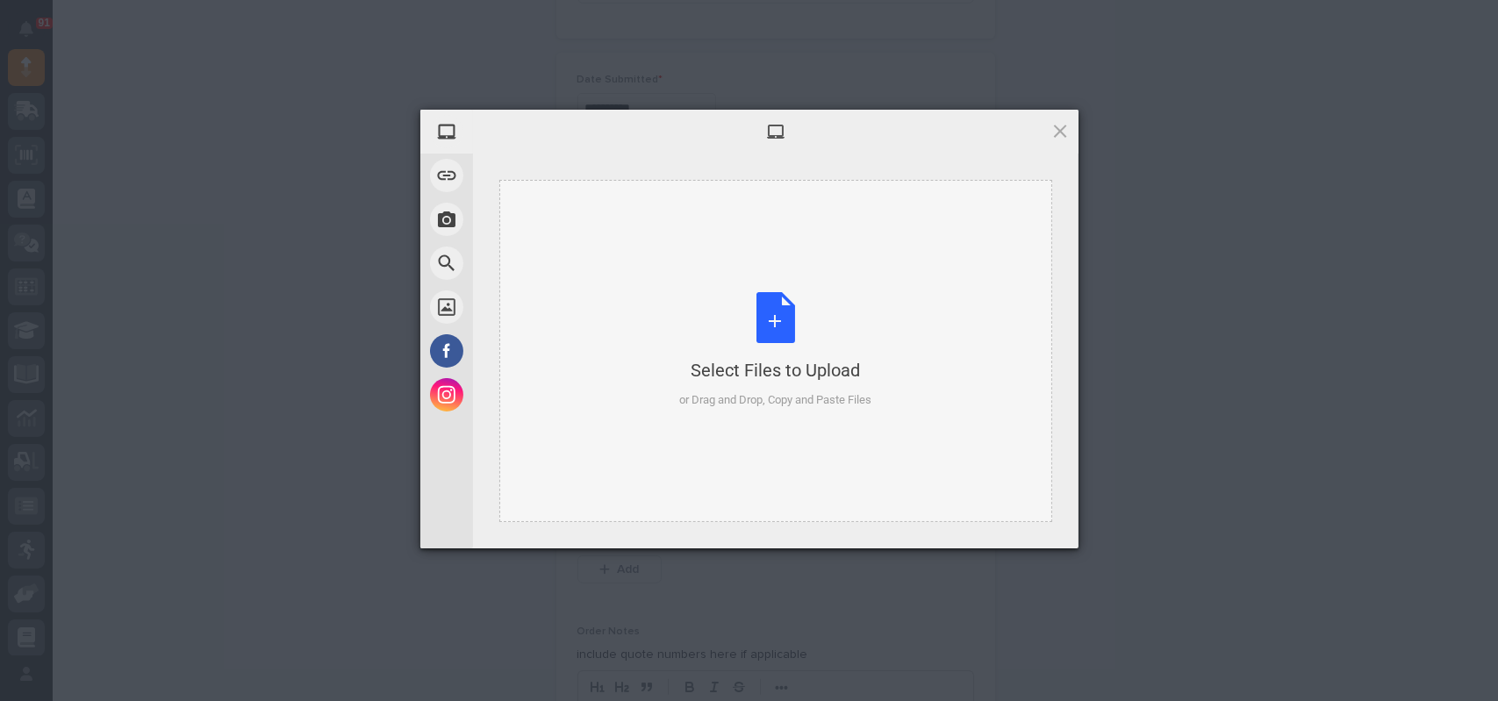
click at [798, 304] on div "Select Files to Upload or Drag and Drop, Copy and Paste Files" at bounding box center [775, 350] width 192 height 117
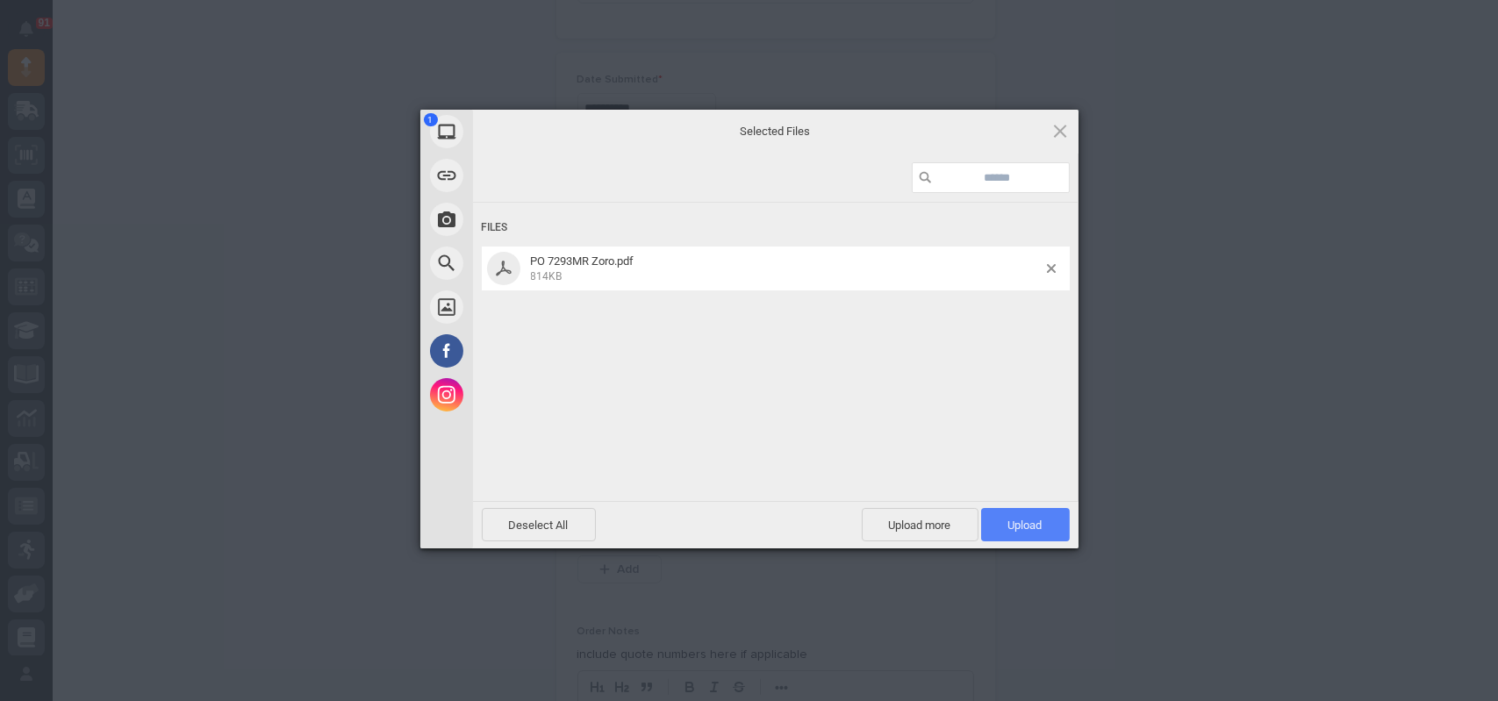
click at [1029, 521] on span "Upload 1" at bounding box center [1025, 525] width 34 height 13
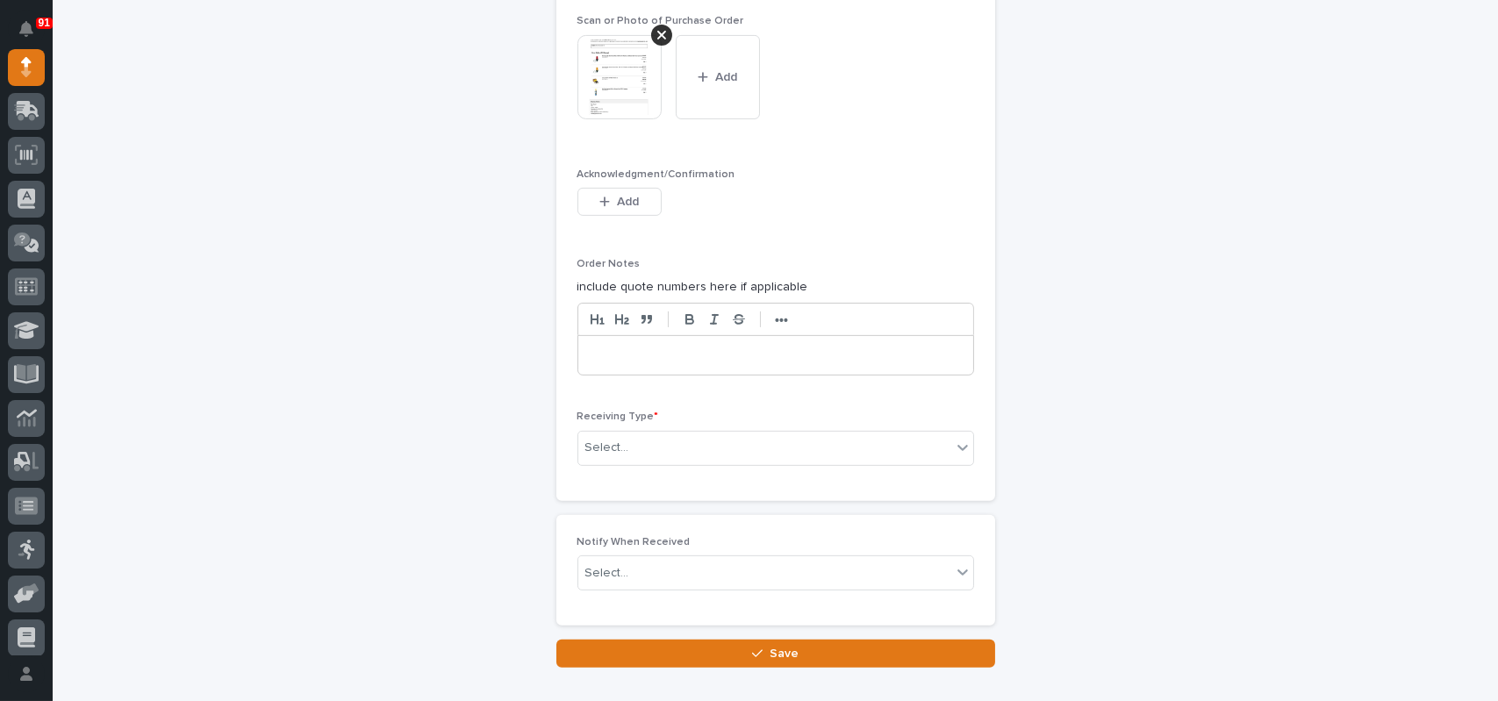
scroll to position [1404, 0]
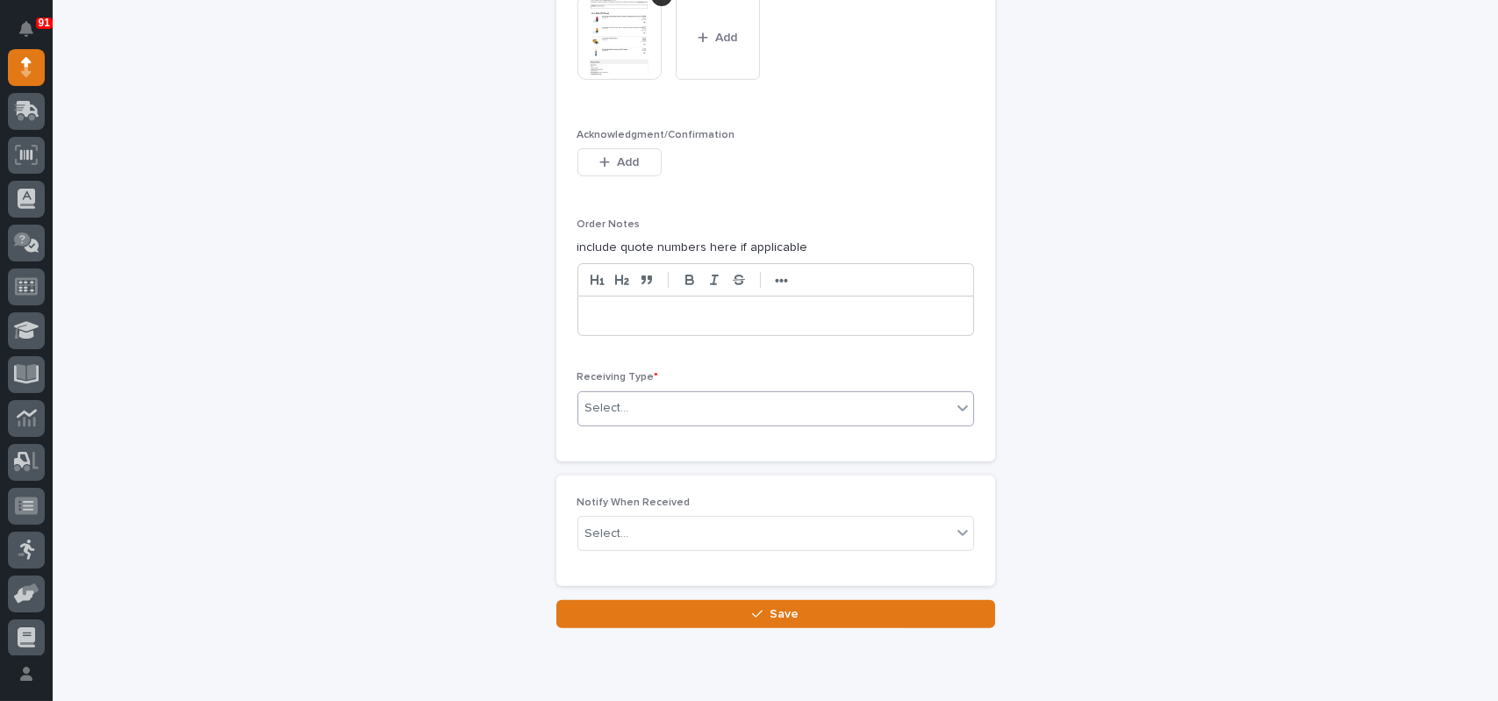
click at [612, 414] on div "Select..." at bounding box center [607, 408] width 44 height 18
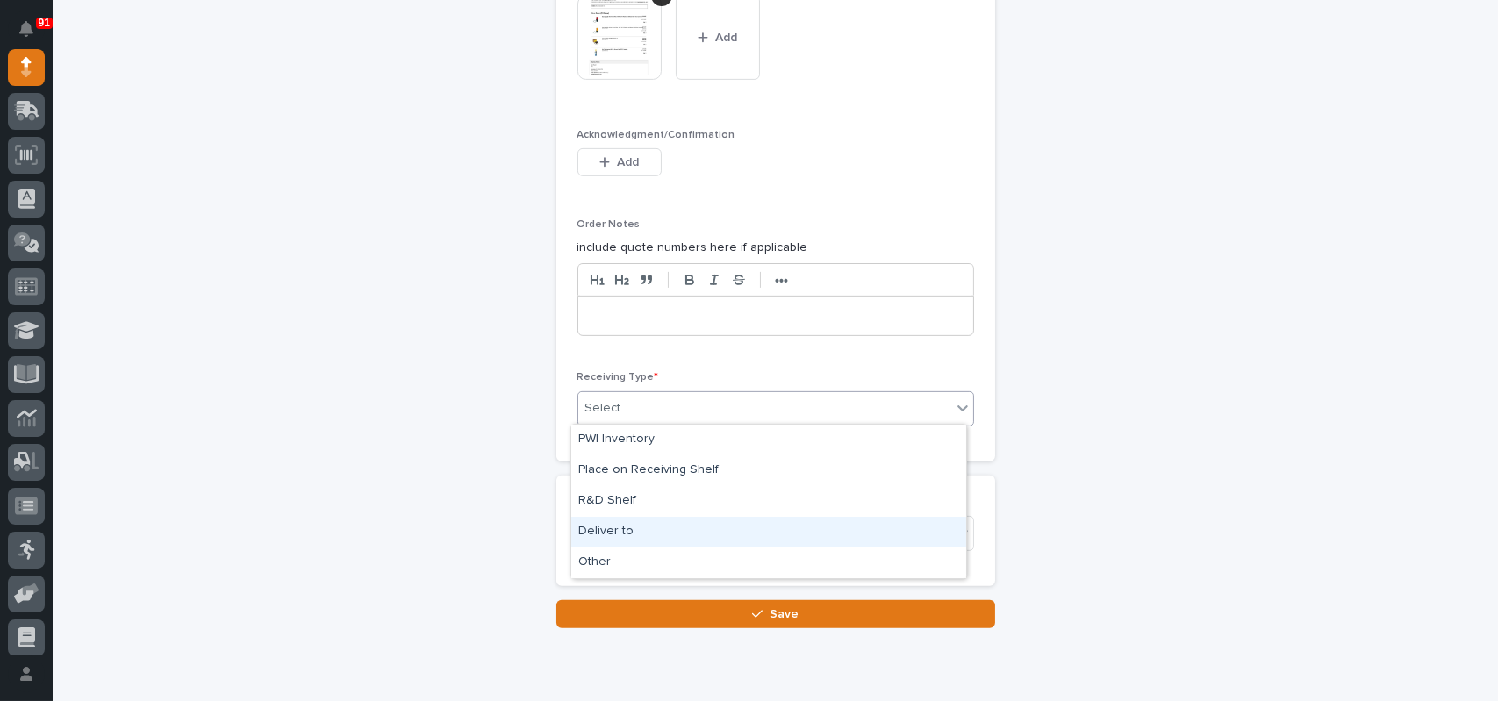
click at [596, 530] on div "Deliver to" at bounding box center [768, 532] width 395 height 31
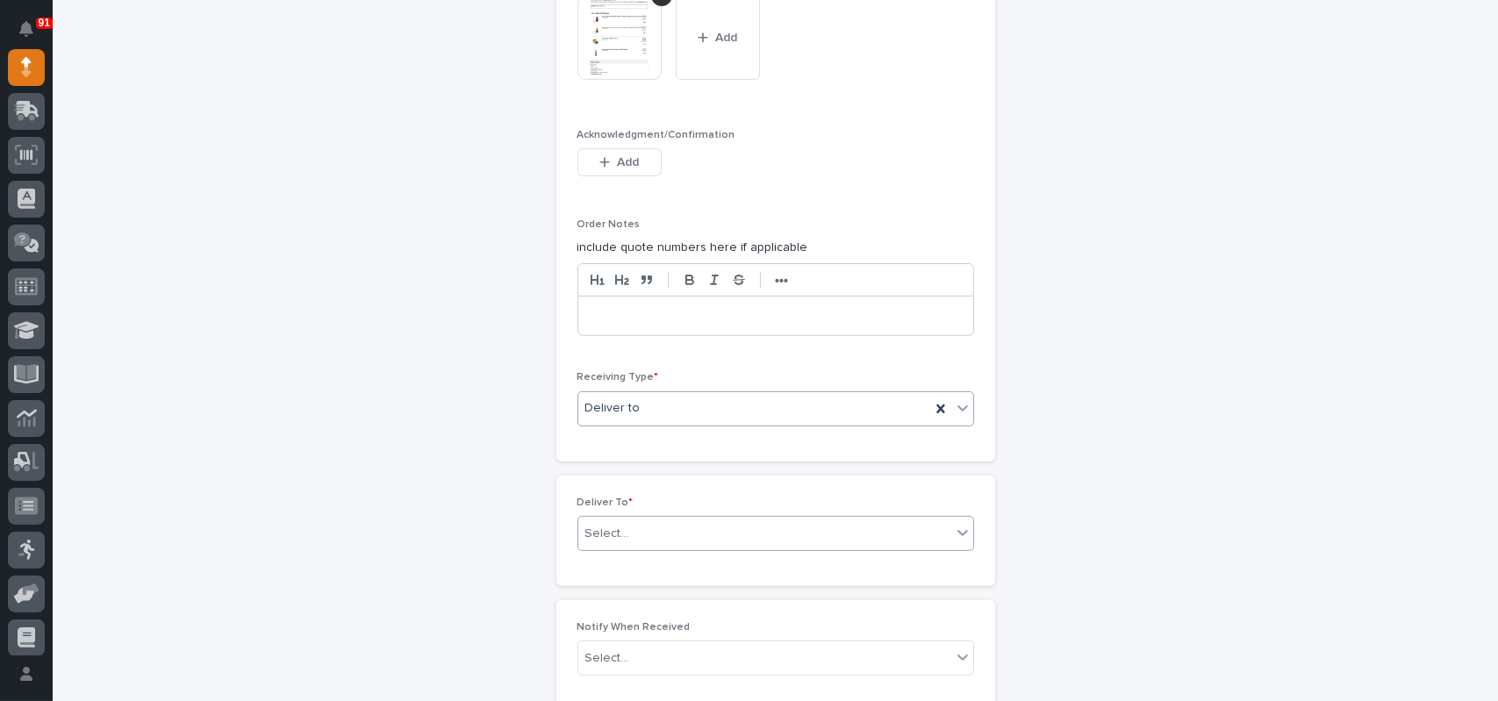
click at [656, 529] on div "Select..." at bounding box center [764, 533] width 373 height 29
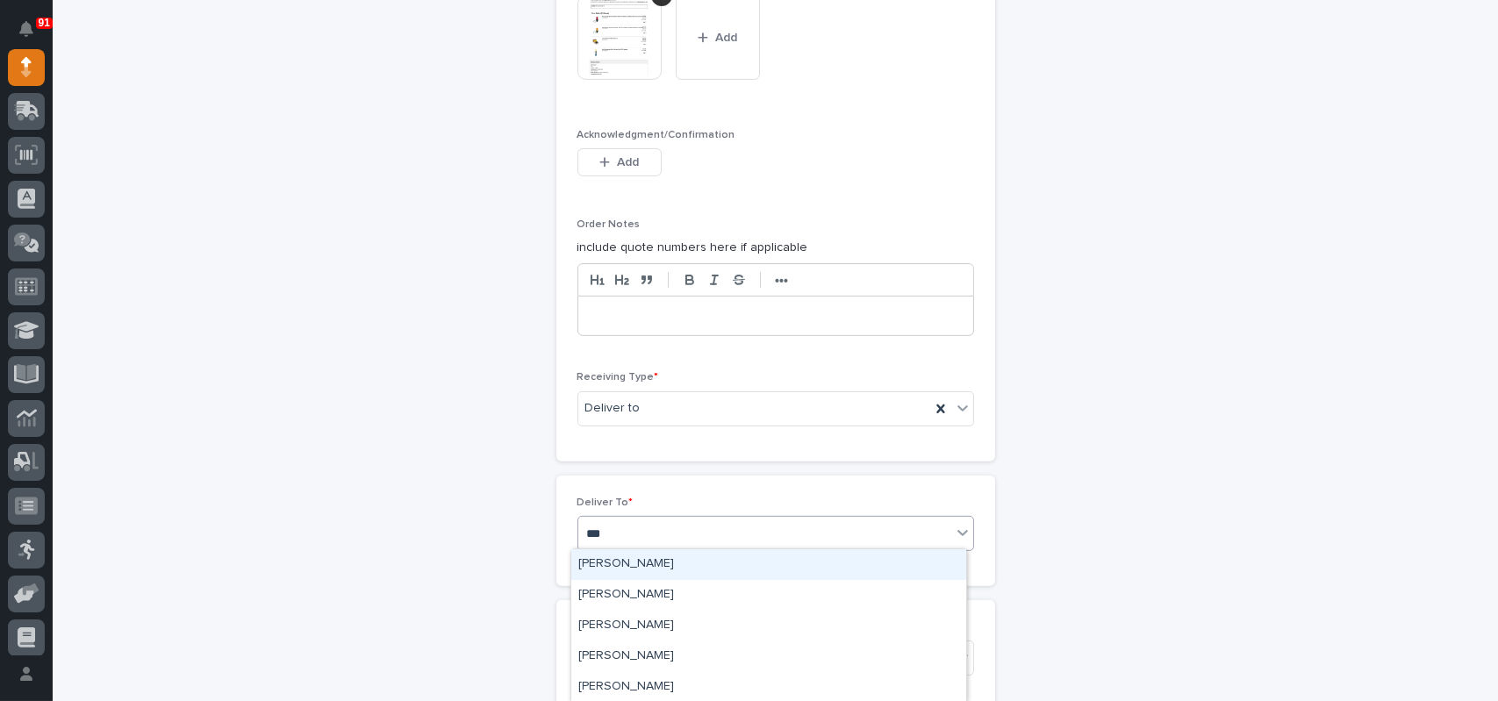
type input "****"
click at [628, 570] on div "[PERSON_NAME]" at bounding box center [768, 564] width 395 height 31
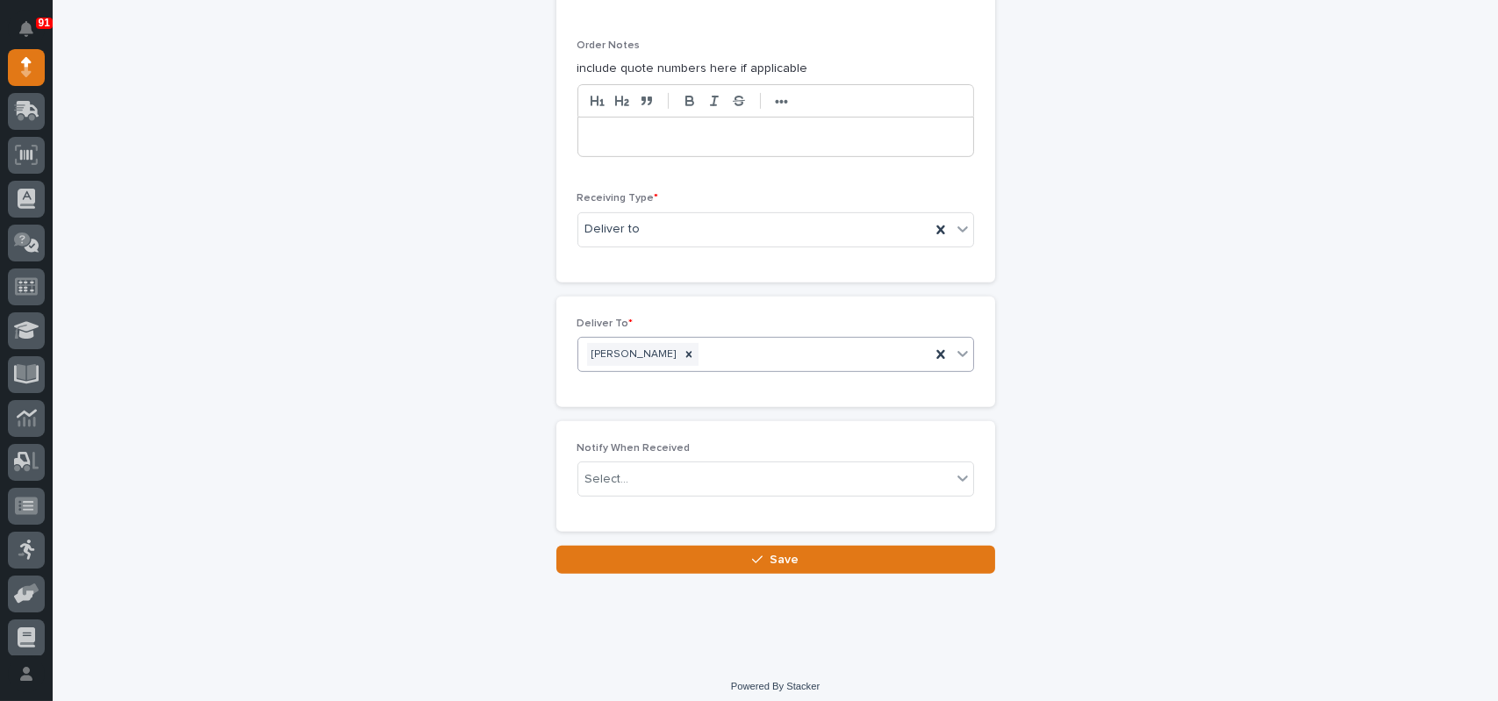
scroll to position [1590, 0]
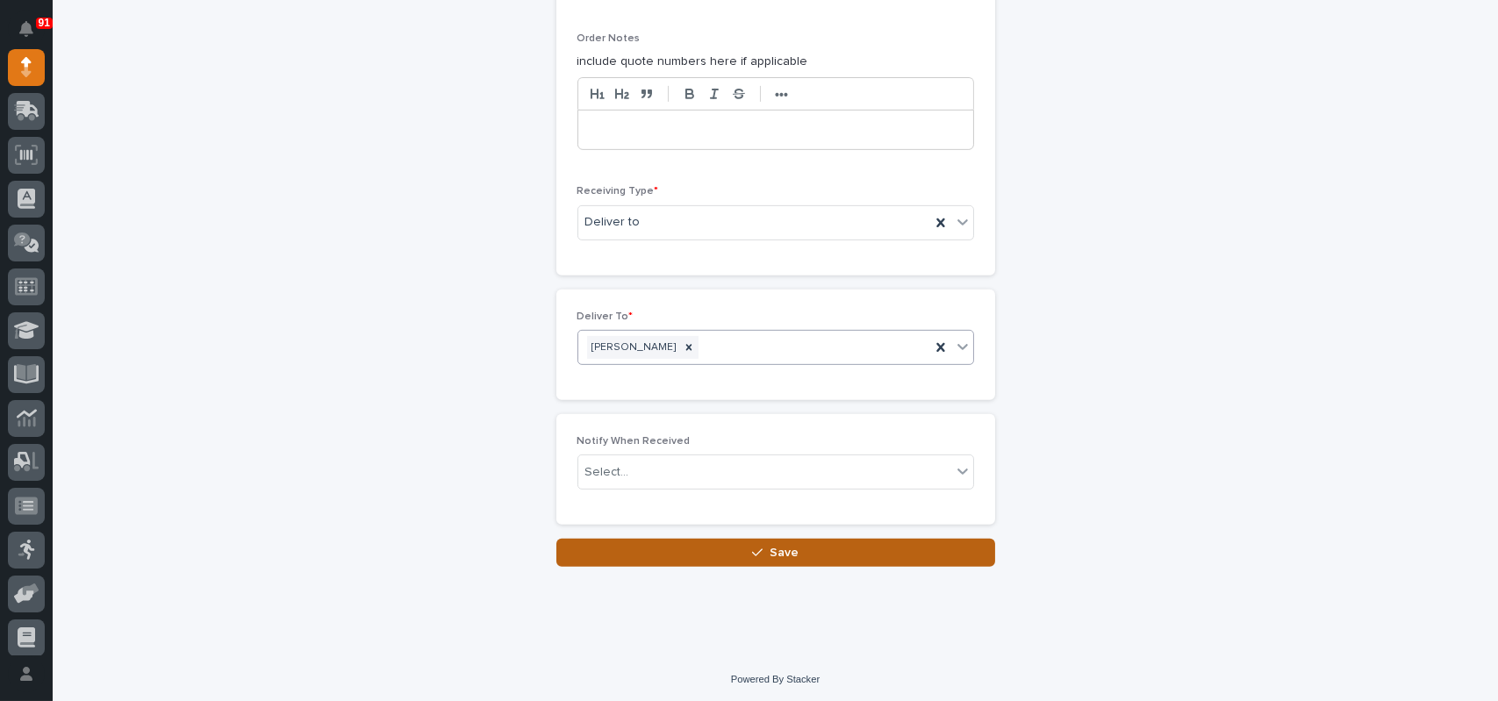
click at [759, 547] on div "button" at bounding box center [761, 553] width 18 height 12
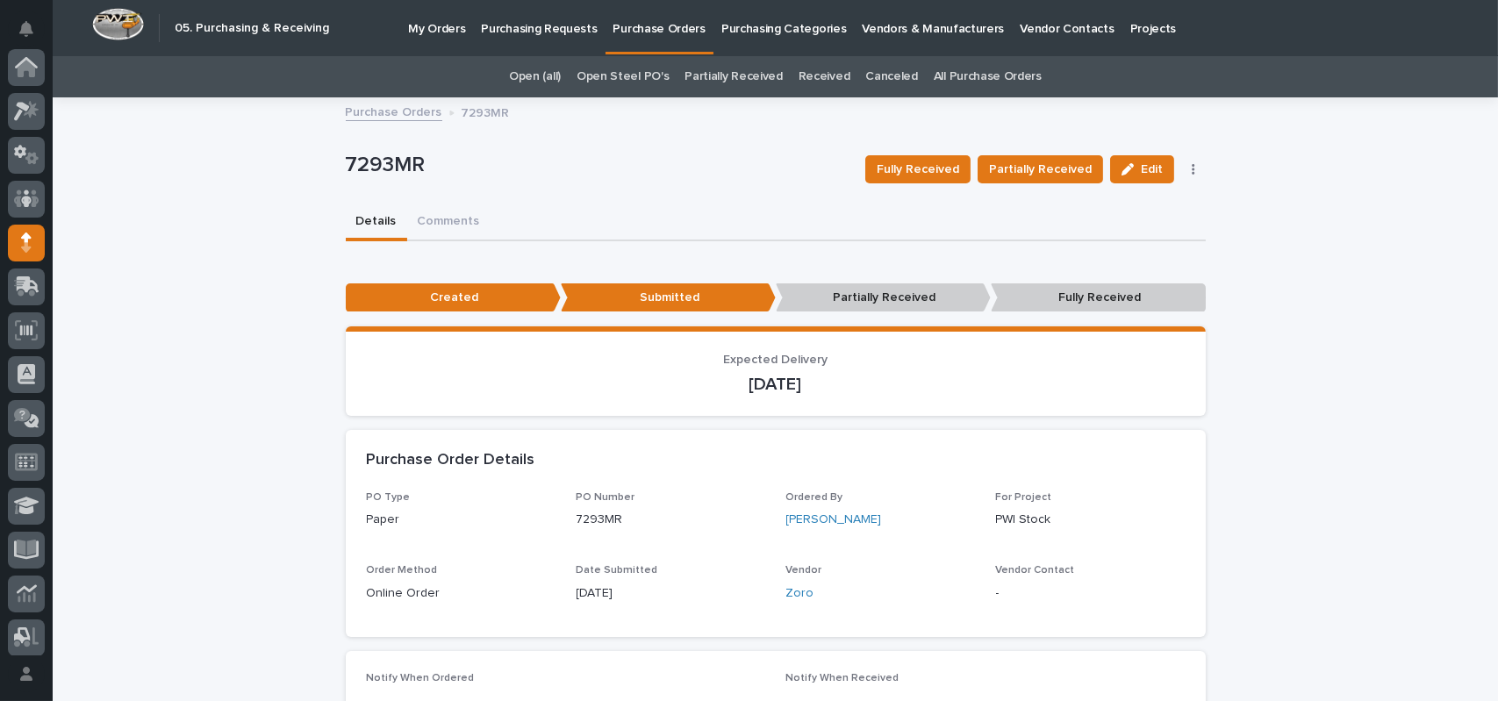
scroll to position [175, 0]
click at [646, 32] on p "Purchase Orders" at bounding box center [659, 18] width 92 height 37
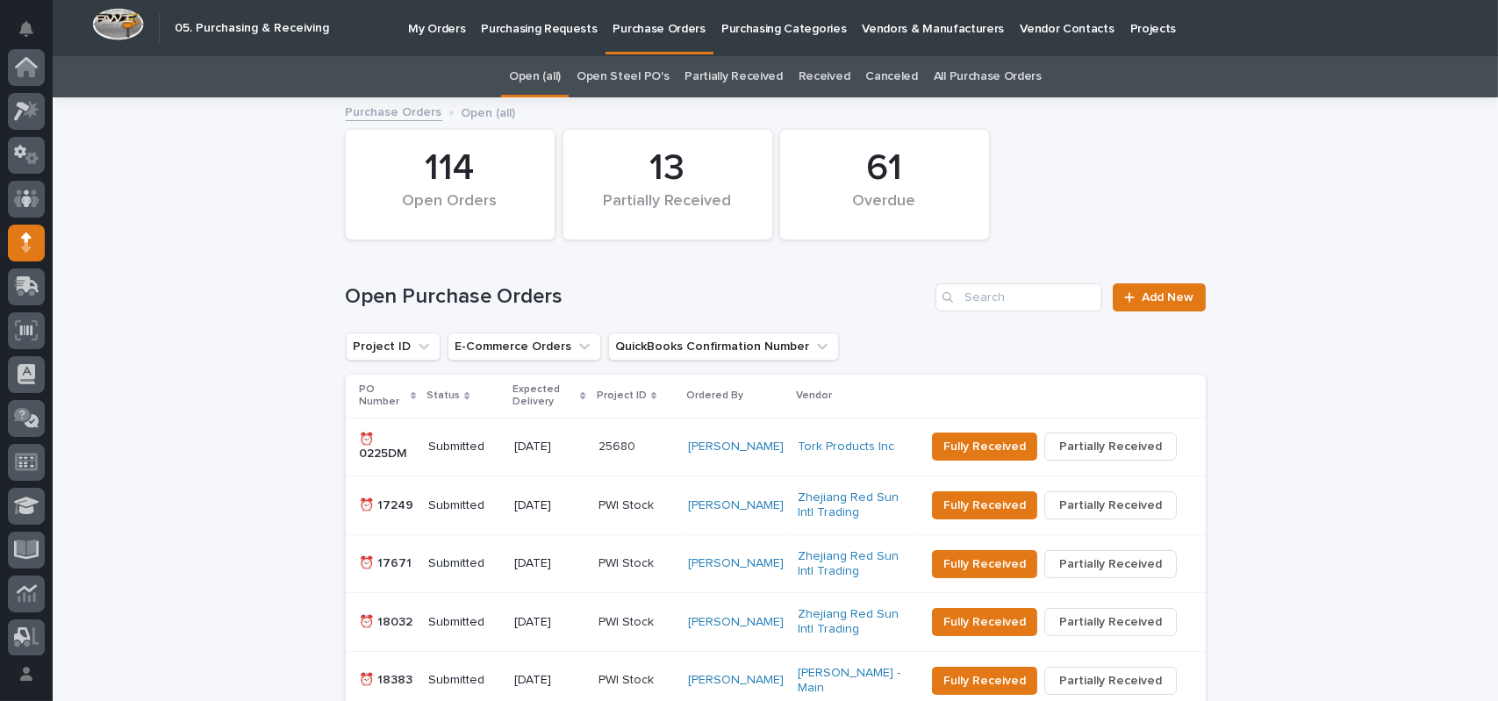
scroll to position [175, 0]
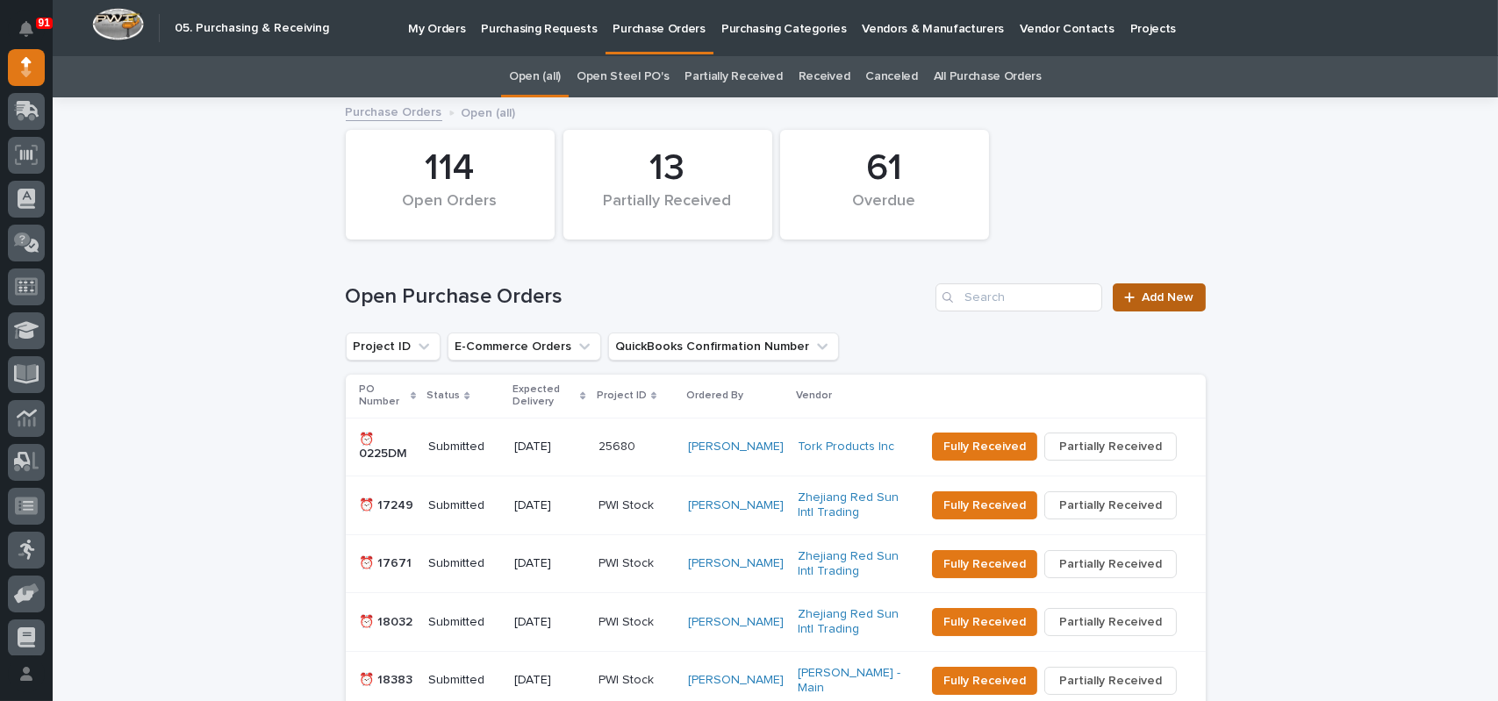
click at [1129, 296] on div at bounding box center [1133, 297] width 18 height 12
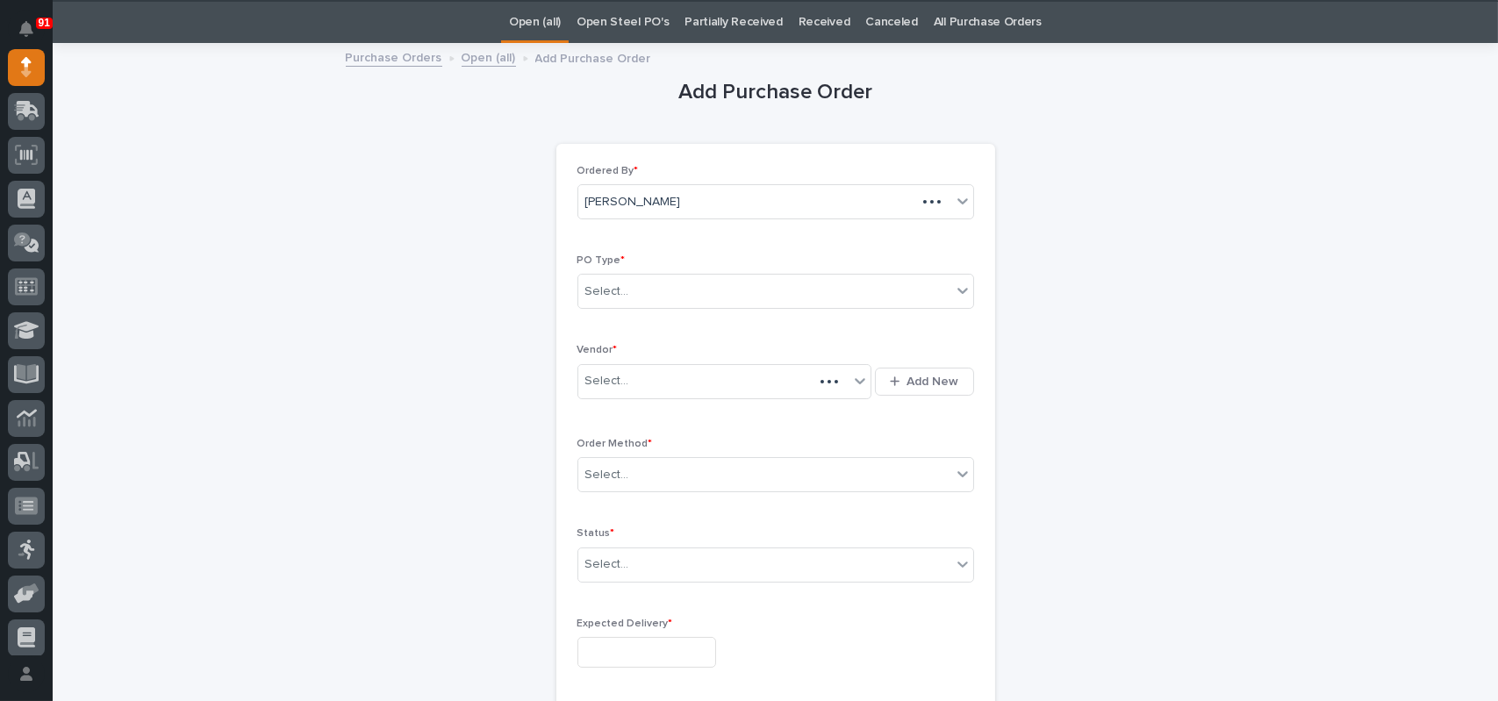
scroll to position [56, 0]
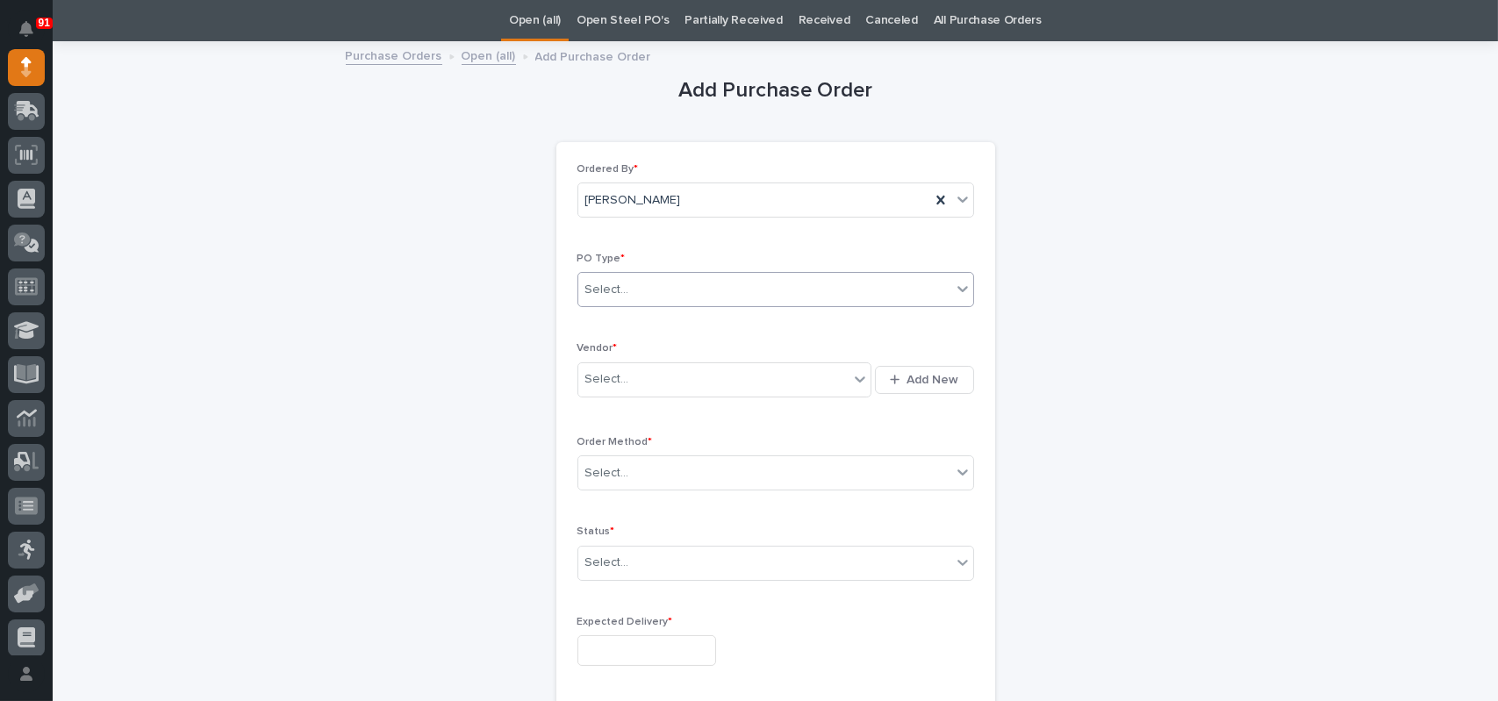
click at [640, 298] on div "Select..." at bounding box center [764, 289] width 373 height 29
click at [605, 354] on div "Paper" at bounding box center [768, 354] width 395 height 31
click at [620, 386] on div "Select..." at bounding box center [713, 379] width 271 height 29
type input "****"
click at [611, 418] on div "Surewinder" at bounding box center [718, 412] width 294 height 31
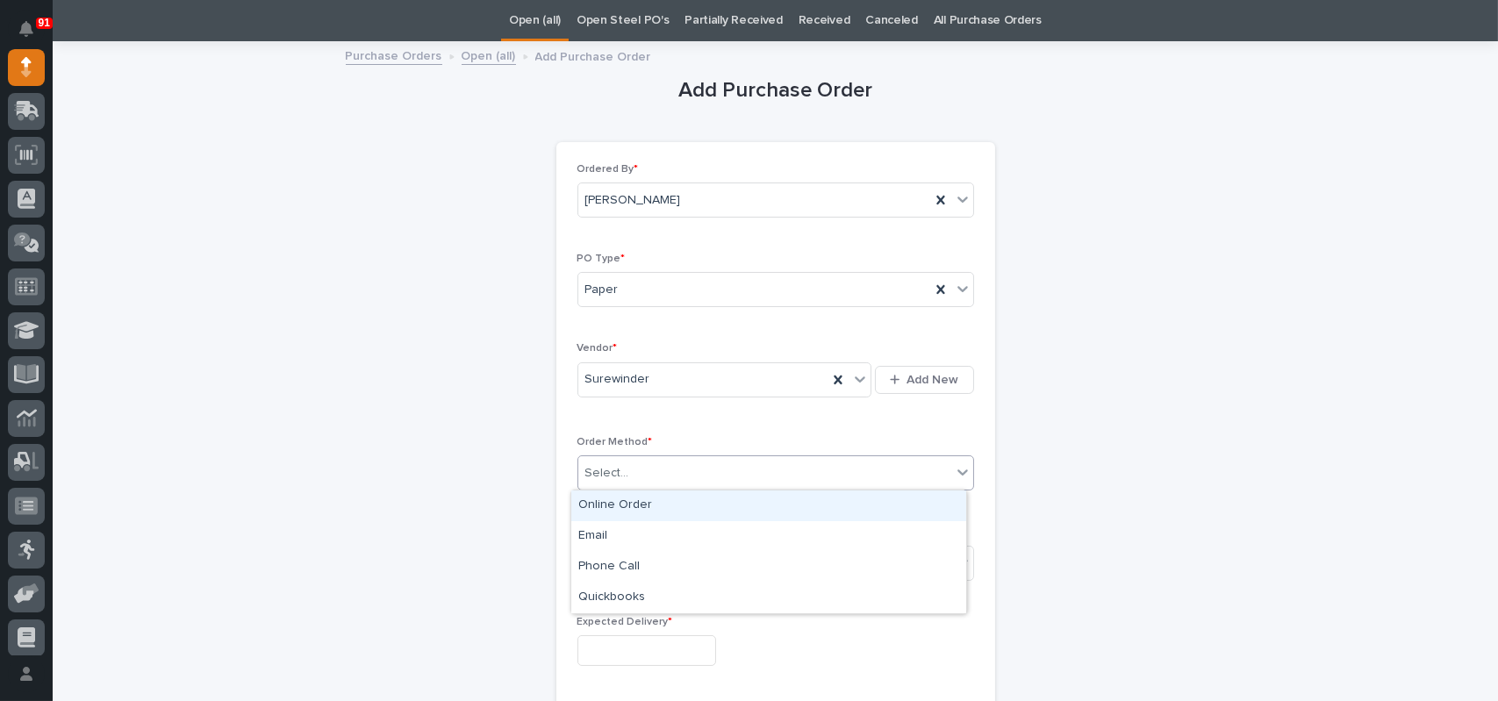
click at [588, 464] on div "Select..." at bounding box center [607, 473] width 44 height 18
click at [619, 510] on div "Online Order" at bounding box center [768, 505] width 395 height 31
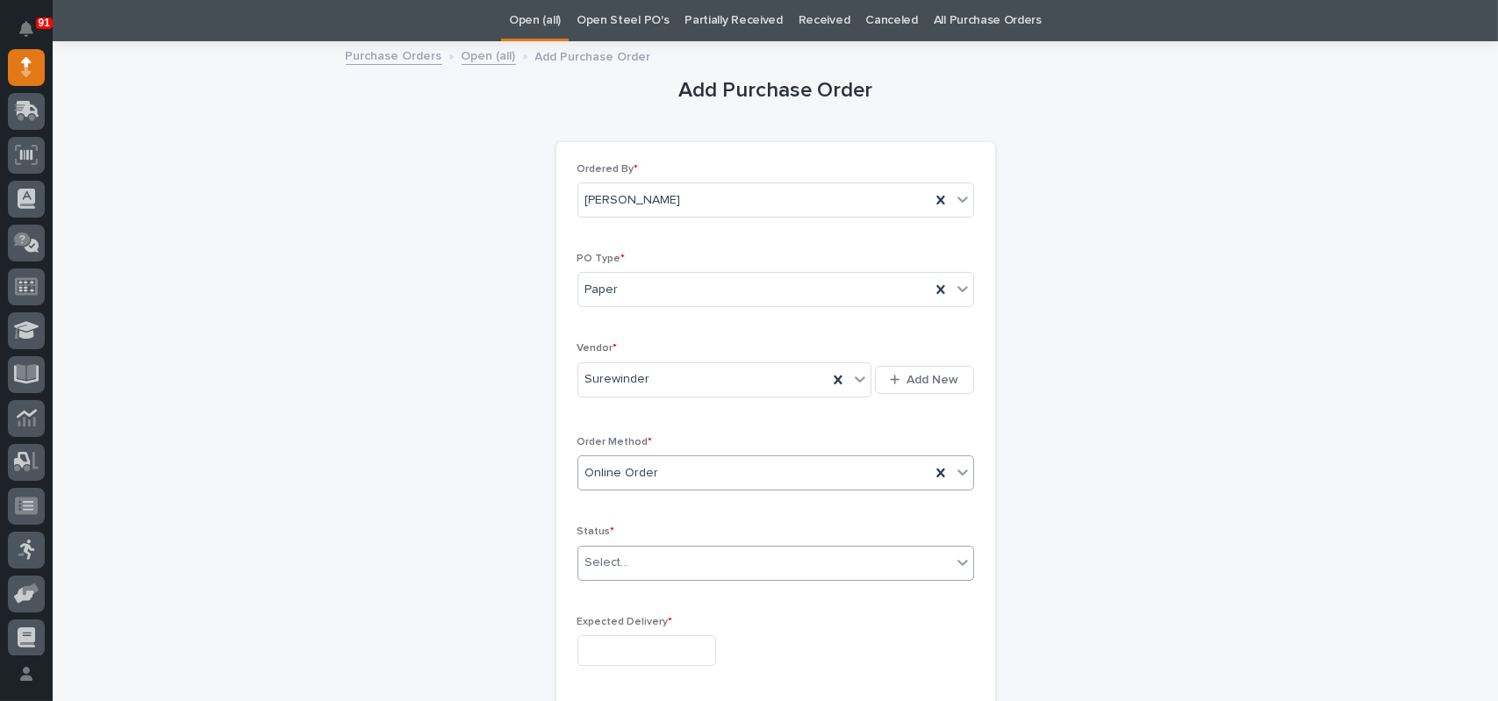
click at [635, 562] on div "Select..." at bounding box center [764, 562] width 373 height 29
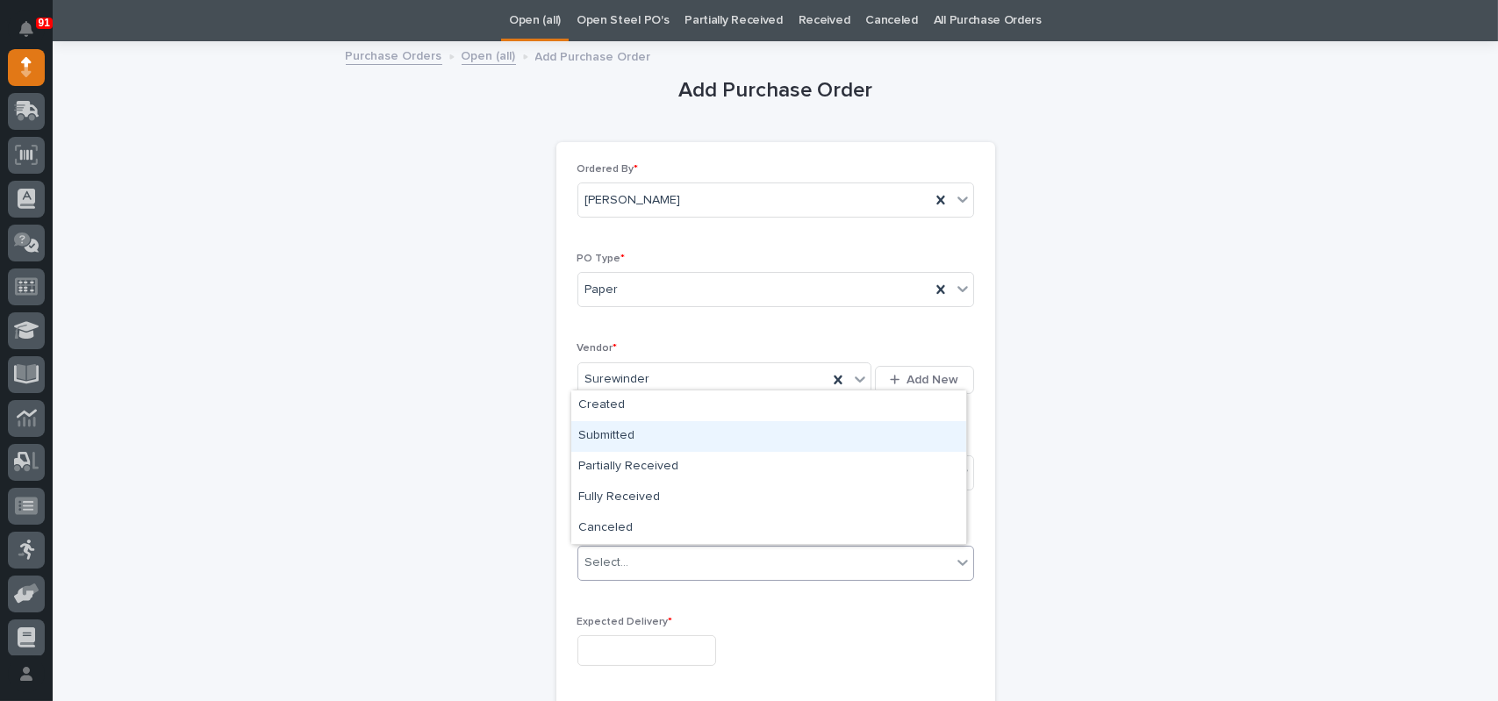
click at [617, 438] on div "Submitted" at bounding box center [768, 436] width 395 height 31
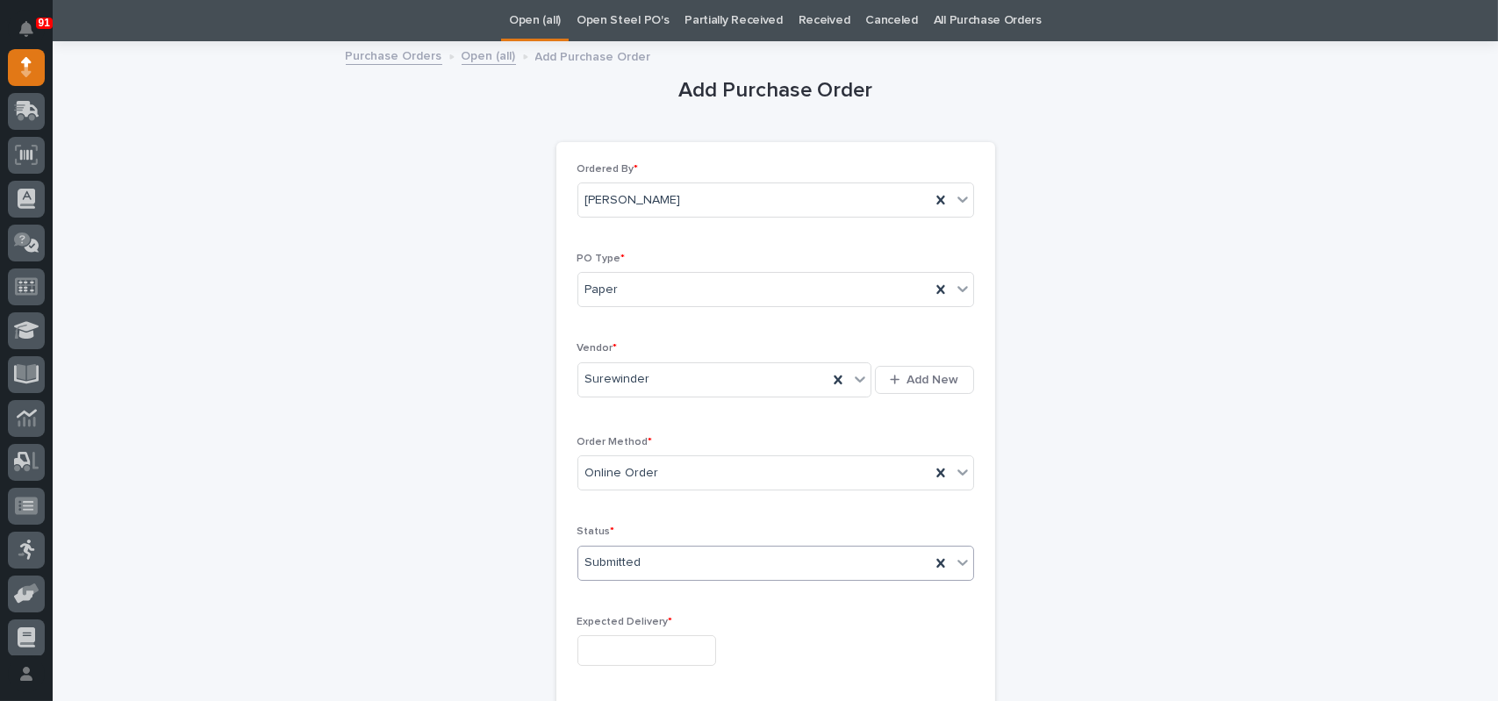
click at [616, 646] on input "text" at bounding box center [646, 650] width 139 height 31
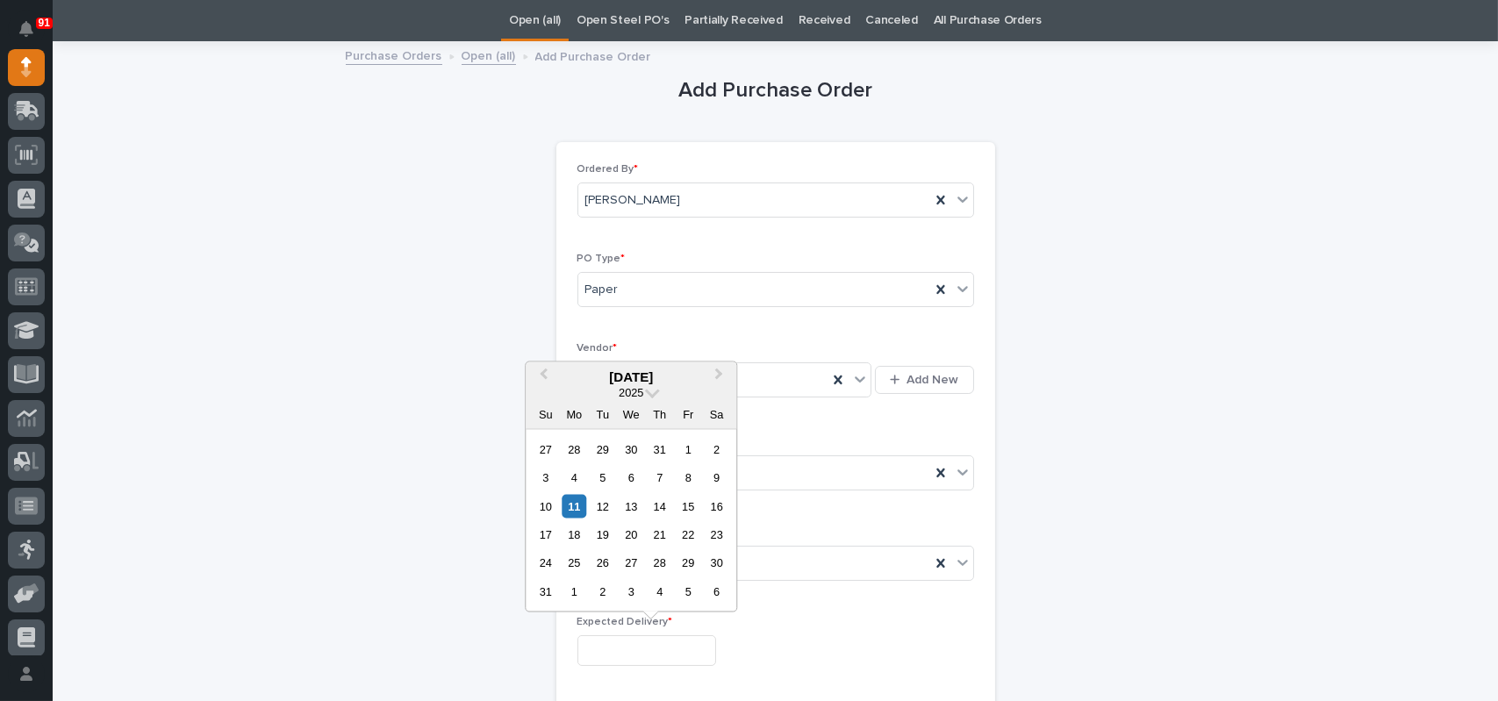
click at [686, 540] on div "22" at bounding box center [688, 535] width 24 height 24
type input "**********"
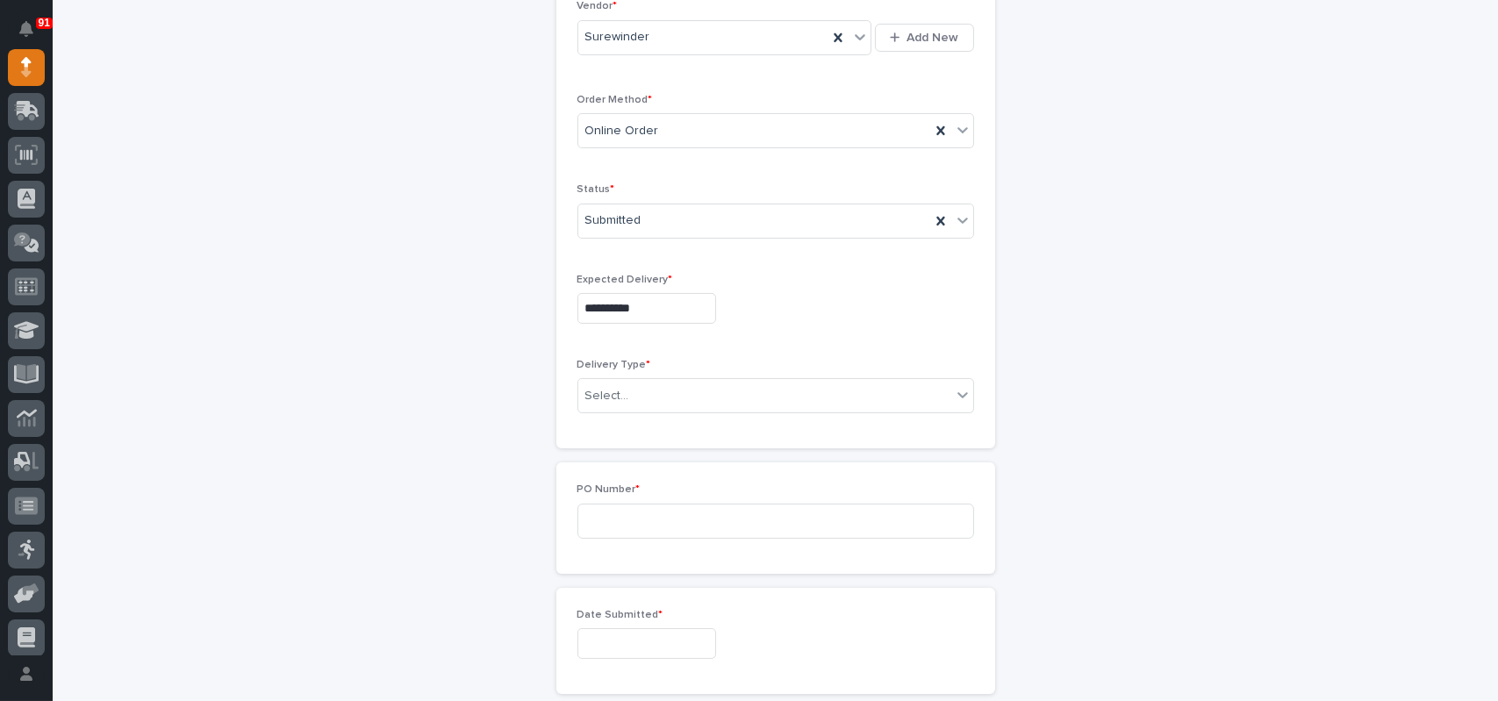
scroll to position [407, 0]
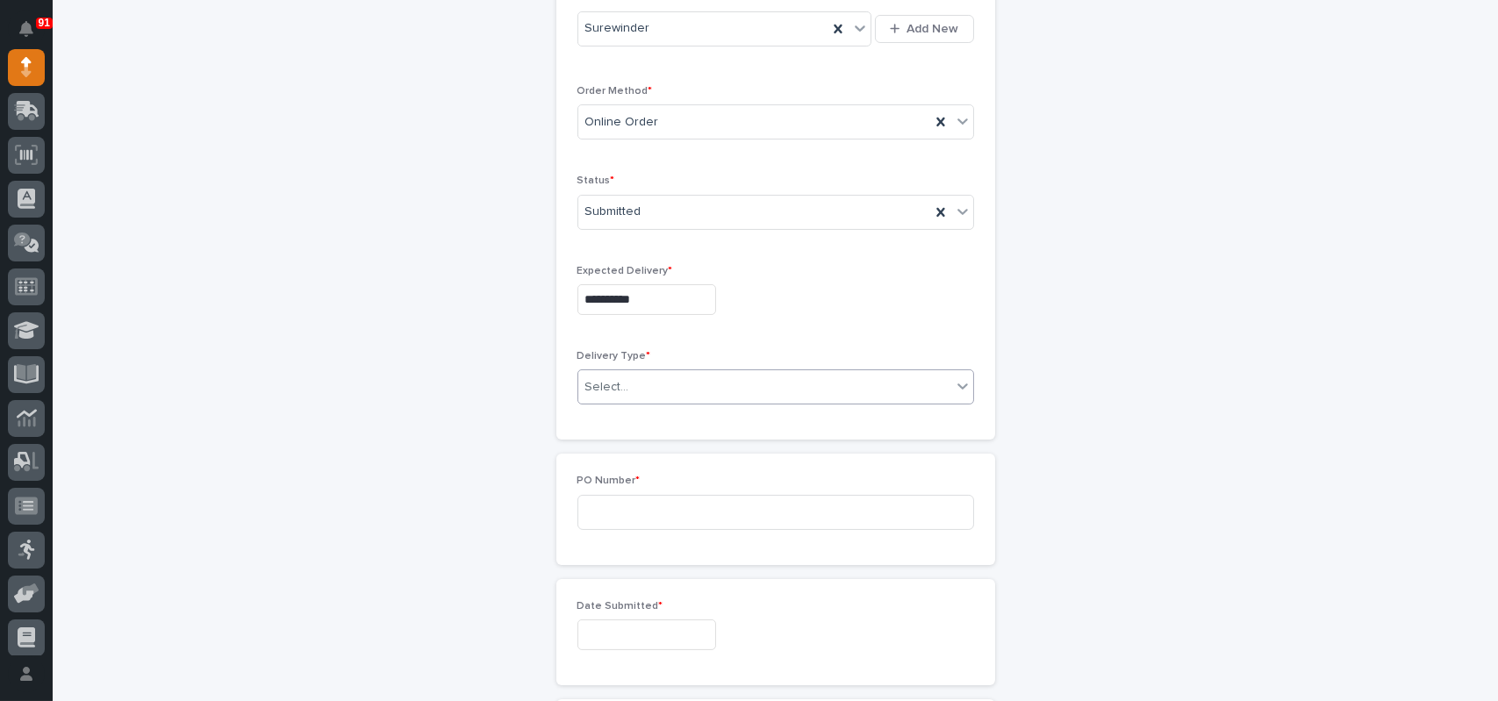
click at [602, 386] on div "Select..." at bounding box center [607, 387] width 44 height 18
click at [613, 420] on div "Deliver to PWI" at bounding box center [768, 419] width 395 height 31
click at [613, 510] on input at bounding box center [775, 512] width 397 height 35
type input "7292MR"
click at [604, 628] on input "text" at bounding box center [646, 634] width 139 height 31
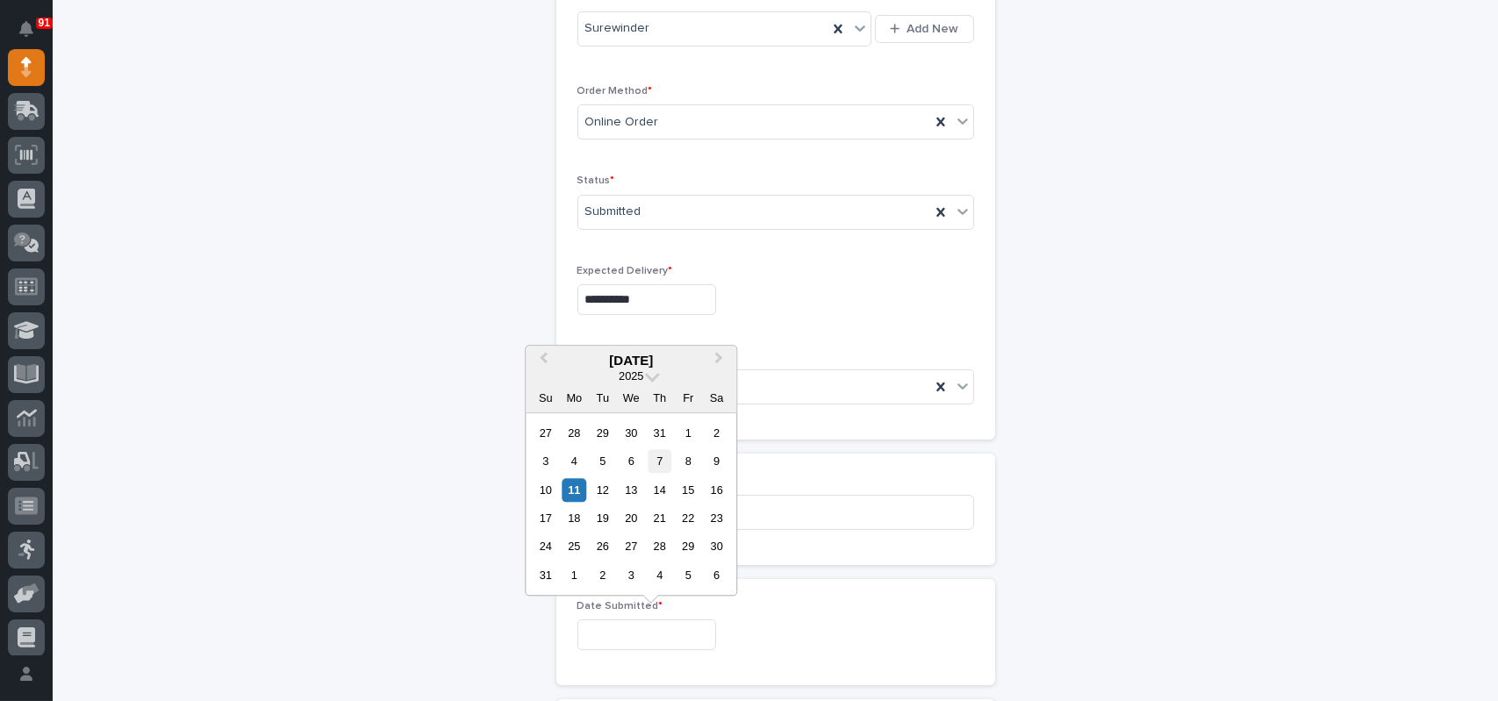
click at [669, 459] on div "7" at bounding box center [659, 461] width 24 height 24
type input "**********"
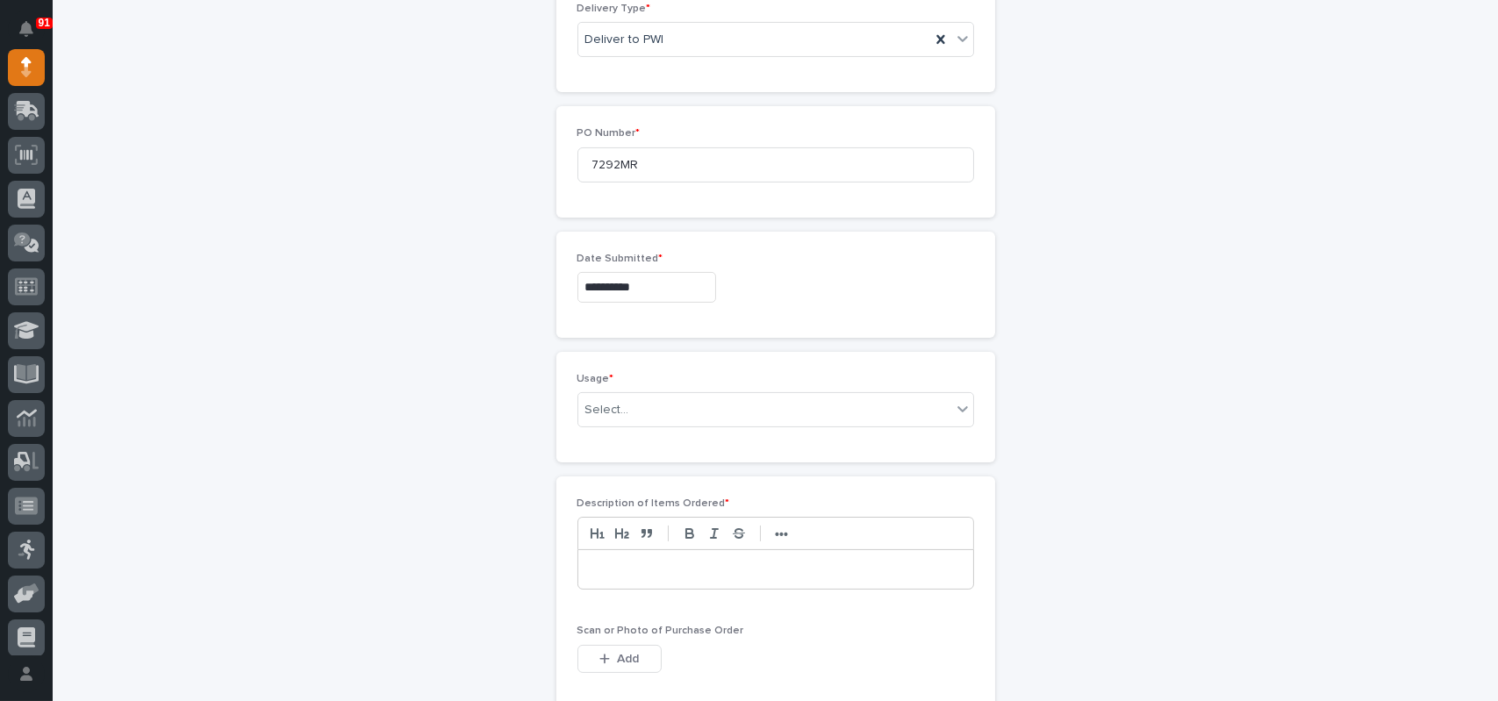
scroll to position [758, 0]
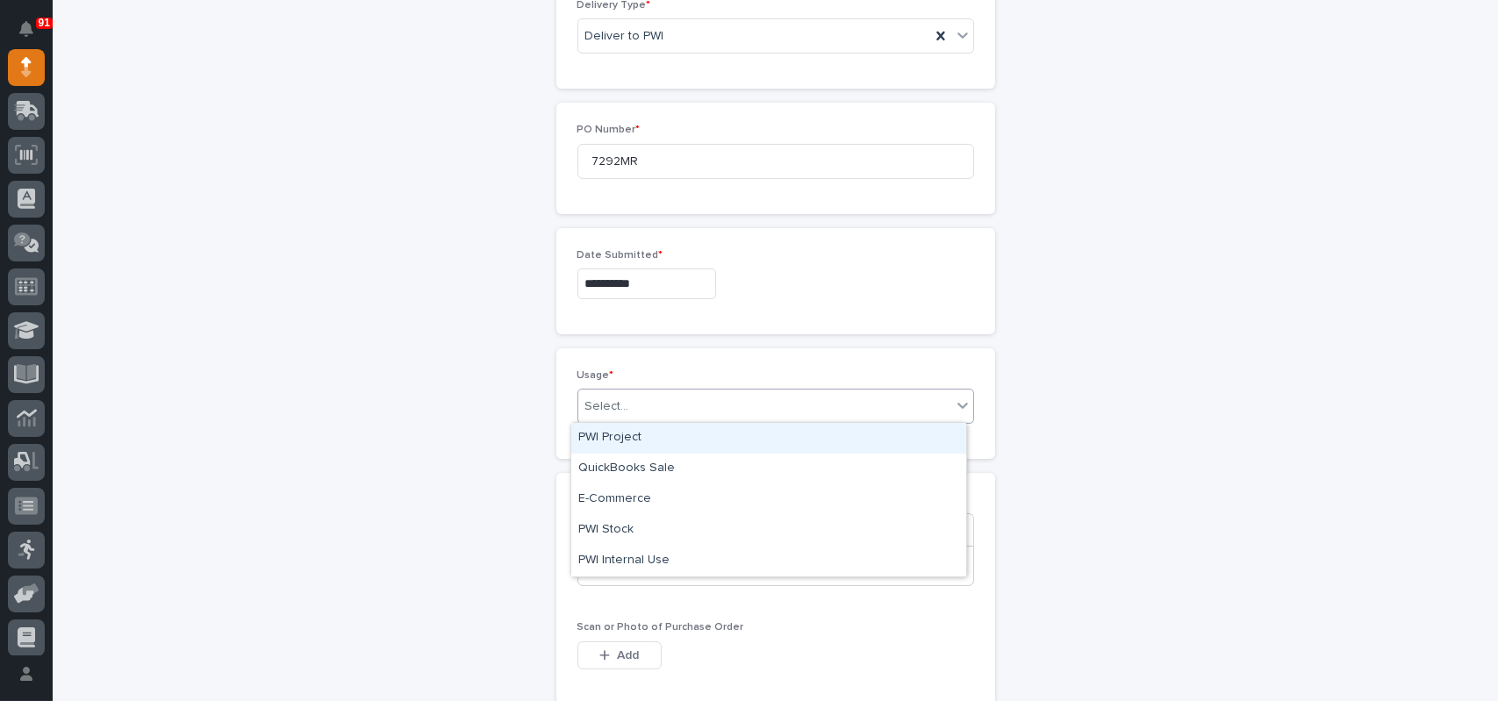
click at [641, 410] on div "Select..." at bounding box center [764, 406] width 373 height 29
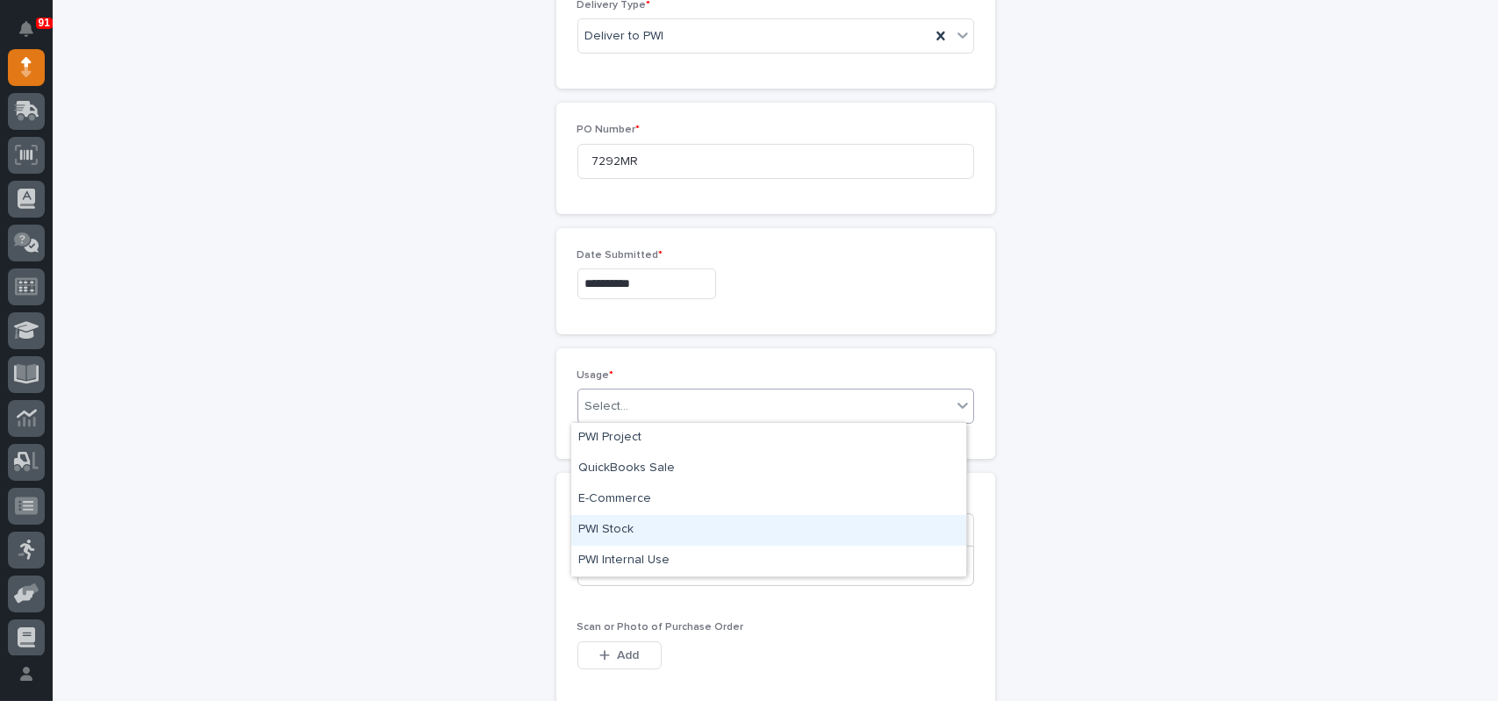
drag, startPoint x: 605, startPoint y: 535, endPoint x: 609, endPoint y: 525, distance: 11.1
click at [609, 525] on div "PWI Stock" at bounding box center [768, 530] width 395 height 31
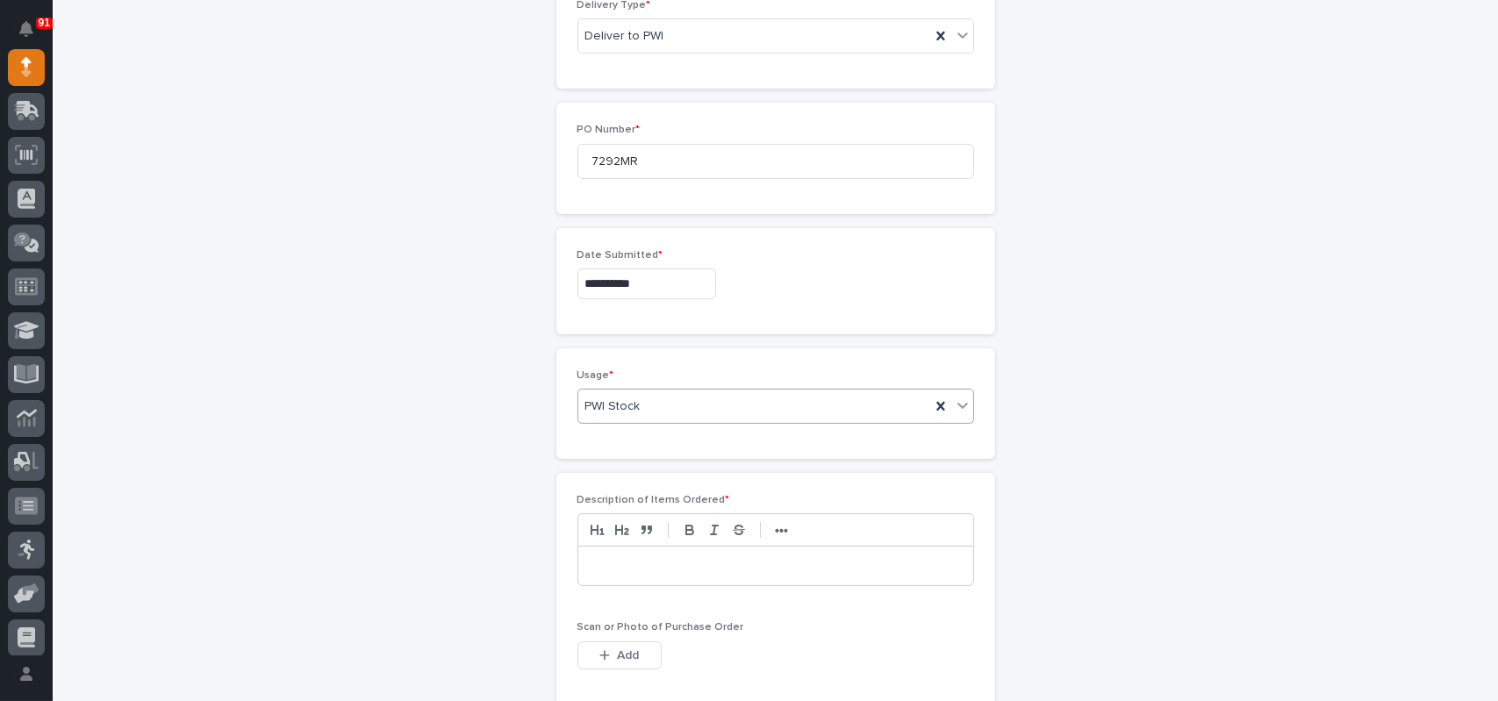
click at [613, 559] on p at bounding box center [775, 566] width 368 height 18
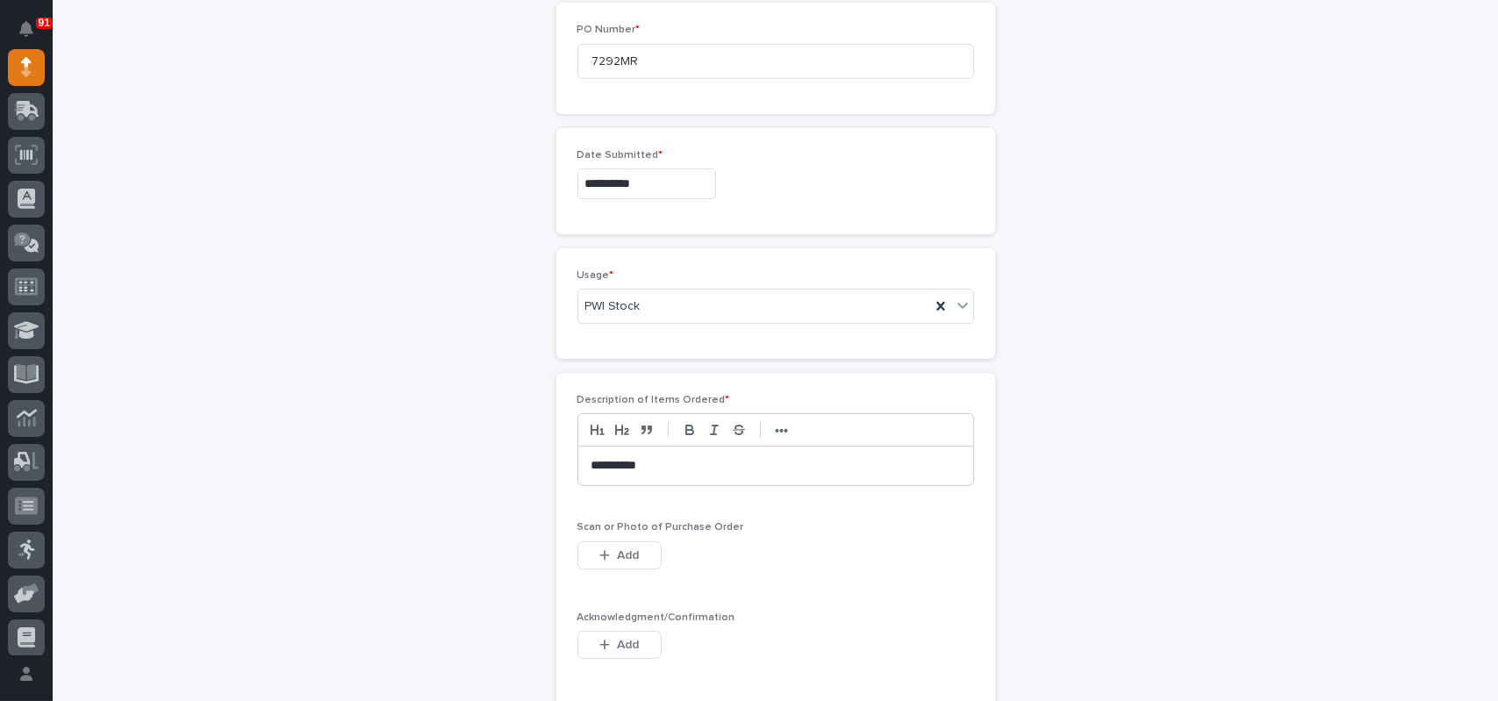
scroll to position [933, 0]
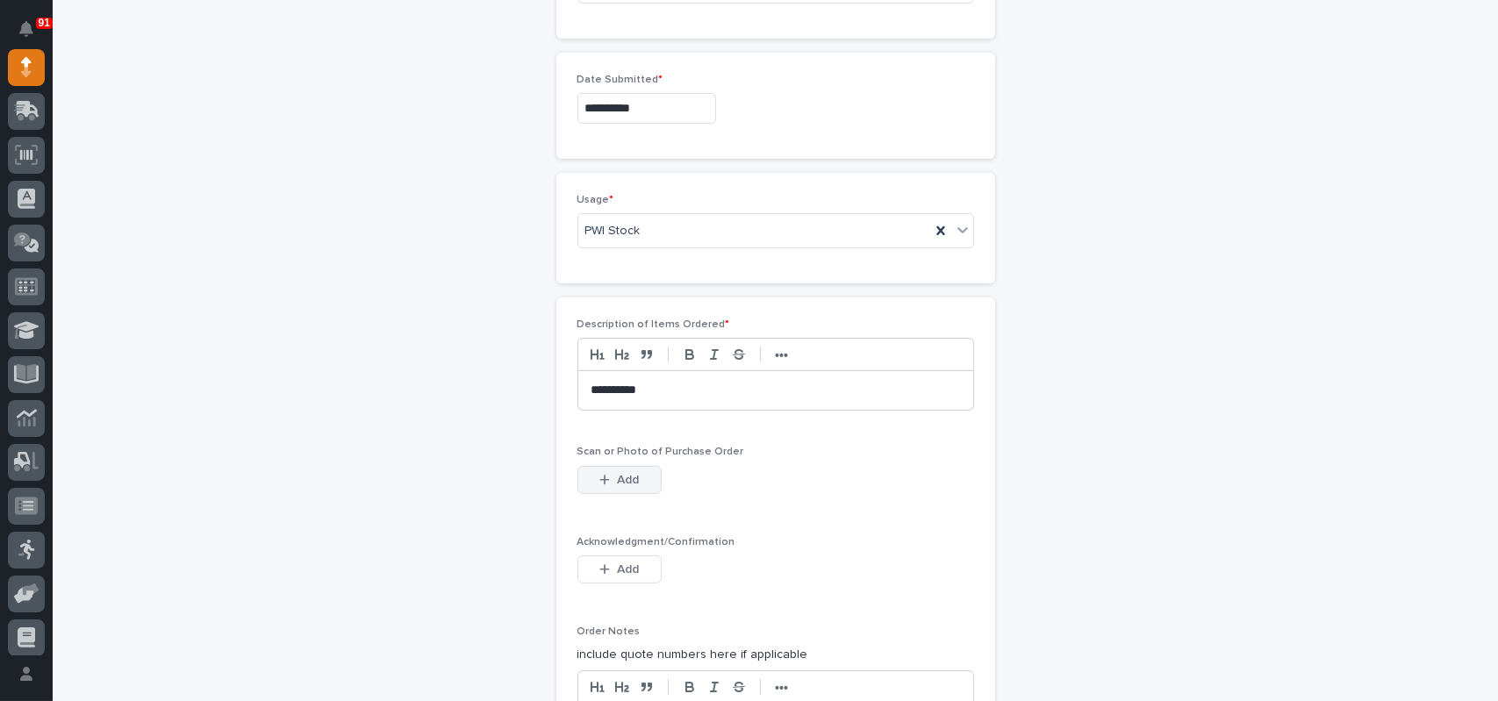
click at [633, 479] on button "Add" at bounding box center [619, 480] width 84 height 28
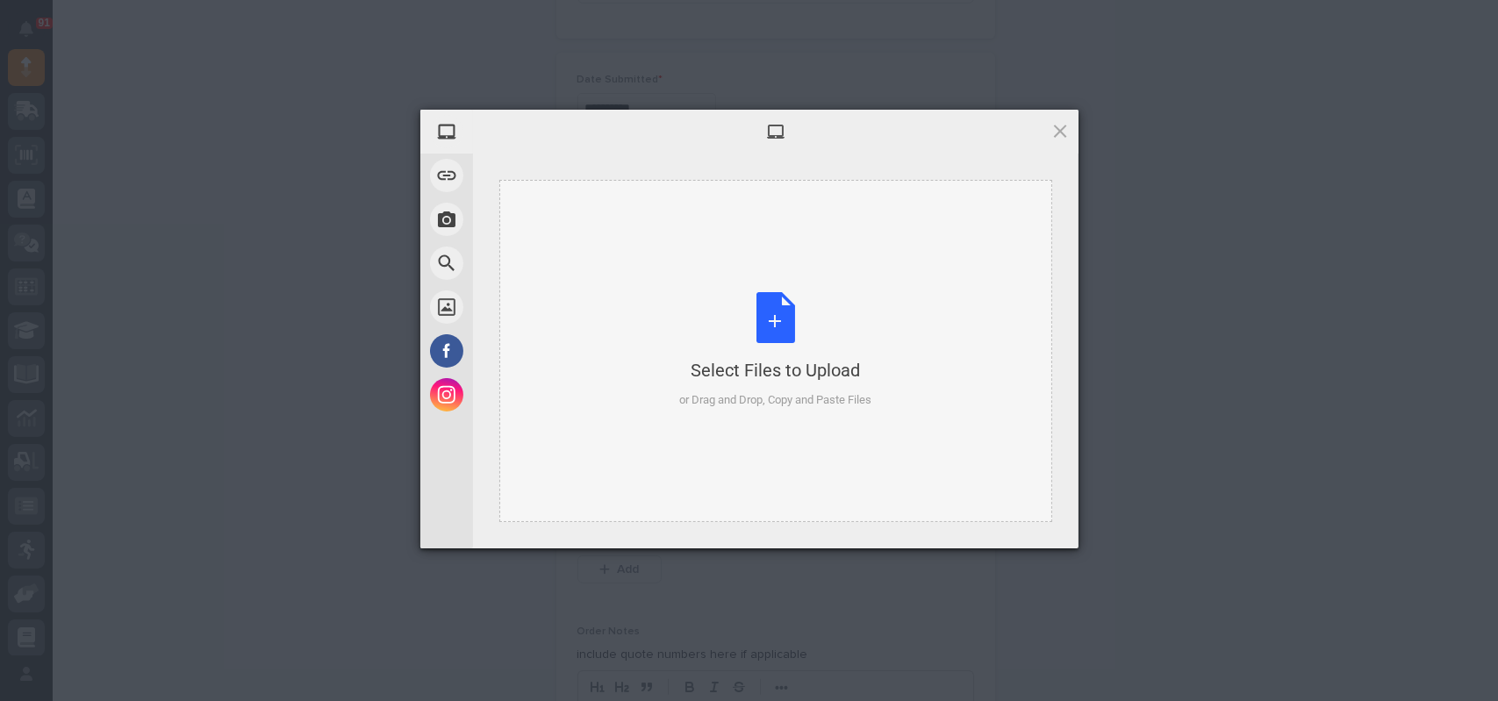
click at [777, 297] on div "Select Files to Upload or Drag and Drop, Copy and Paste Files" at bounding box center [775, 350] width 192 height 117
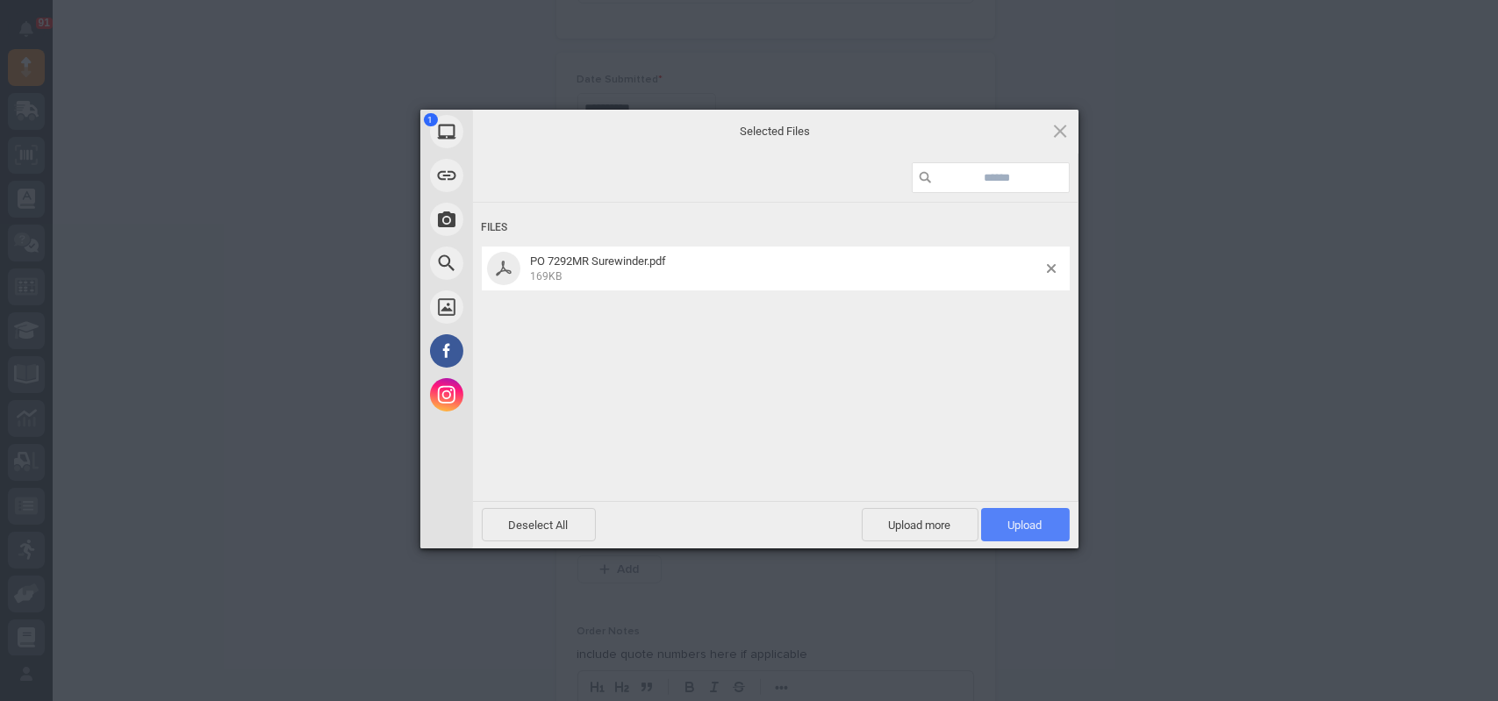
click at [1015, 541] on span "Upload 1" at bounding box center [1025, 524] width 89 height 33
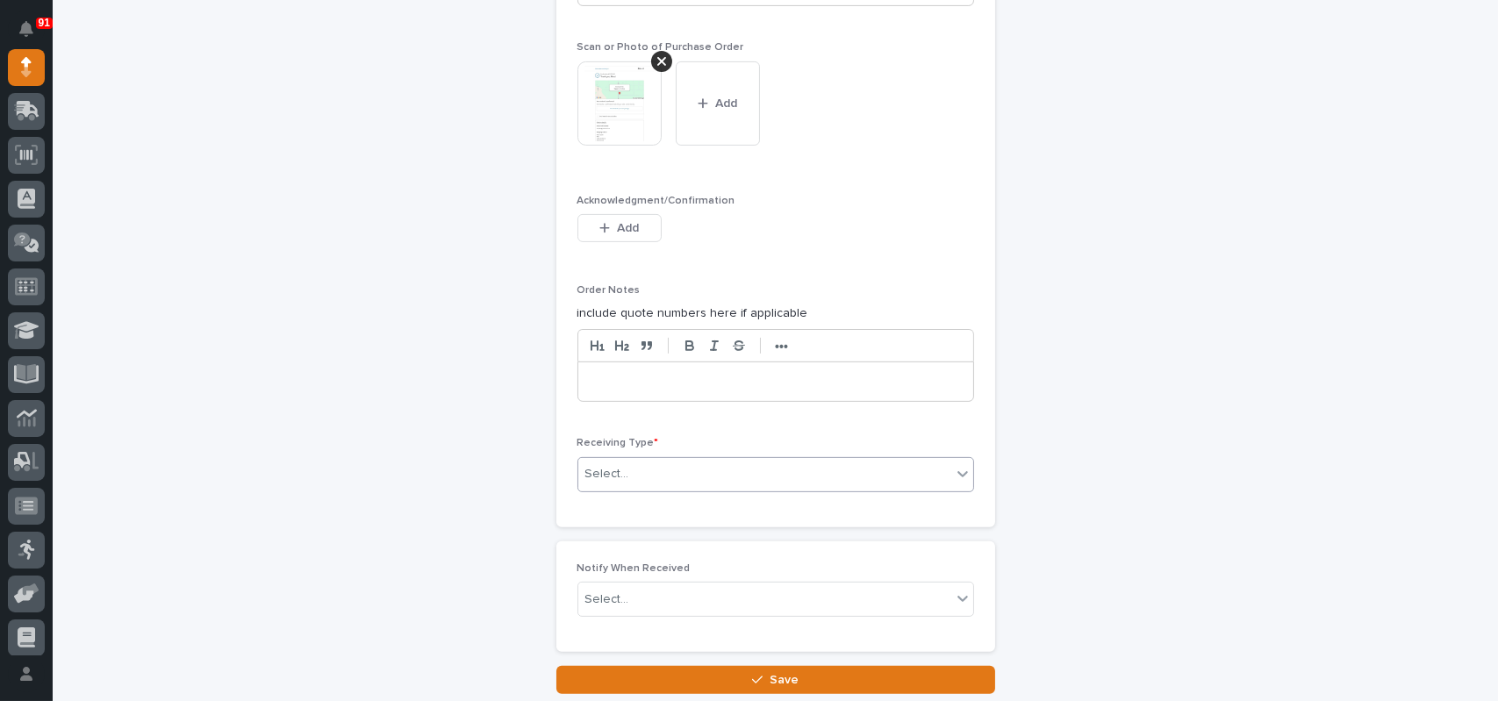
scroll to position [1404, 0]
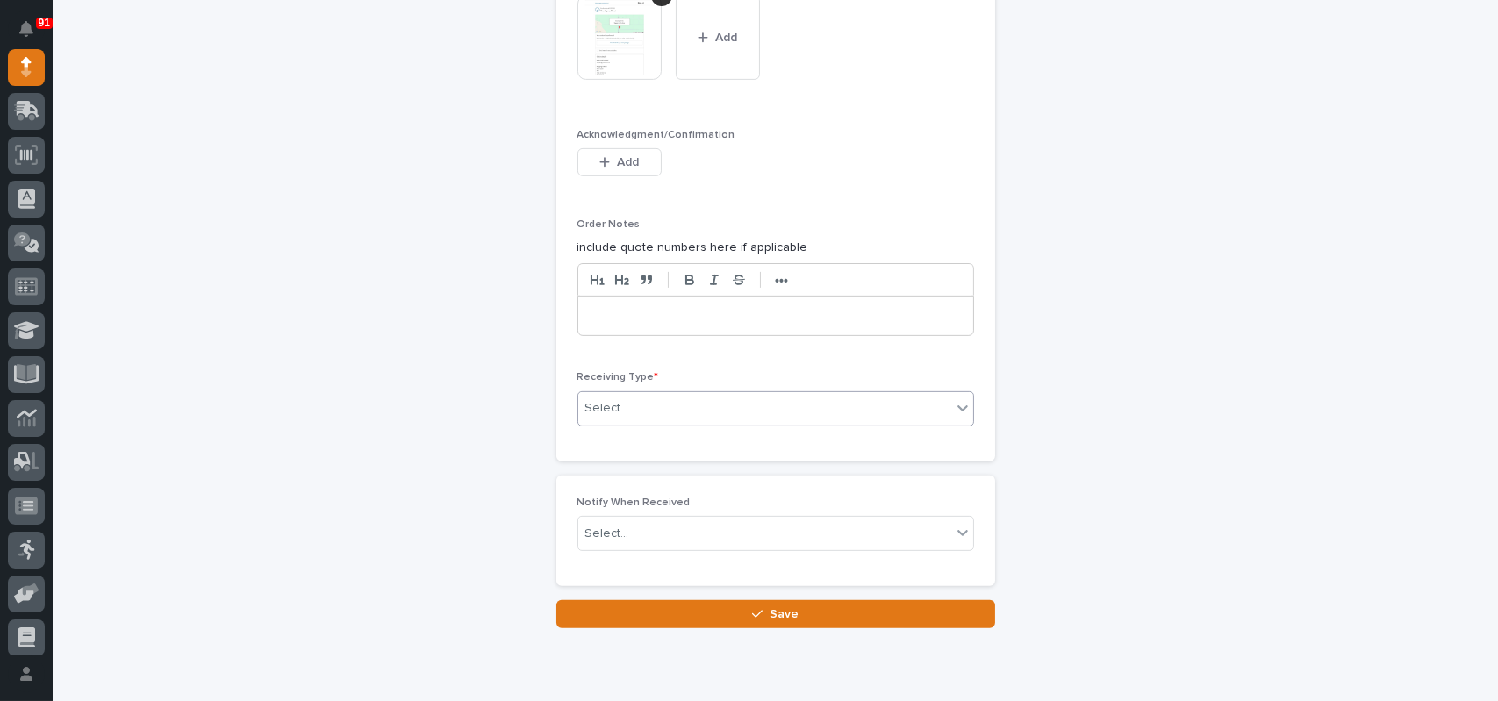
click at [647, 408] on div "Select..." at bounding box center [764, 408] width 373 height 29
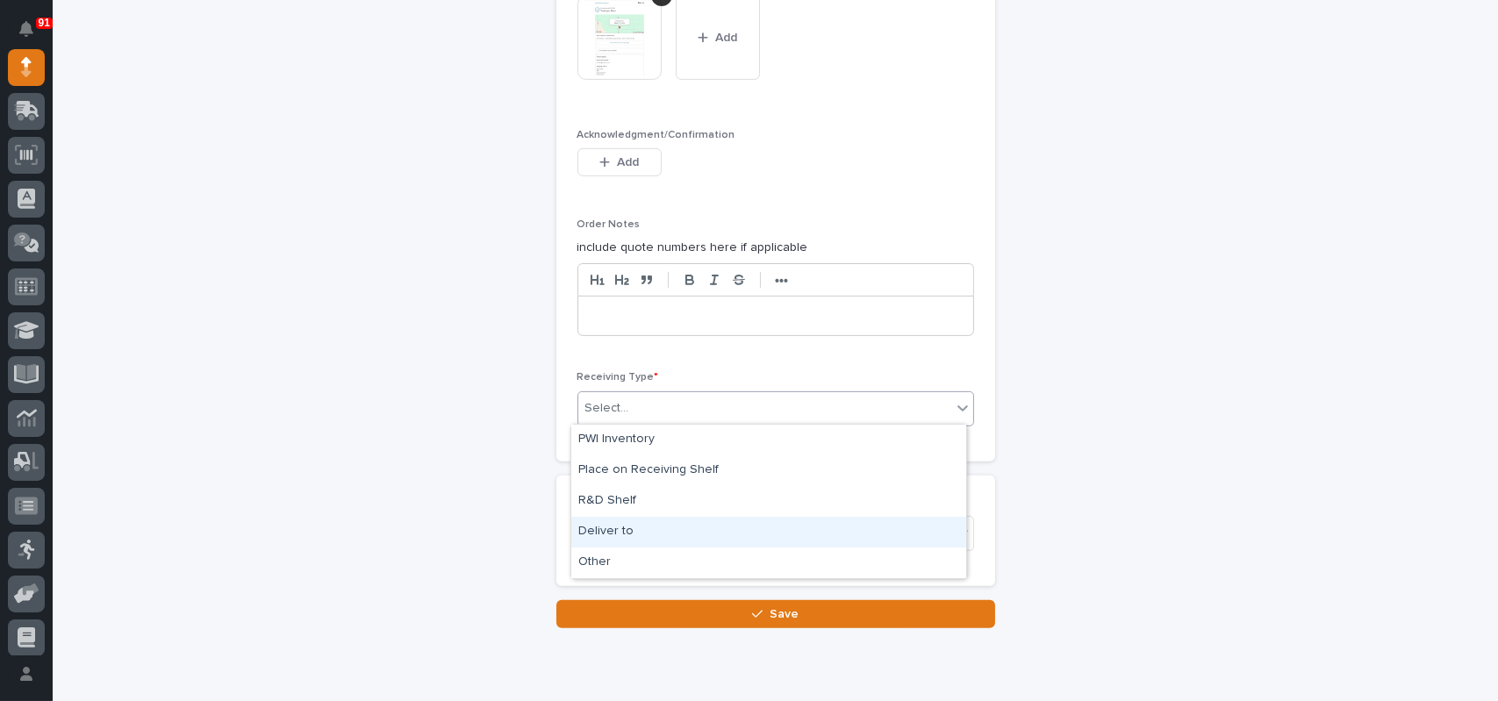
click at [594, 522] on div "Deliver to" at bounding box center [768, 532] width 395 height 31
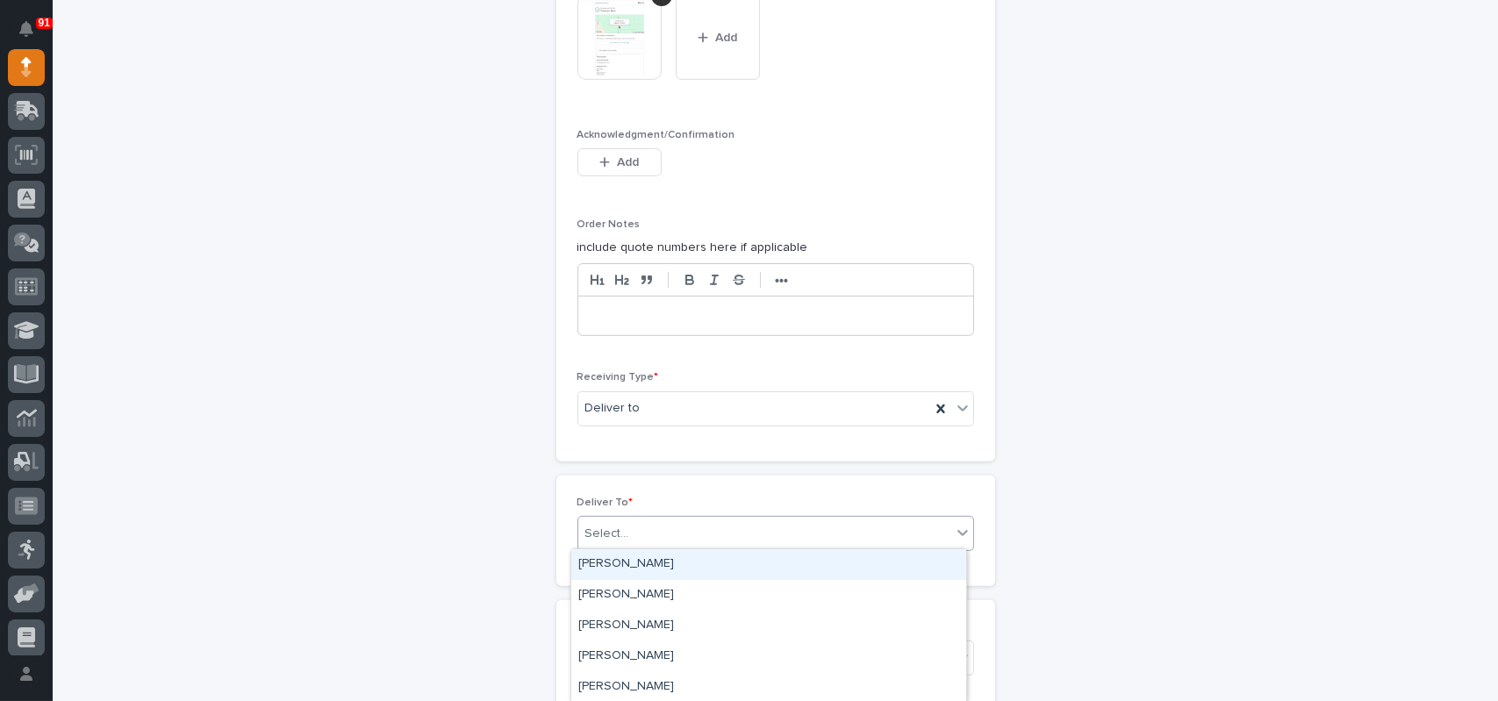
click at [636, 532] on div "Select..." at bounding box center [764, 533] width 373 height 29
type input "****"
click at [626, 561] on div "[PERSON_NAME]" at bounding box center [768, 564] width 395 height 31
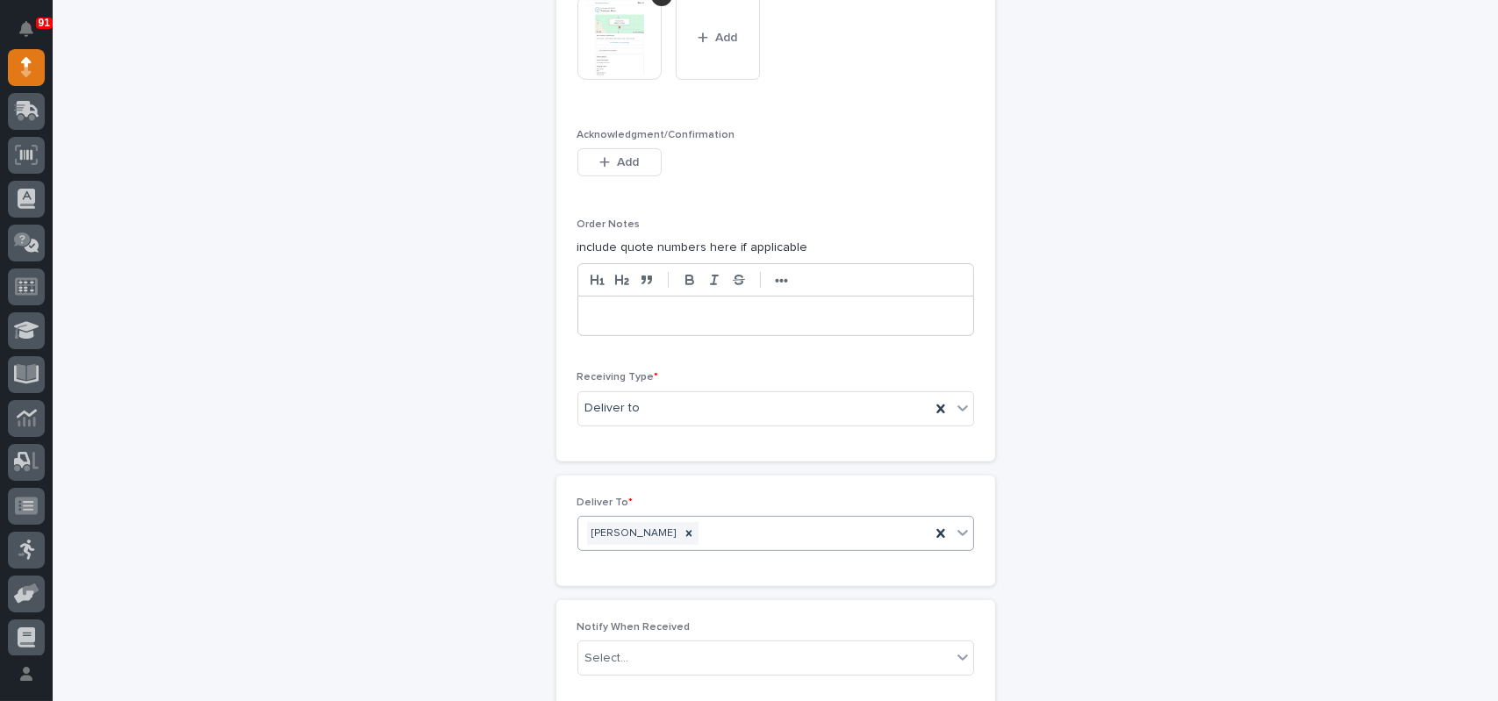
scroll to position [1590, 0]
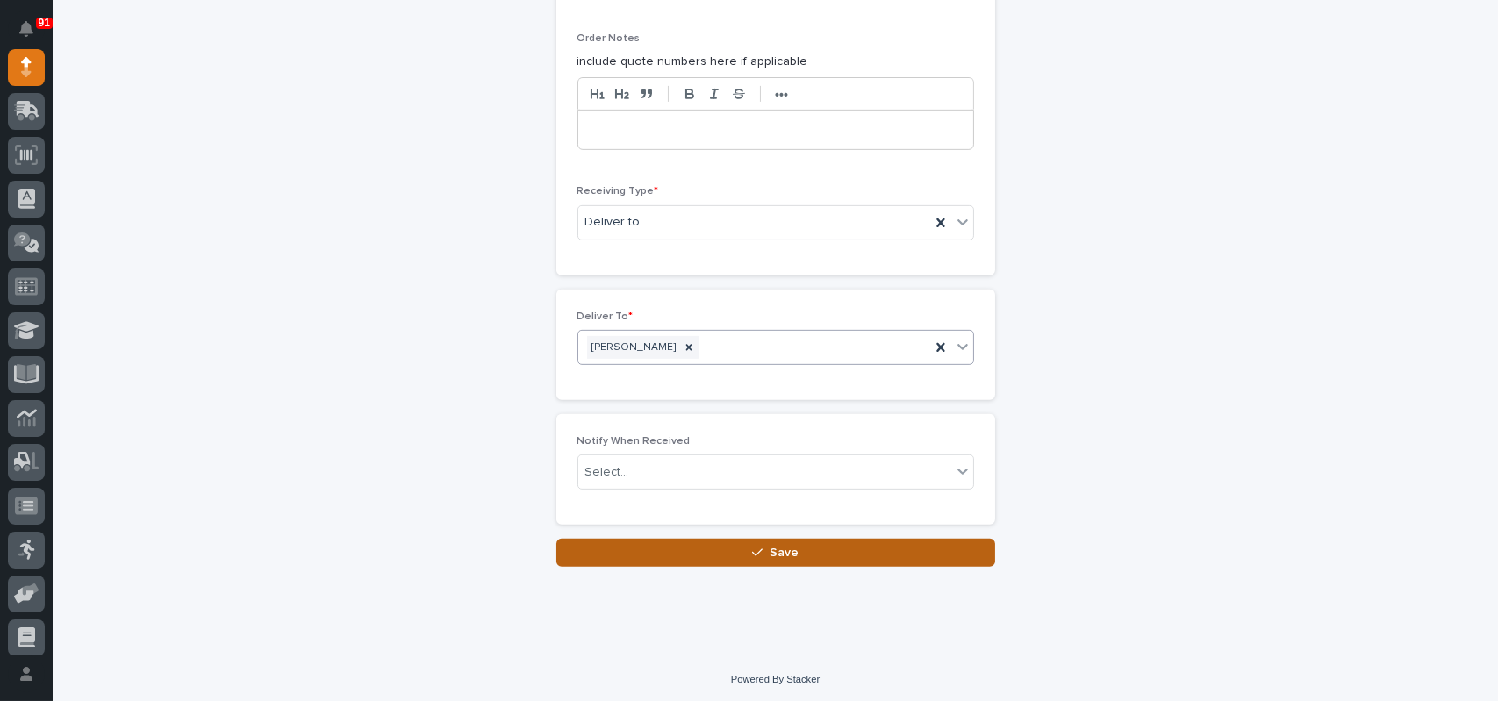
click at [779, 547] on span "Save" at bounding box center [783, 553] width 29 height 12
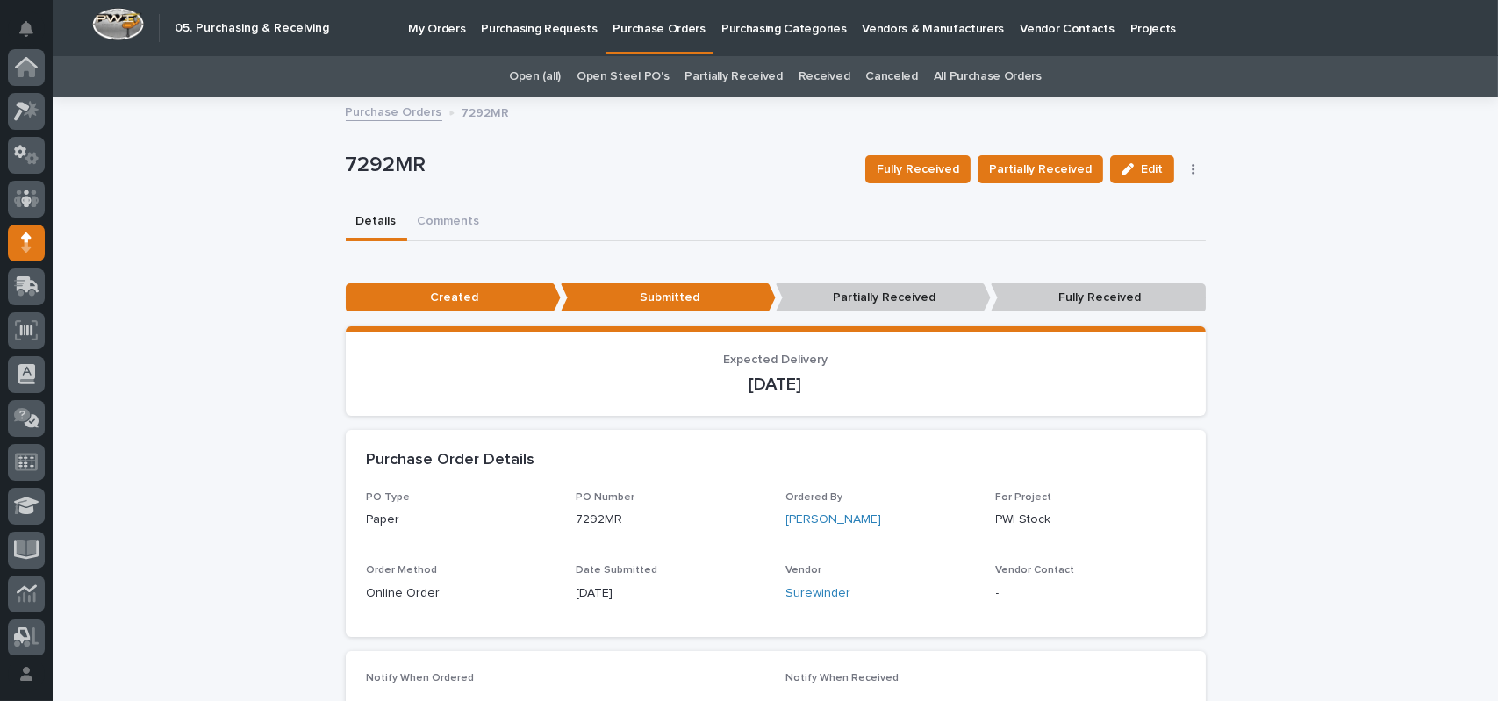
scroll to position [175, 0]
